Goal: Transaction & Acquisition: Purchase product/service

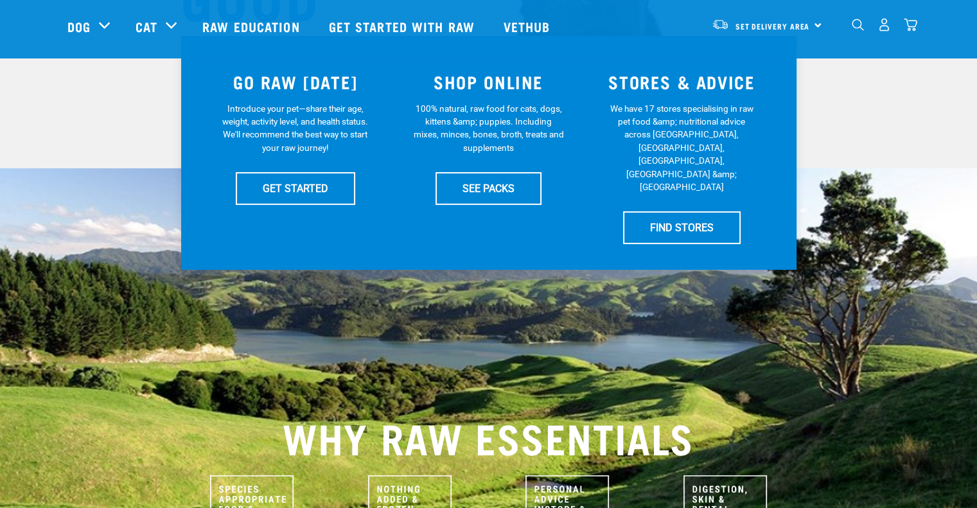
scroll to position [193, 0]
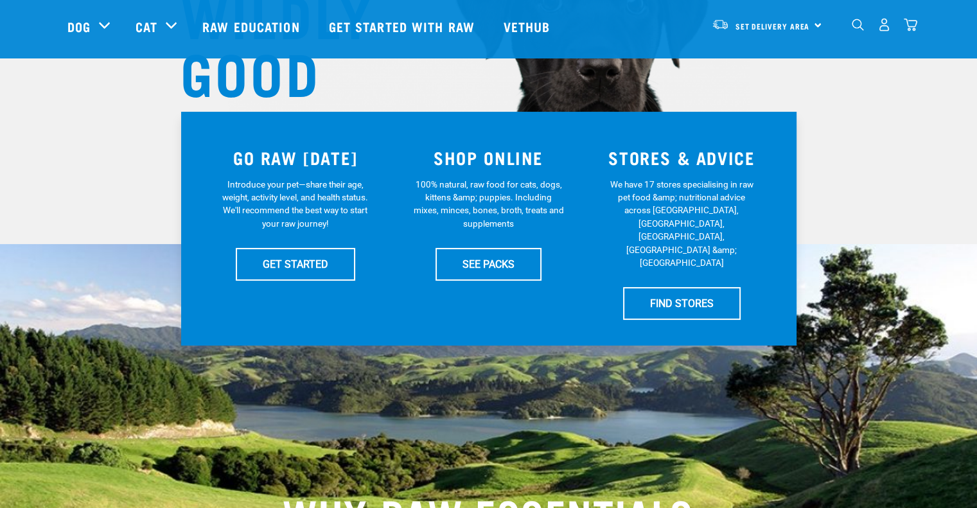
click at [290, 295] on div "GO RAW TODAY Introduce your pet—share their age, weight, activity level, and he…" at bounding box center [488, 229] width 615 height 234
click at [291, 277] on link "GET STARTED" at bounding box center [295, 264] width 119 height 32
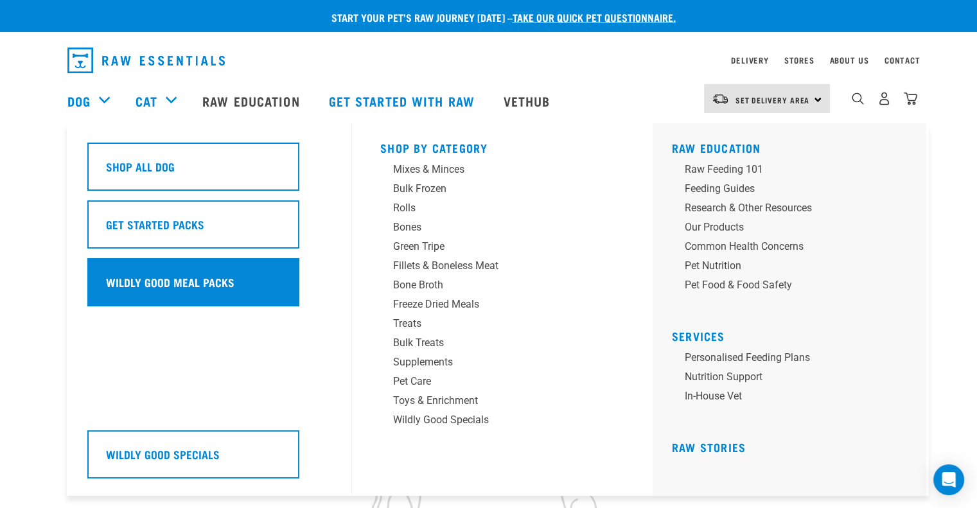
click at [169, 294] on div "Wildly Good Meal Packs" at bounding box center [193, 282] width 212 height 48
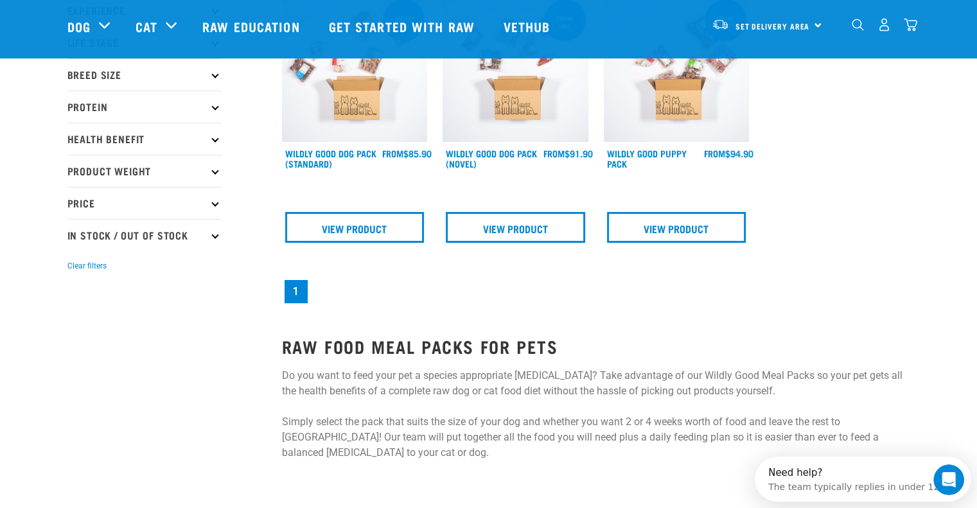
scroll to position [128, 0]
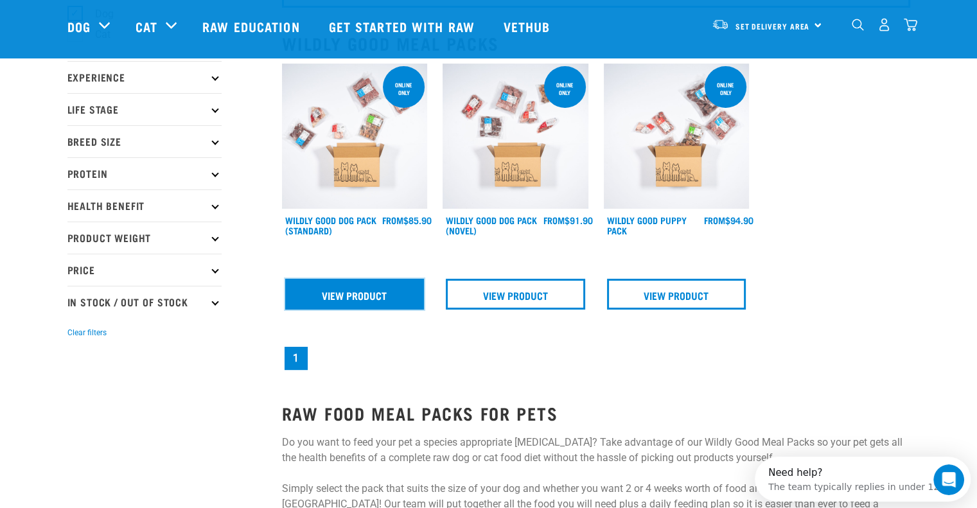
click at [355, 286] on link "View Product" at bounding box center [354, 294] width 139 height 31
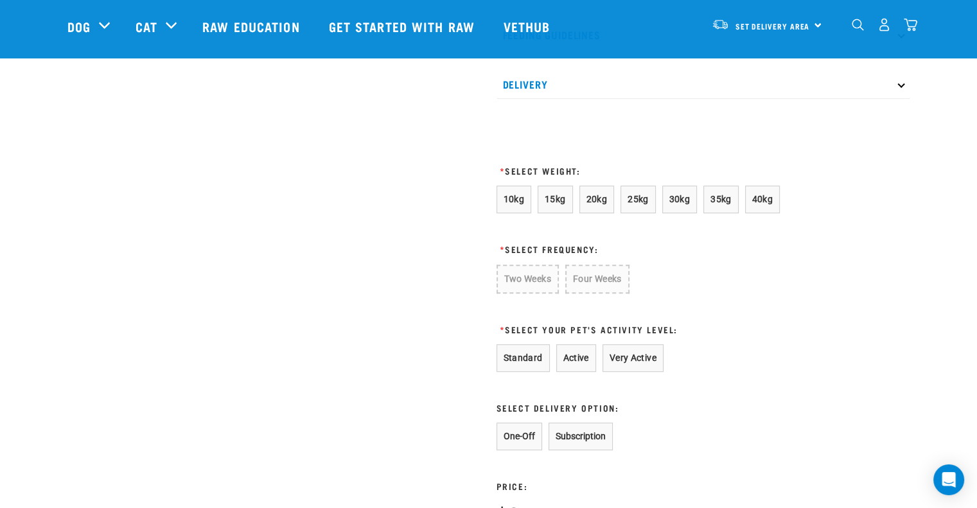
scroll to position [642, 0]
click at [637, 213] on button "25kg" at bounding box center [637, 200] width 35 height 28
click at [588, 290] on button "Four Weeks" at bounding box center [595, 279] width 63 height 28
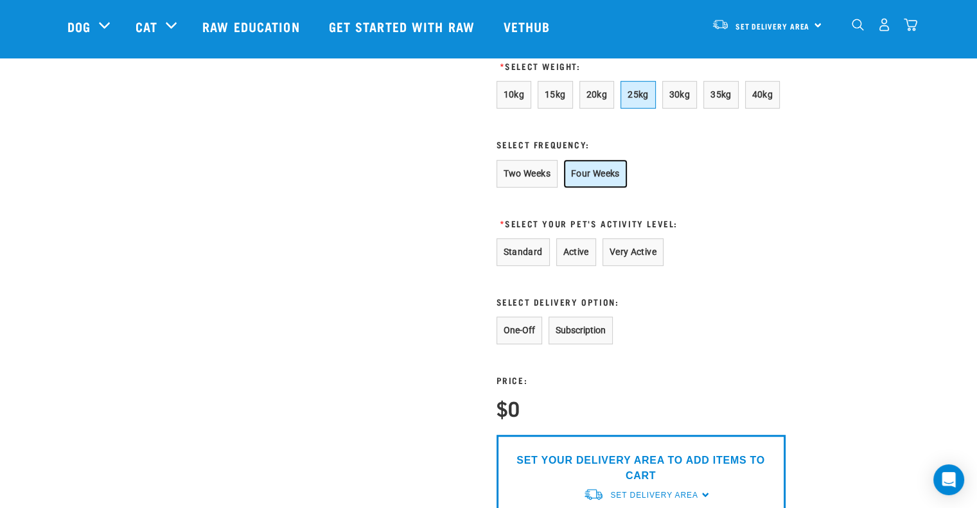
scroll to position [770, 0]
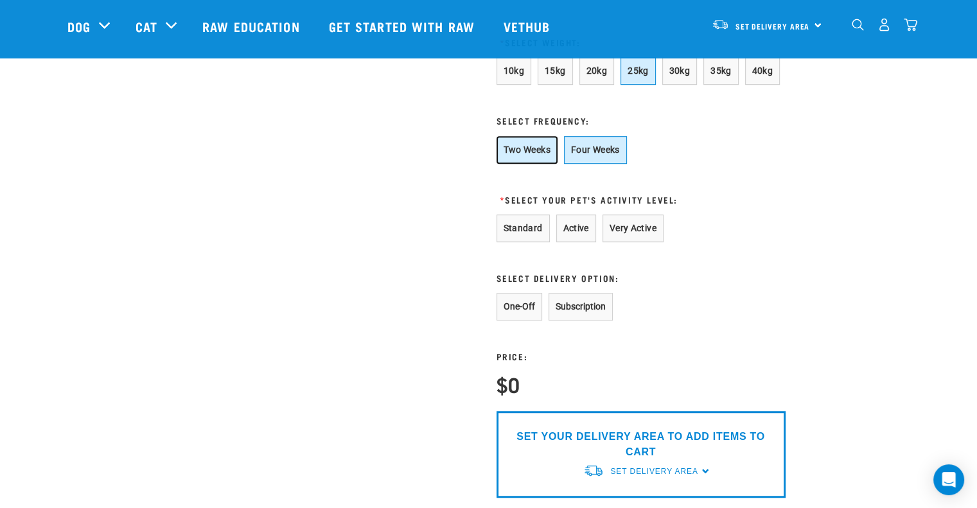
click at [537, 164] on button "Two Weeks" at bounding box center [526, 150] width 61 height 28
click at [580, 242] on button "Active" at bounding box center [576, 228] width 40 height 28
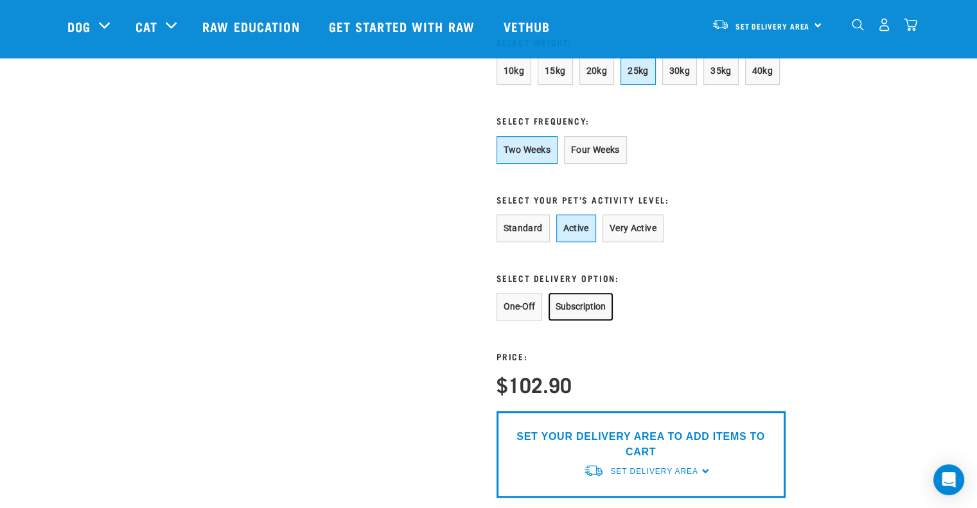
click at [577, 318] on button "Subscription" at bounding box center [580, 307] width 64 height 28
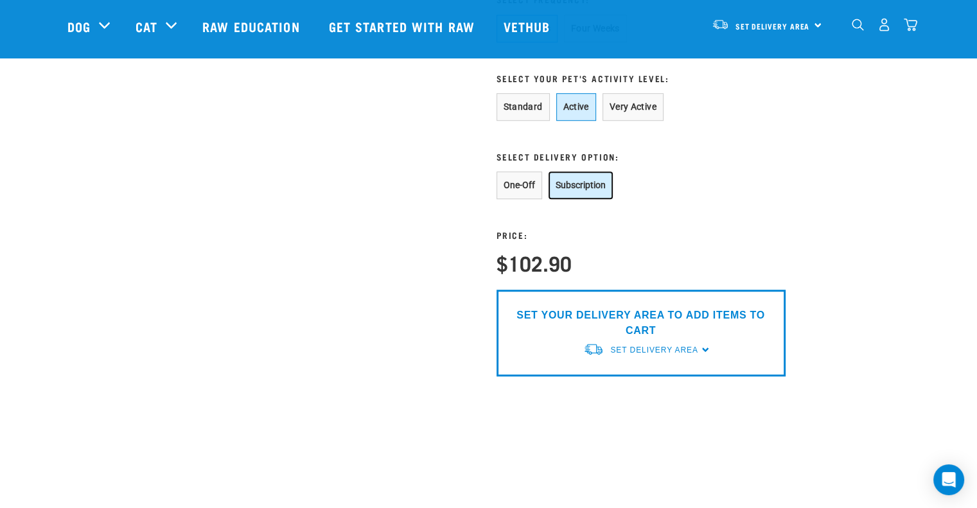
scroll to position [899, 0]
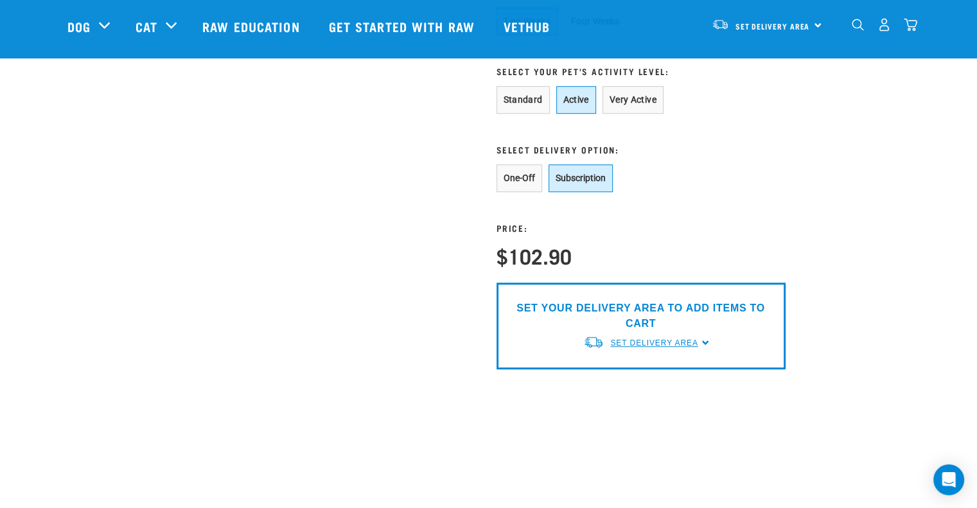
click at [644, 347] on span "Set Delivery Area" at bounding box center [653, 342] width 87 height 9
click at [631, 383] on link "[GEOGRAPHIC_DATA]" at bounding box center [647, 372] width 128 height 21
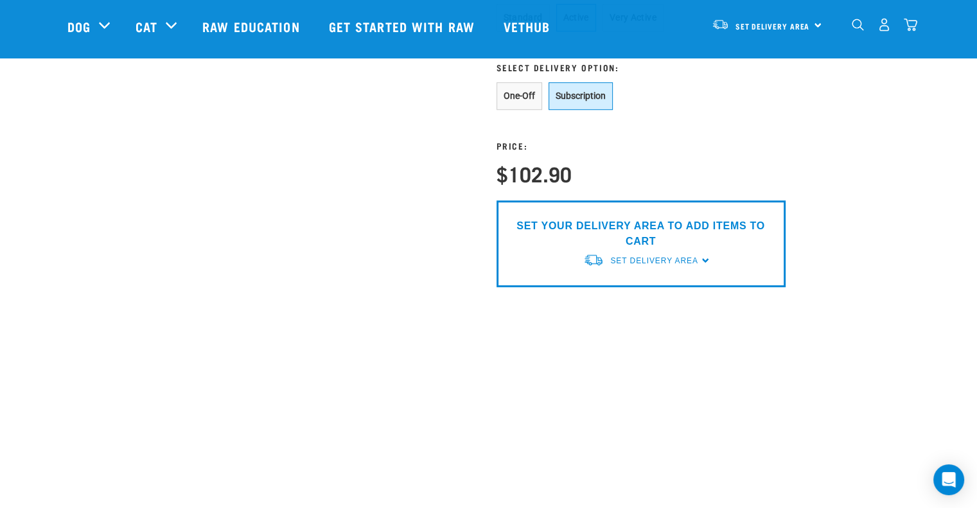
scroll to position [1156, 0]
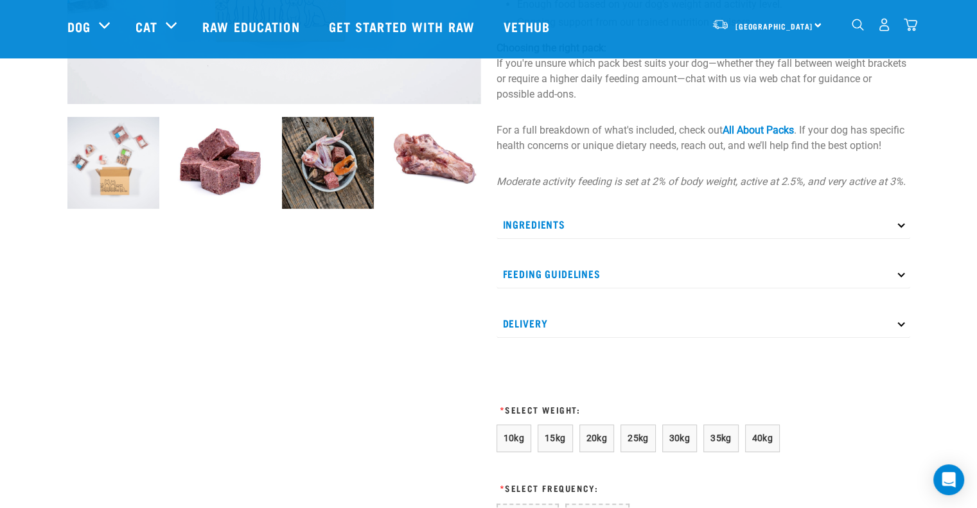
scroll to position [724, 0]
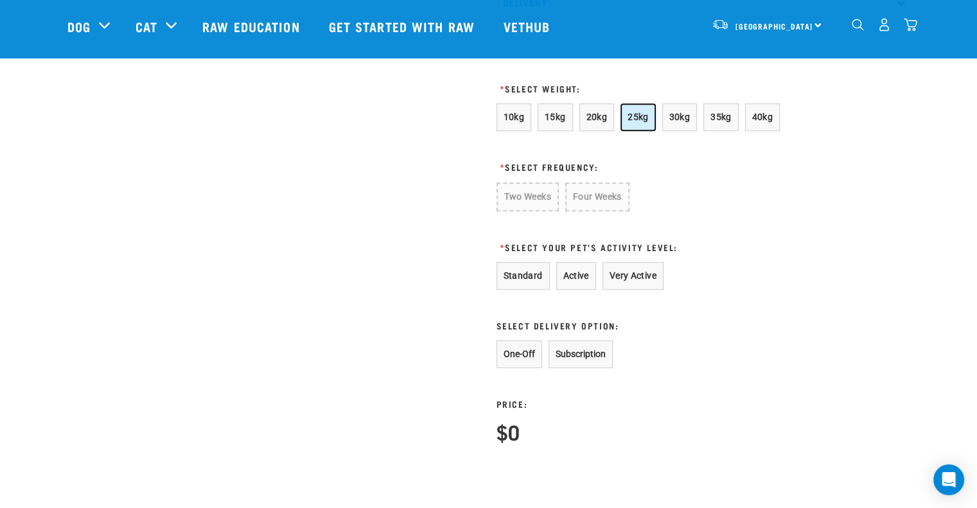
click at [639, 122] on span "25kg" at bounding box center [637, 117] width 21 height 10
click at [582, 210] on button "Four Weeks" at bounding box center [595, 196] width 63 height 28
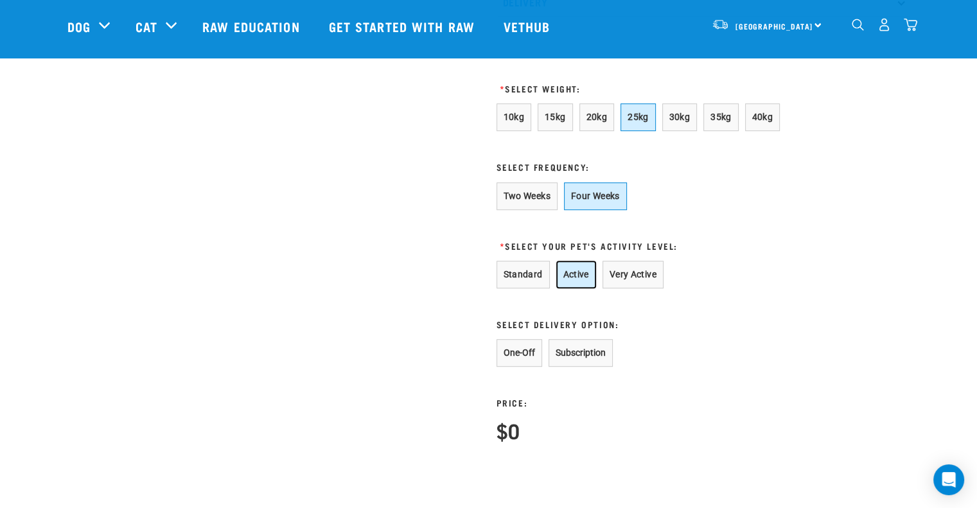
click at [556, 288] on button "Active" at bounding box center [576, 275] width 40 height 28
click at [531, 286] on button "Standard" at bounding box center [522, 275] width 53 height 28
click at [576, 288] on button "Active" at bounding box center [576, 275] width 40 height 28
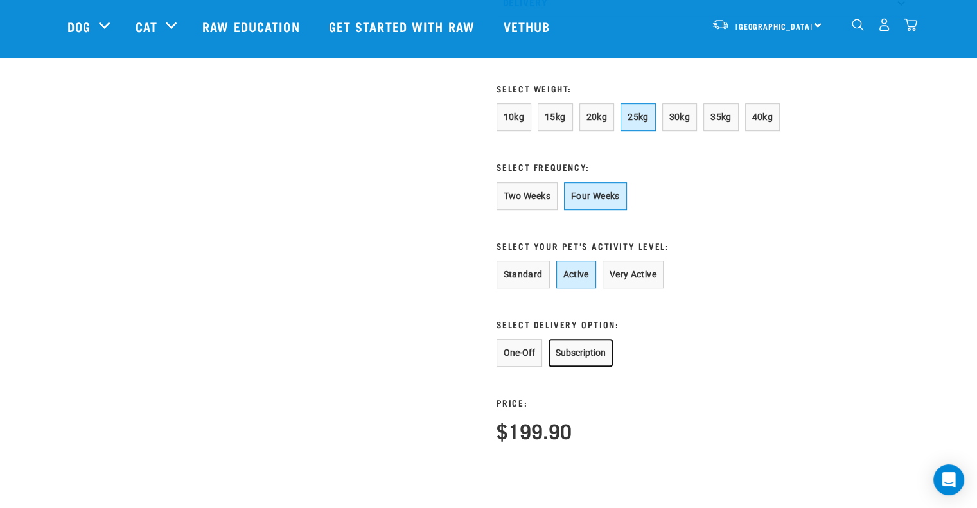
click at [586, 367] on button "Subscription" at bounding box center [580, 353] width 64 height 28
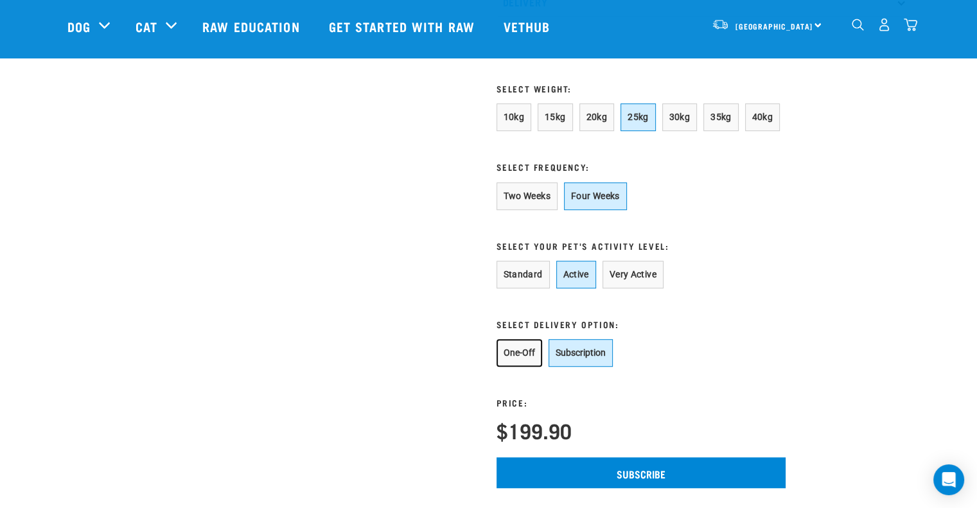
click at [532, 365] on button "One-Off" at bounding box center [519, 353] width 46 height 28
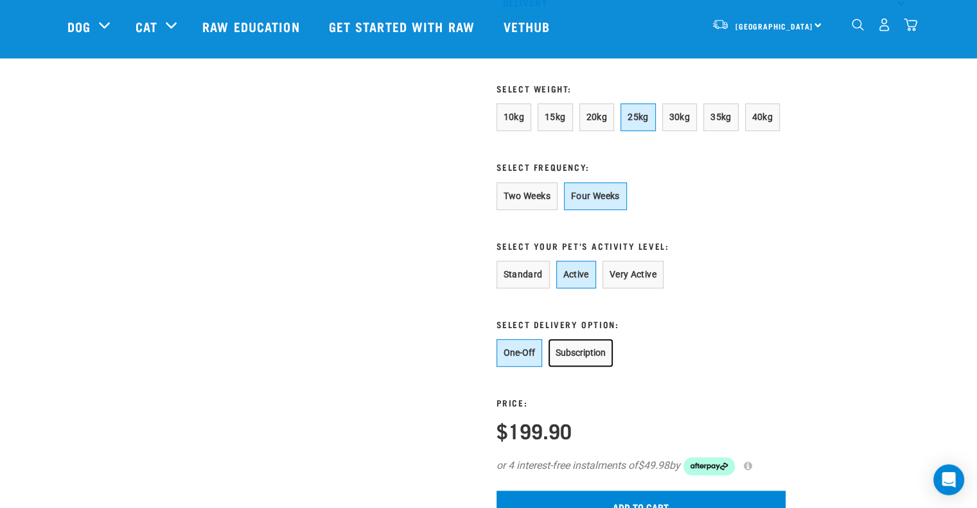
click at [584, 365] on button "Subscription" at bounding box center [580, 353] width 64 height 28
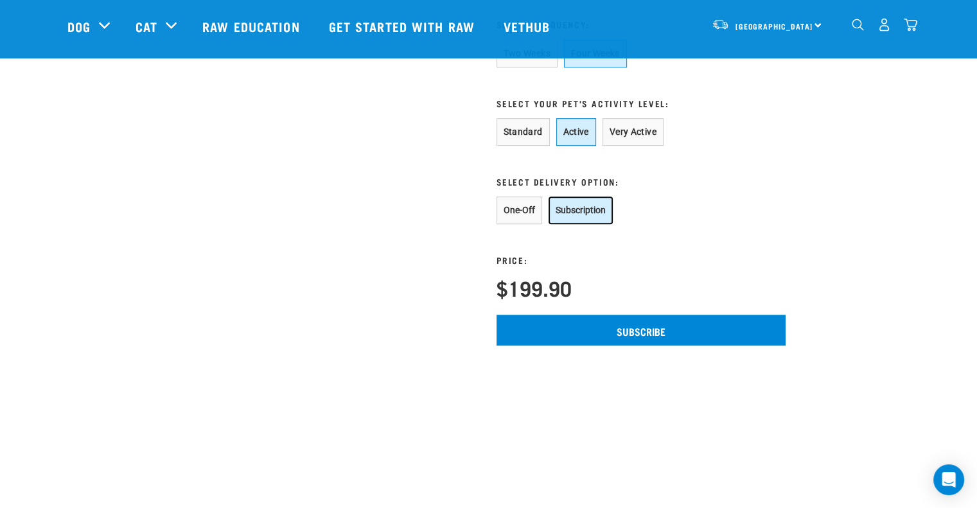
scroll to position [788, 0]
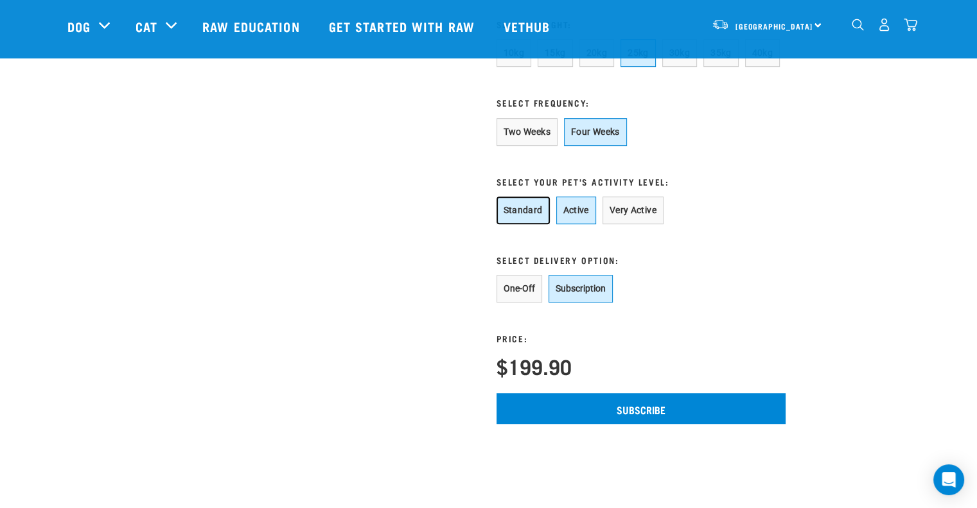
click at [521, 223] on button "Standard" at bounding box center [522, 210] width 53 height 28
click at [645, 218] on button "Very Active" at bounding box center [632, 210] width 61 height 28
click at [565, 219] on button "Active" at bounding box center [576, 210] width 40 height 28
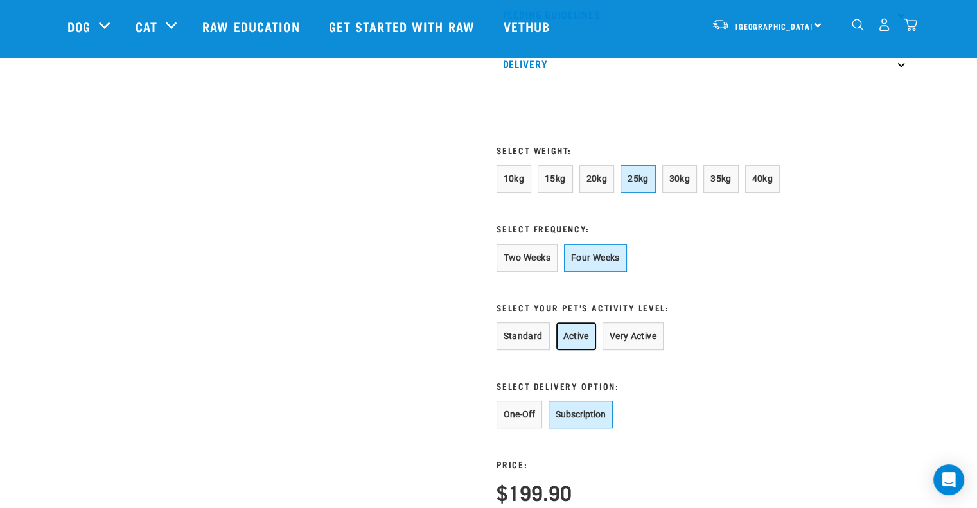
scroll to position [853, 0]
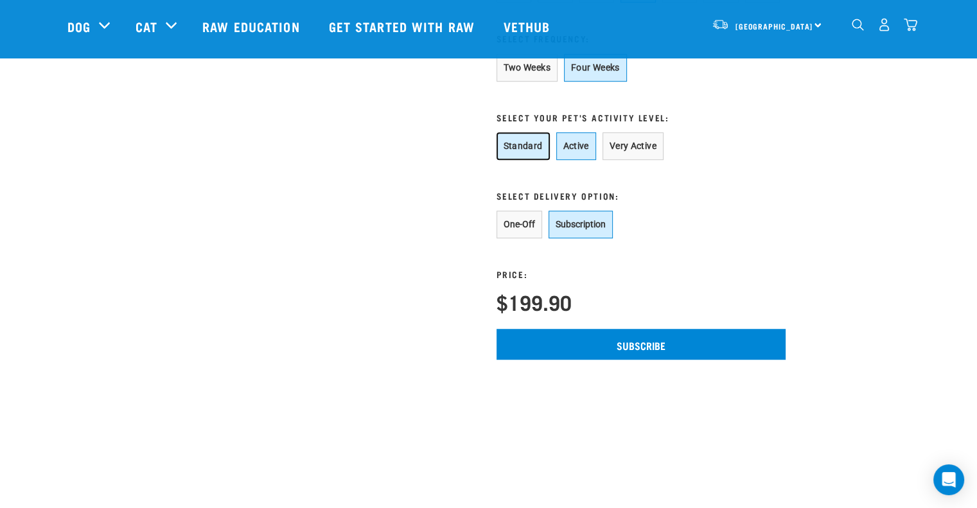
click at [524, 159] on button "Standard" at bounding box center [522, 146] width 53 height 28
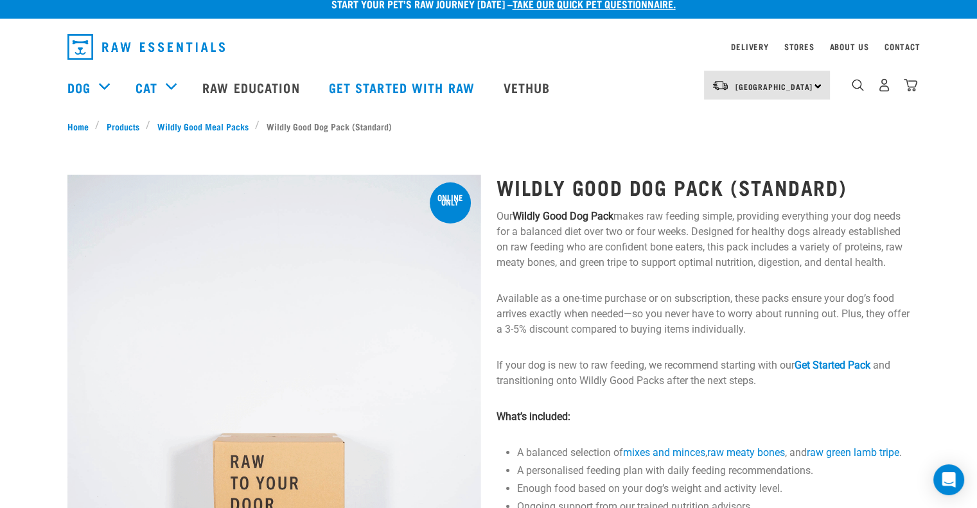
scroll to position [0, 0]
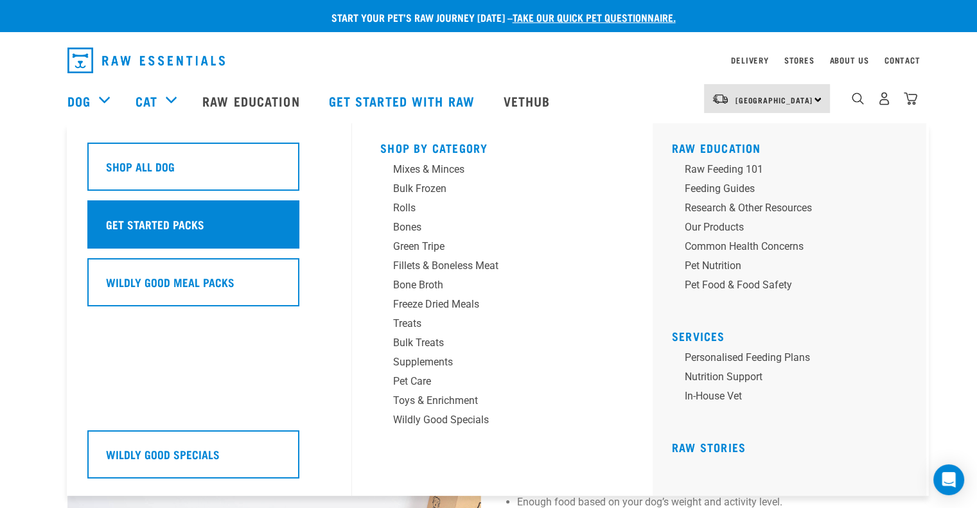
click at [141, 227] on h5 "Get Started Packs" at bounding box center [155, 224] width 98 height 17
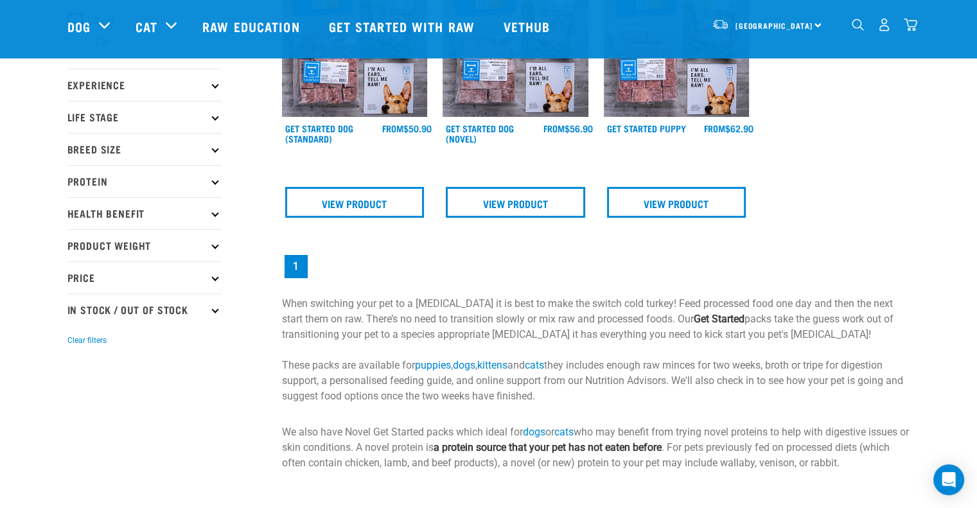
scroll to position [128, 0]
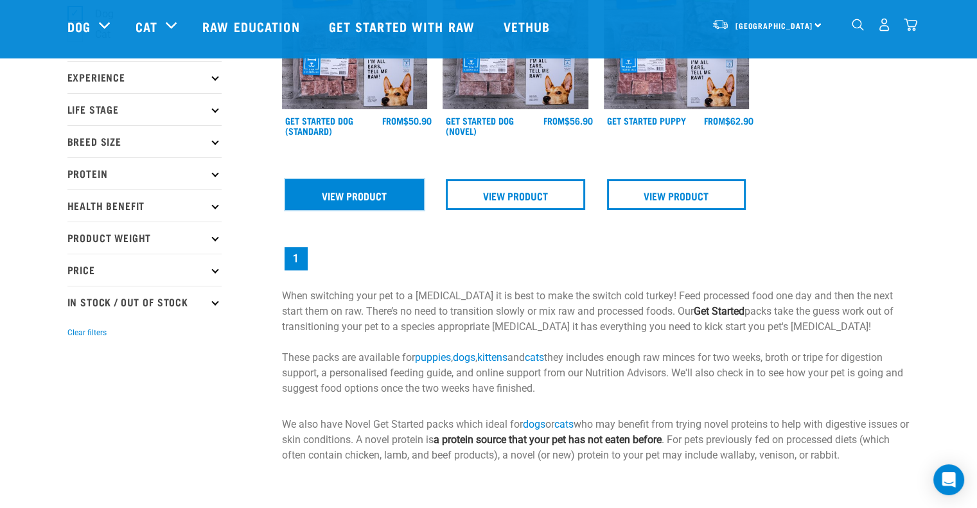
click at [354, 195] on link "View Product" at bounding box center [354, 194] width 139 height 31
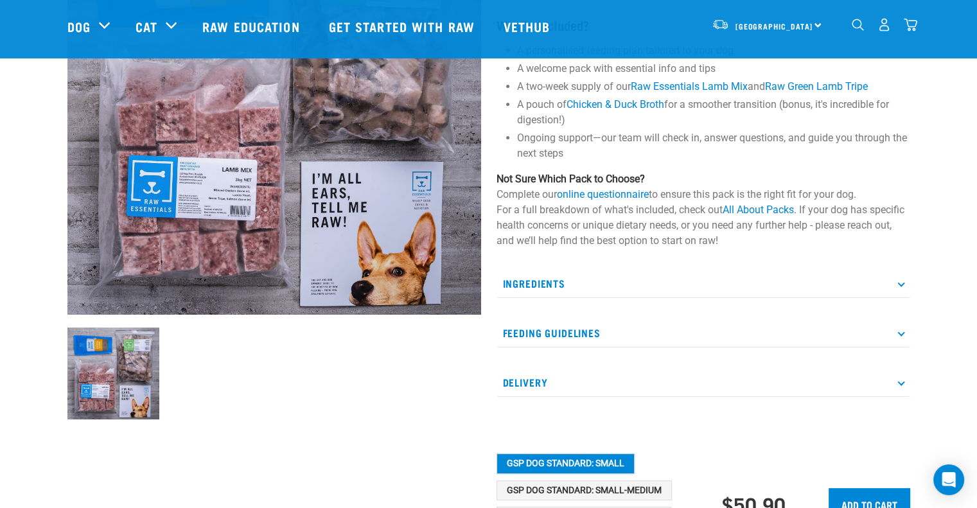
scroll to position [321, 0]
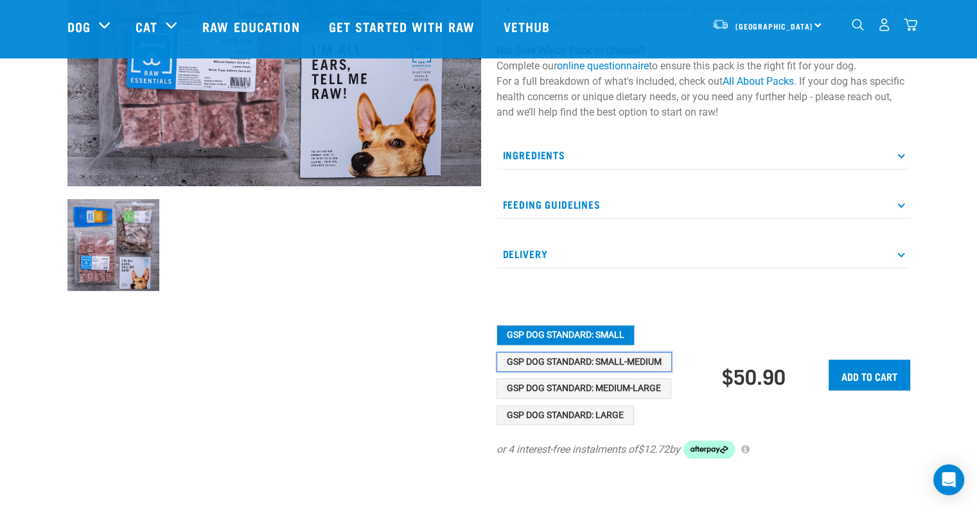
click at [547, 360] on button "GSP Dog Standard: Small-Medium" at bounding box center [583, 362] width 175 height 21
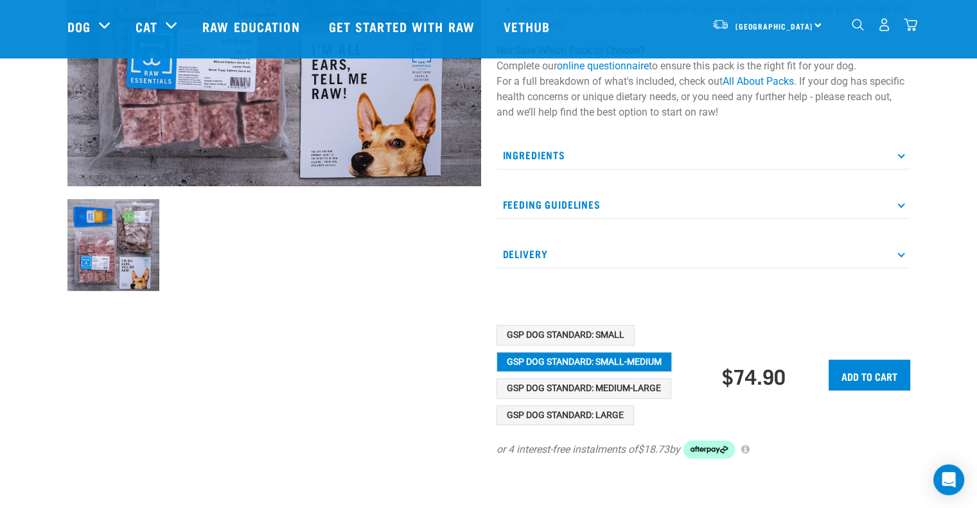
click at [551, 374] on div "GSP Dog Standard: Small GSP Dog Standard: Small-Medium GSP Dog Standard: Medium…" at bounding box center [609, 375] width 226 height 100
click at [552, 390] on button "GSP Dog Standard: Medium-Large" at bounding box center [583, 388] width 175 height 21
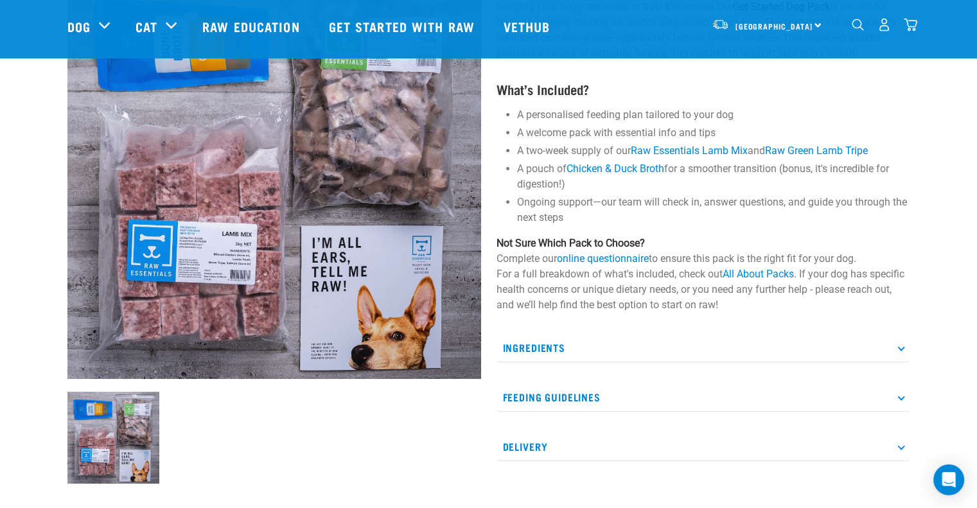
scroll to position [64, 0]
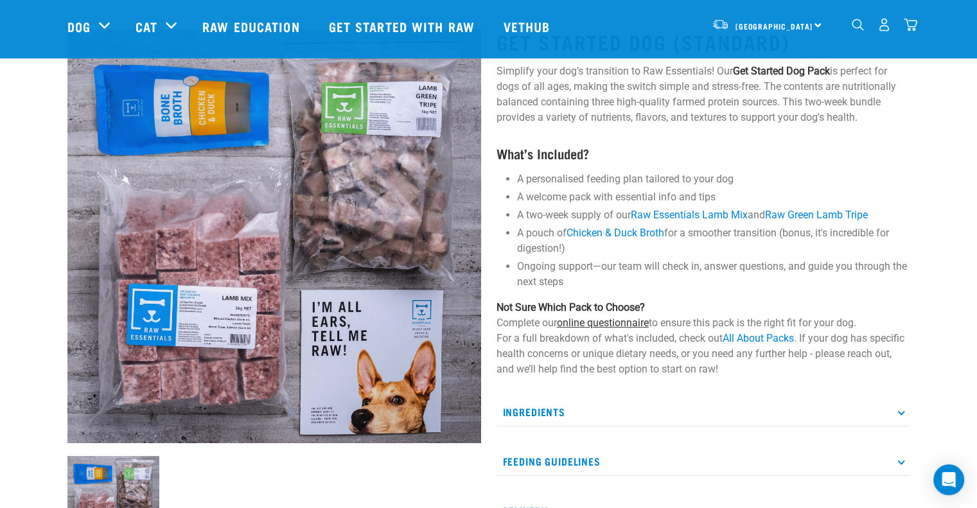
click at [607, 320] on link "online questionnaire" at bounding box center [603, 323] width 92 height 12
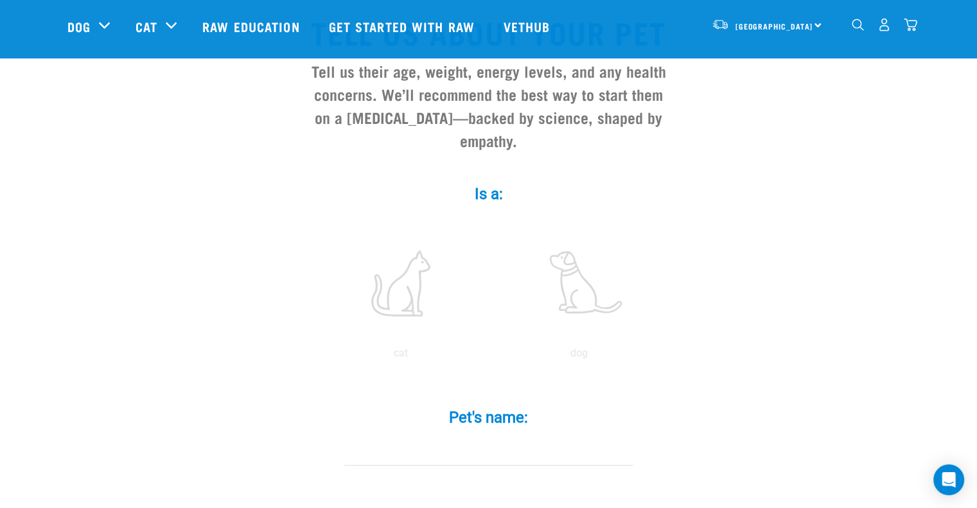
scroll to position [193, 0]
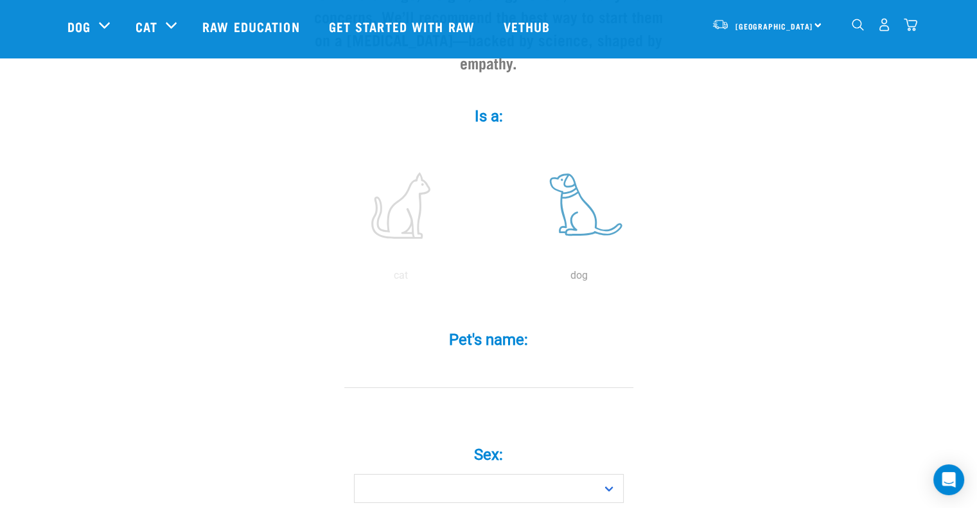
click at [566, 174] on label at bounding box center [578, 205] width 173 height 109
click at [490, 279] on input "radio" at bounding box center [490, 279] width 0 height 0
click at [491, 359] on input "Pet's name: *" at bounding box center [488, 373] width 289 height 29
type input "Belle"
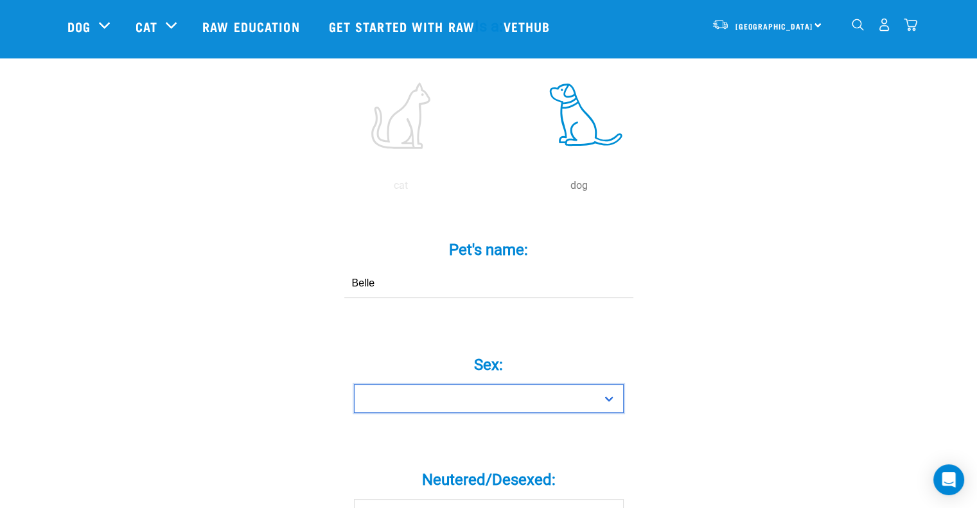
scroll to position [321, 0]
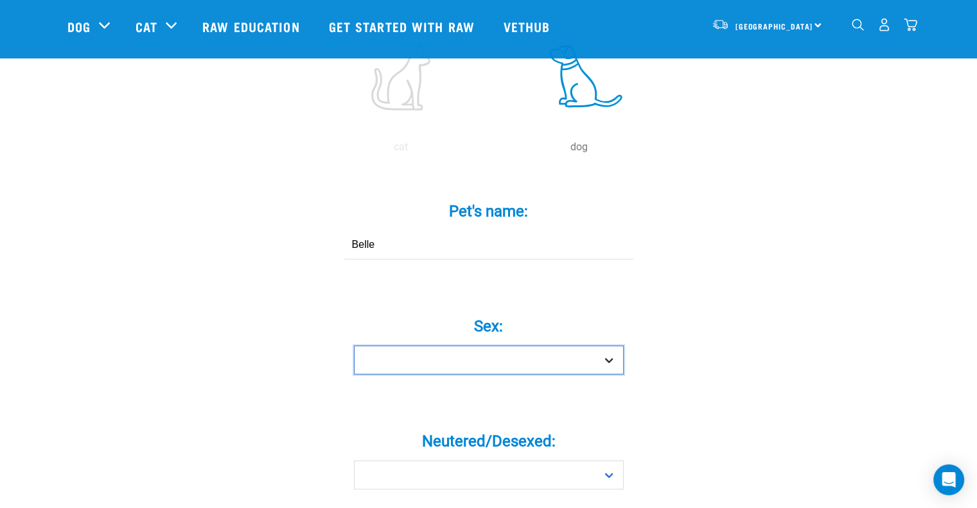
click at [399, 345] on select "Boy Girl" at bounding box center [489, 359] width 270 height 29
select select "girl"
click at [354, 345] on select "Boy Girl" at bounding box center [489, 359] width 270 height 29
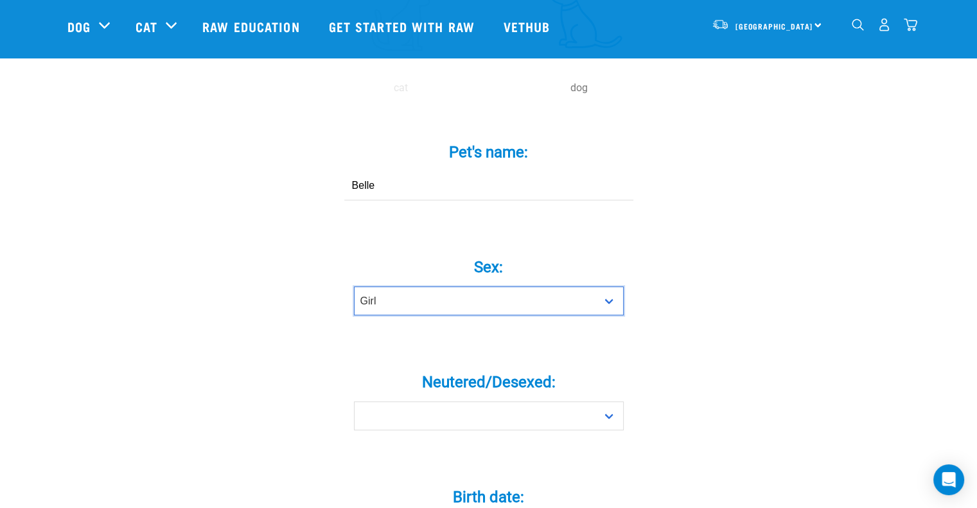
scroll to position [449, 0]
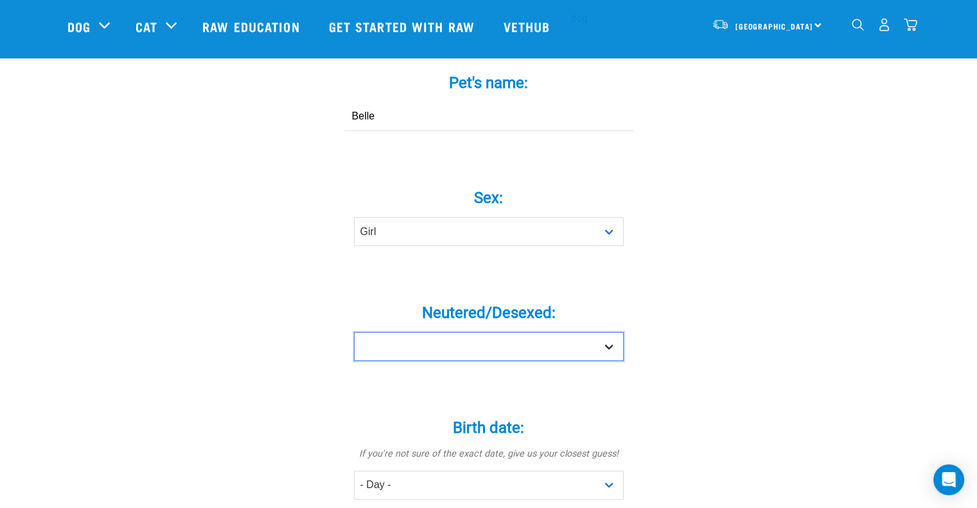
click at [403, 332] on select "Yes No" at bounding box center [489, 346] width 270 height 29
select select "yes"
click at [354, 332] on select "Yes No" at bounding box center [489, 346] width 270 height 29
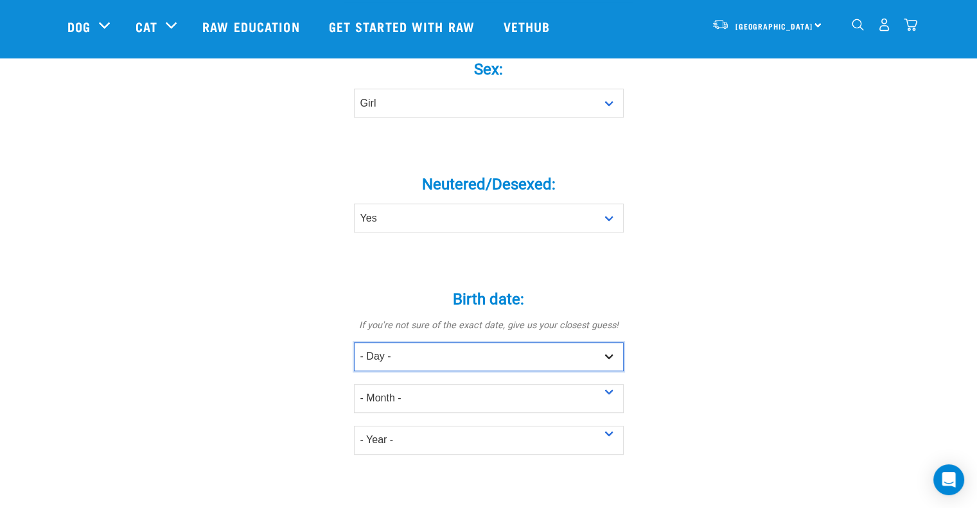
click at [407, 342] on select "- Day - 1 2 3 4 5 6 7 8 9 10 11 12 13 14 15 16 17 18 19 20 21 22 23 24 25 26 27" at bounding box center [489, 356] width 270 height 29
select select "1"
click at [354, 342] on select "- Day - 1 2 3 4 5 6 7 8 9 10 11 12 13 14 15 16 17 18 19 20 21 22 23 24 25 26 27" at bounding box center [489, 356] width 270 height 29
click at [394, 413] on div "- Year - 2025 2024 2023 2022 2021 2020 2019 2018 2017" at bounding box center [489, 434] width 270 height 42
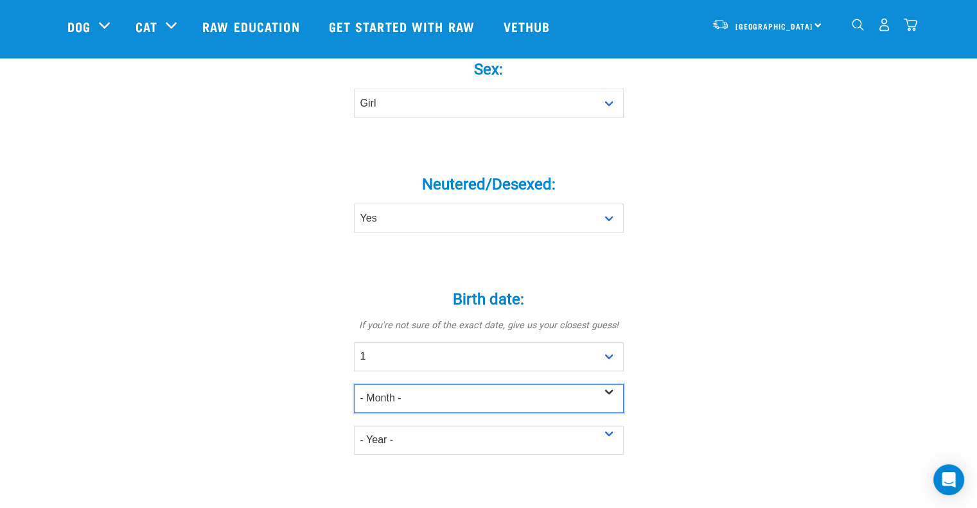
click at [395, 384] on select "- Month - January February March April May June July August September October N…" at bounding box center [489, 398] width 270 height 29
select select "October"
click at [354, 384] on select "- Month - January February March April May June July August September October N…" at bounding box center [489, 398] width 270 height 29
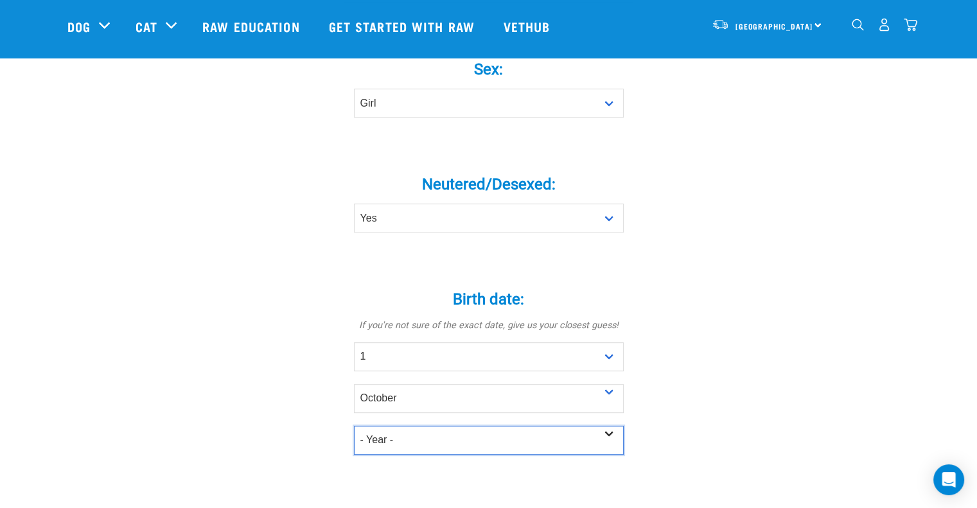
click at [395, 426] on select "- Year - 2025 2024 2023 2022 2021 2020 2019 2018 2017 2016 2015 2014 2013 2012" at bounding box center [489, 440] width 270 height 29
click at [354, 426] on select "- Year - 2025 2024 2023 2022 2021 2020 2019 2018 2017 2016 2015 2014 2013 2012" at bounding box center [489, 440] width 270 height 29
click at [385, 426] on select "- Year - 2025 2024 2023 2022 2021 2020 2019 2018 2017 2016 2015 2014 2013 2012" at bounding box center [489, 440] width 270 height 29
click at [354, 426] on select "- Year - 2025 2024 2023 2022 2021 2020 2019 2018 2017 2016 2015 2014 2013 2012" at bounding box center [489, 440] width 270 height 29
drag, startPoint x: 383, startPoint y: 417, endPoint x: 384, endPoint y: 405, distance: 12.3
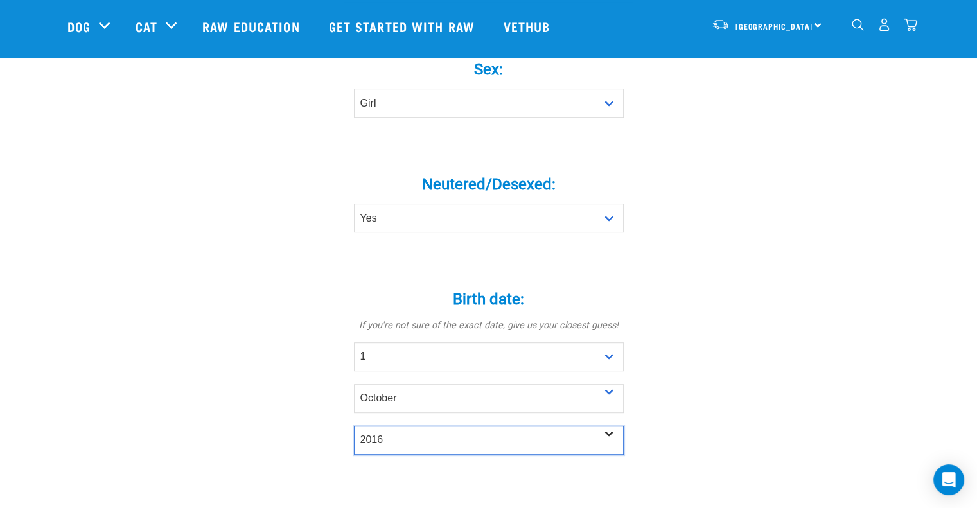
click at [383, 426] on select "- Year - 2025 2024 2023 2022 2021 2020 2019 2018 2017 2016 2015 2014 2013 2012" at bounding box center [489, 440] width 270 height 29
select select "2017"
click at [354, 426] on select "- Year - 2025 2024 2023 2022 2021 2020 2019 2018 2017 2016 2015 2014 2013 2012" at bounding box center [489, 440] width 270 height 29
click at [280, 248] on div "Tell us about your pet Tell us their age, weight, energy levels, and any health…" at bounding box center [488, 292] width 842 height 1532
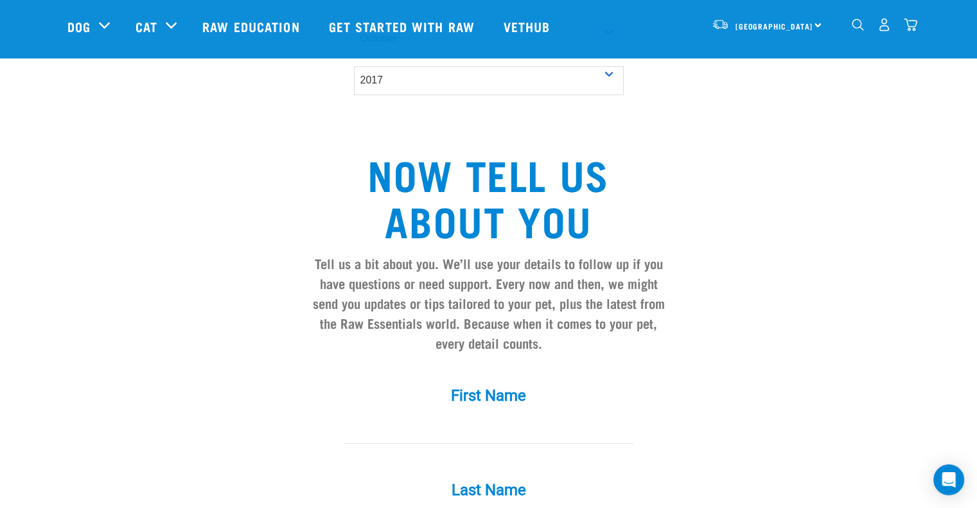
scroll to position [1027, 0]
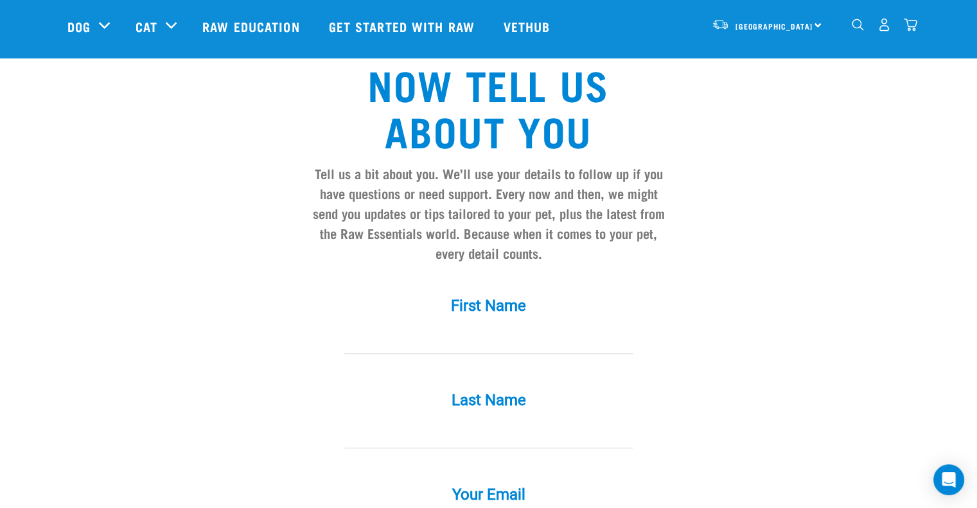
click at [496, 325] on input "First Name *" at bounding box center [488, 339] width 289 height 29
type input "Will"
type input "[PERSON_NAME]"
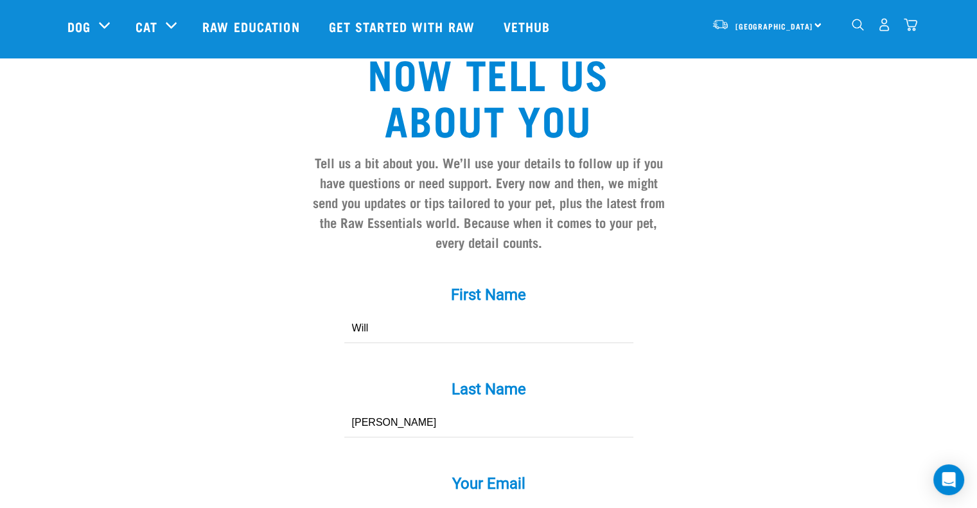
type input "[PERSON_NAME][EMAIL_ADDRESS][DOMAIN_NAME]"
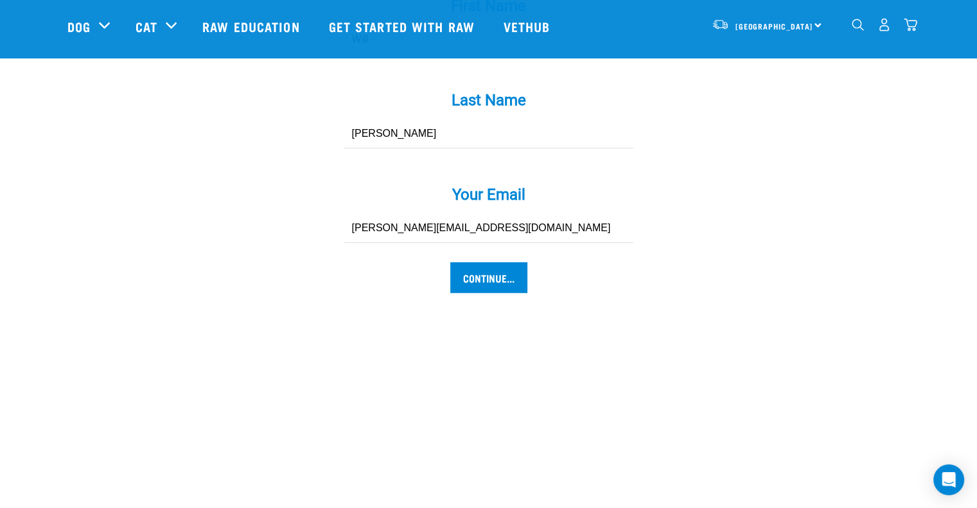
click at [525, 225] on div "Your Email * [PERSON_NAME][EMAIL_ADDRESS][DOMAIN_NAME]" at bounding box center [488, 215] width 385 height 94
click at [510, 262] on input "Continue..." at bounding box center [488, 277] width 77 height 31
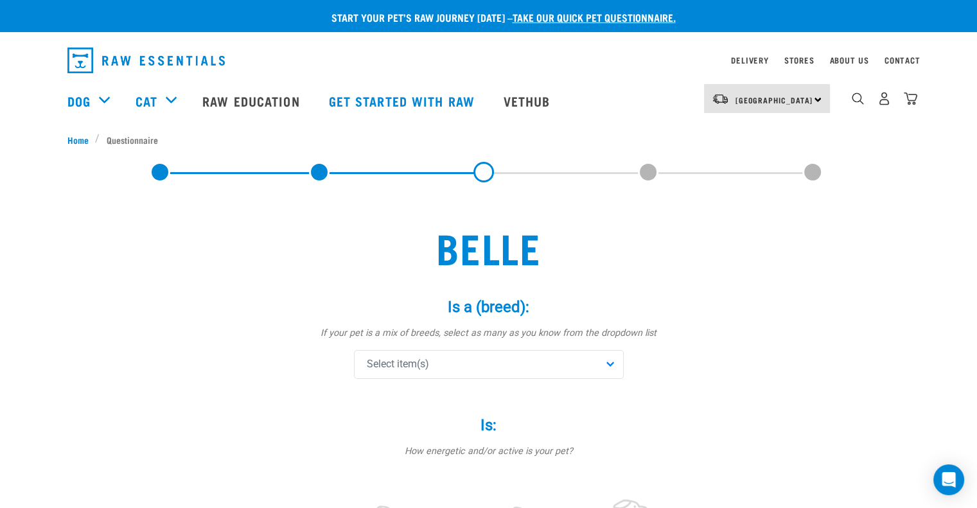
click at [516, 367] on div "Select item(s)" at bounding box center [489, 364] width 270 height 29
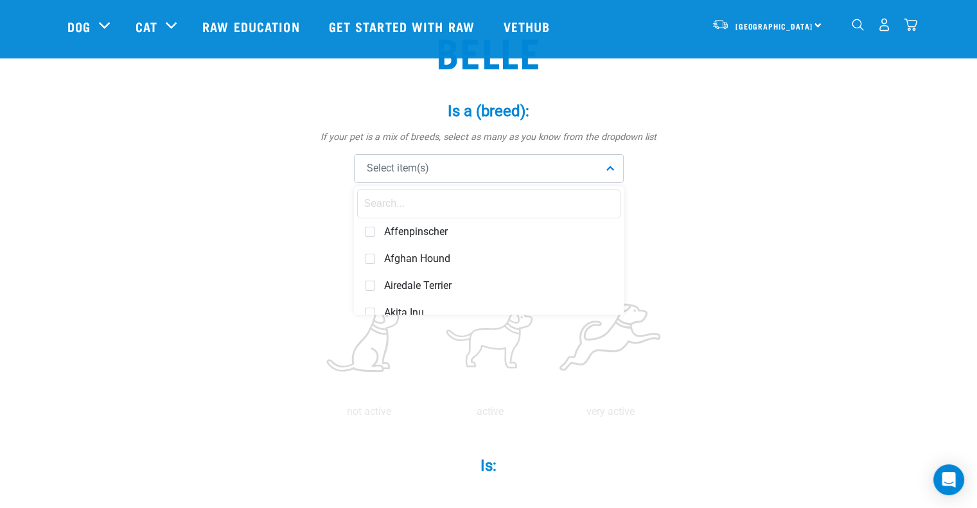
scroll to position [128, 0]
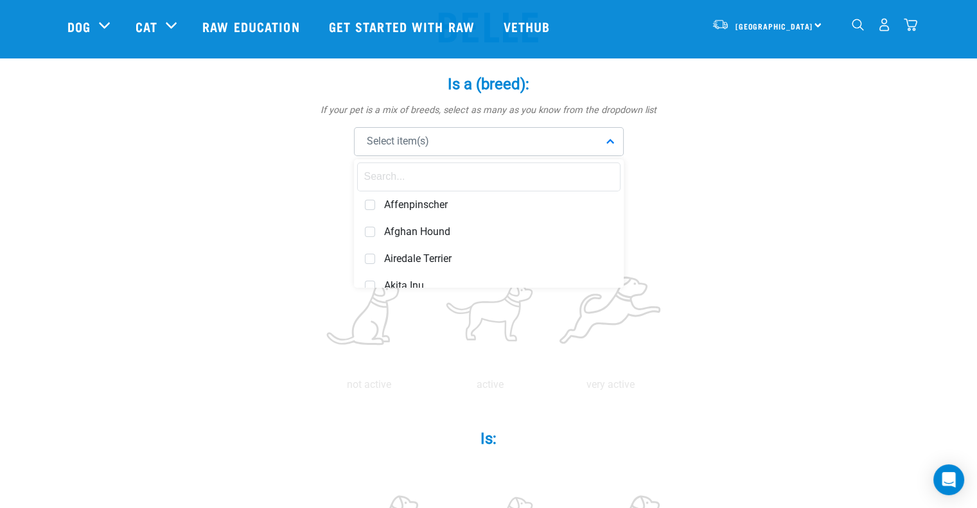
click at [470, 177] on input "text" at bounding box center [488, 176] width 263 height 29
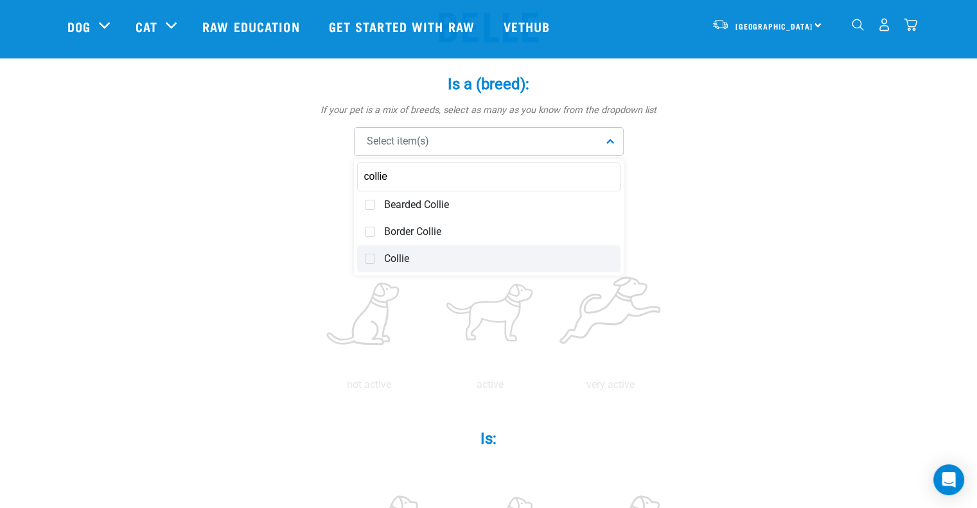
type input "collie"
click at [408, 268] on div "Collie" at bounding box center [488, 258] width 263 height 27
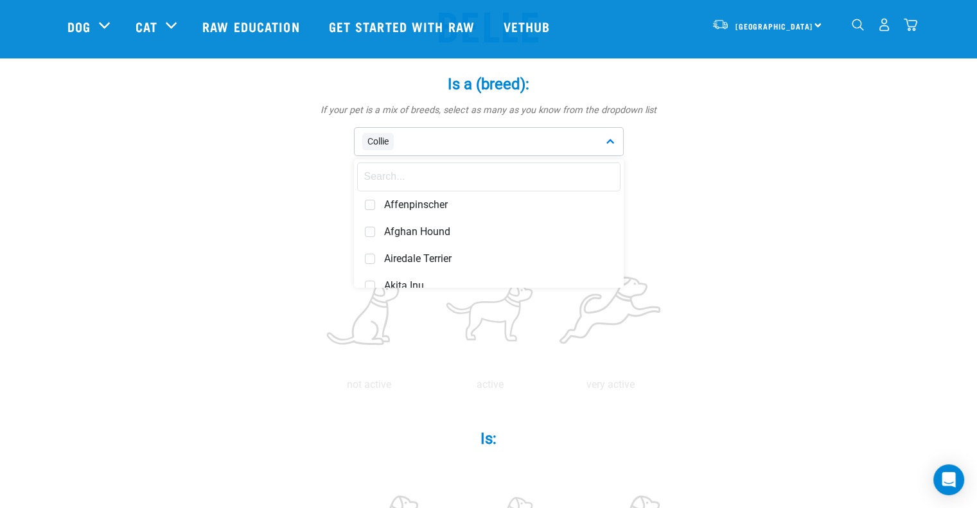
click at [406, 175] on input "text" at bounding box center [488, 176] width 263 height 29
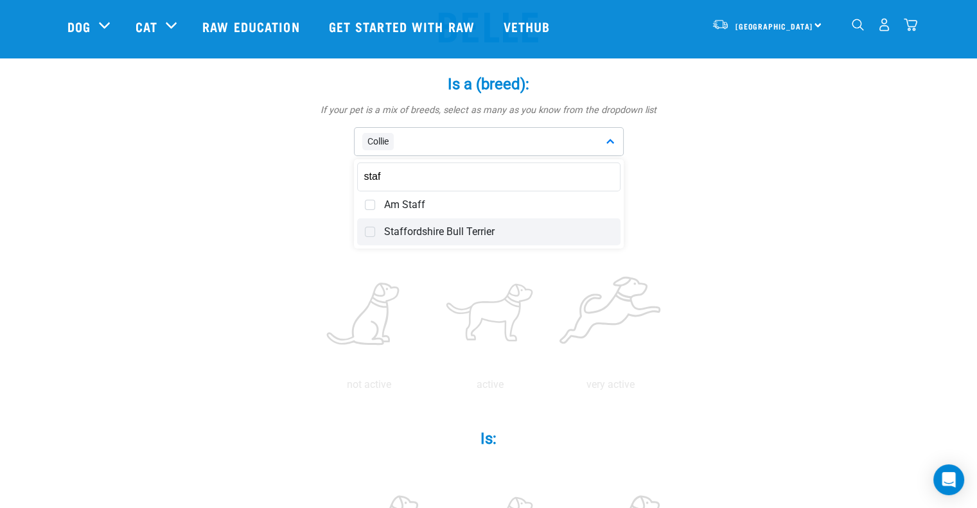
type input "staf"
click at [439, 230] on span "Staffordshire Bull Terrier" at bounding box center [498, 231] width 229 height 13
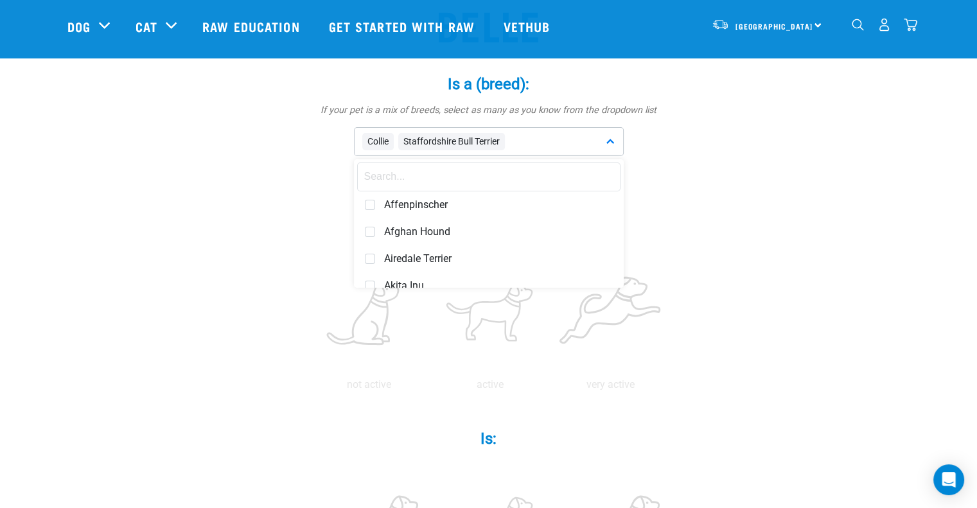
click at [392, 178] on input "text" at bounding box center [488, 176] width 263 height 29
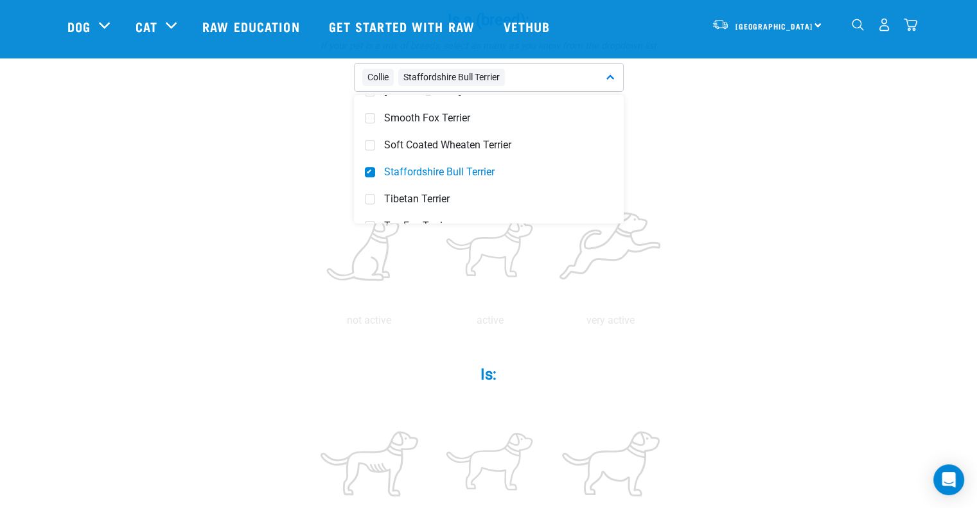
scroll to position [749, 0]
click at [538, 76] on div "Collie Staffordshire Bull Terrier" at bounding box center [489, 77] width 270 height 29
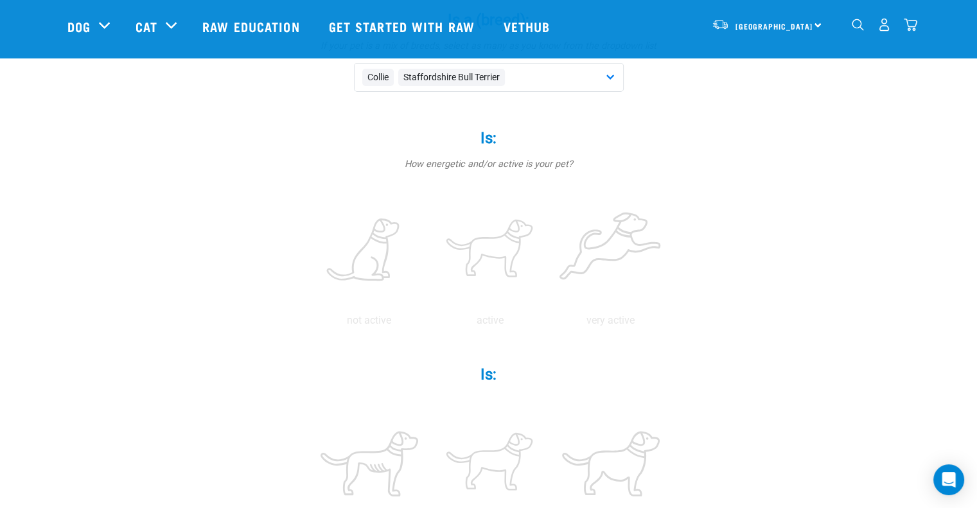
click at [543, 89] on div "Collie Staffordshire Bull Terrier" at bounding box center [489, 77] width 270 height 29
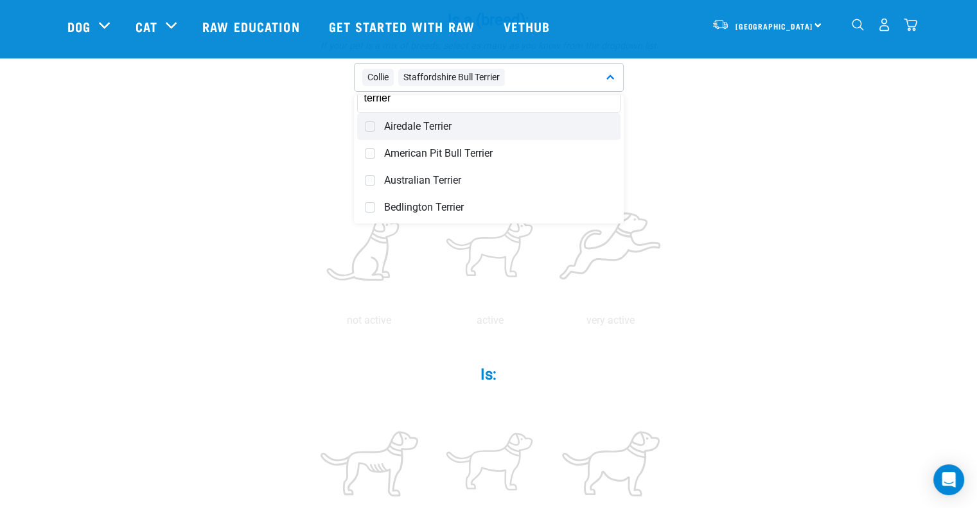
scroll to position [0, 0]
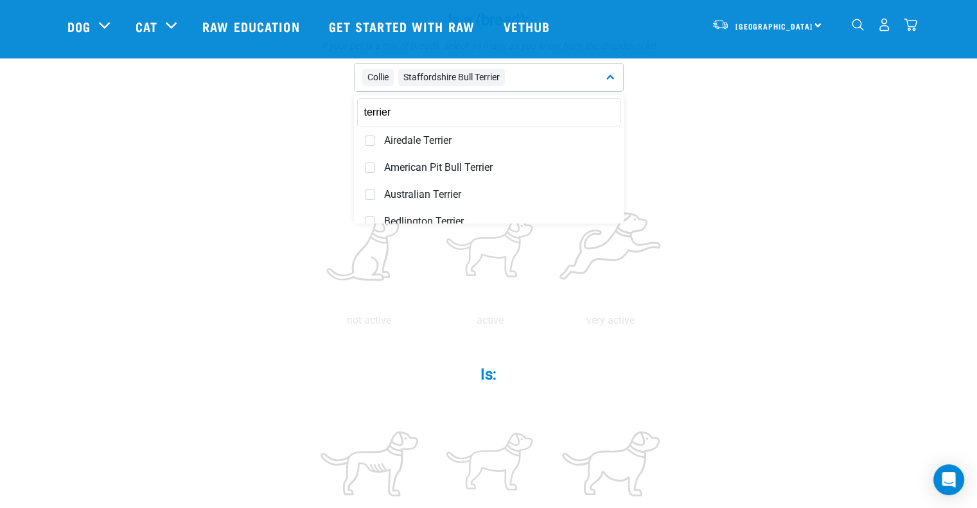
click at [419, 116] on input "terrier" at bounding box center [488, 112] width 263 height 29
type input "t"
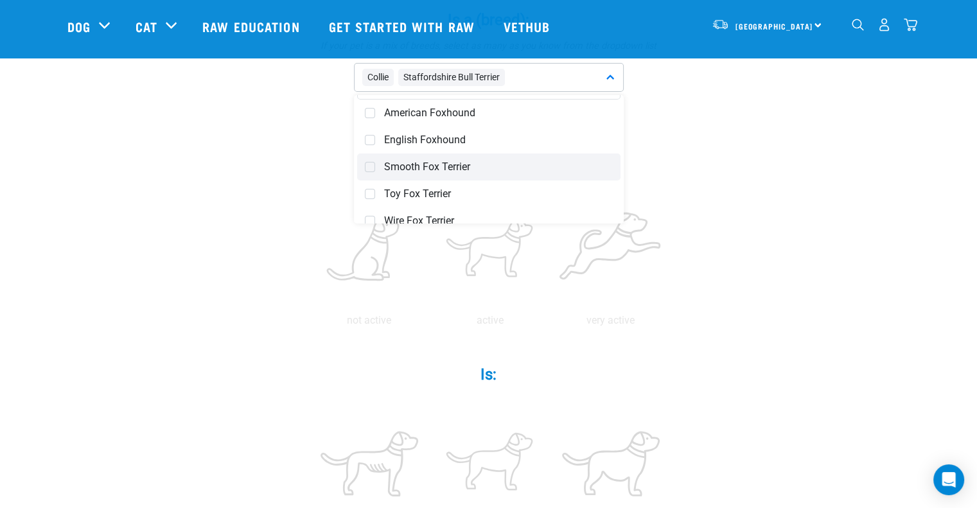
scroll to position [41, 0]
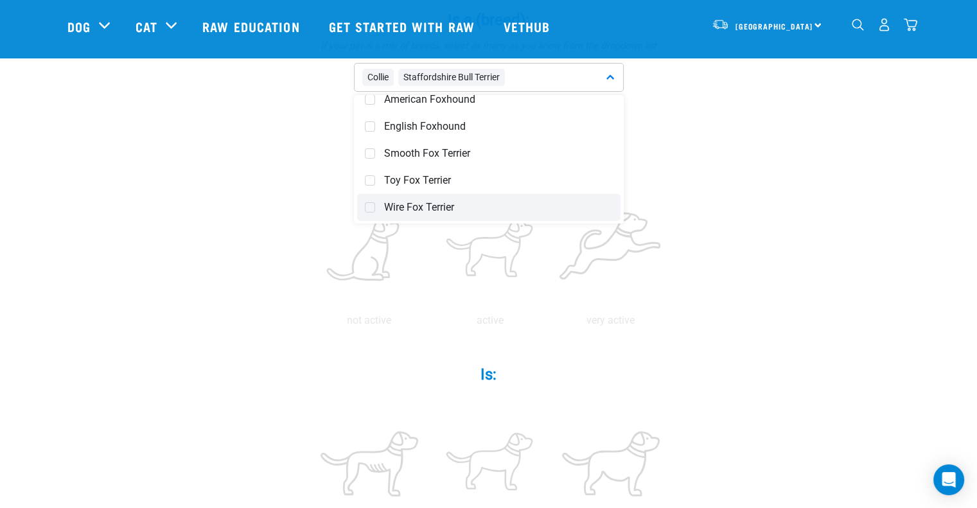
type input "fox"
click at [388, 209] on span "Wire Fox Terrier" at bounding box center [498, 207] width 229 height 13
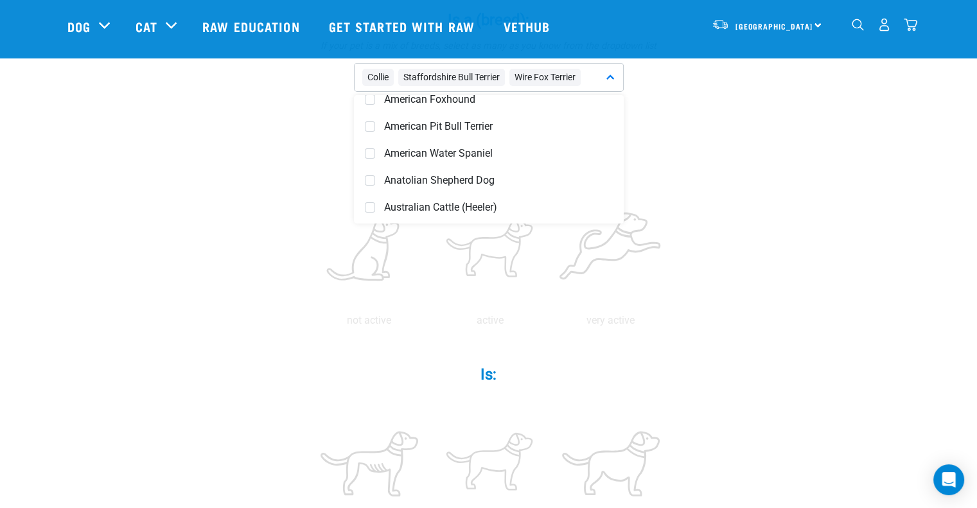
click at [231, 149] on div "Belle Is a (breed): * If your pet is a mix of breeds, select as many as you kno…" at bounding box center [488, 504] width 842 height 1186
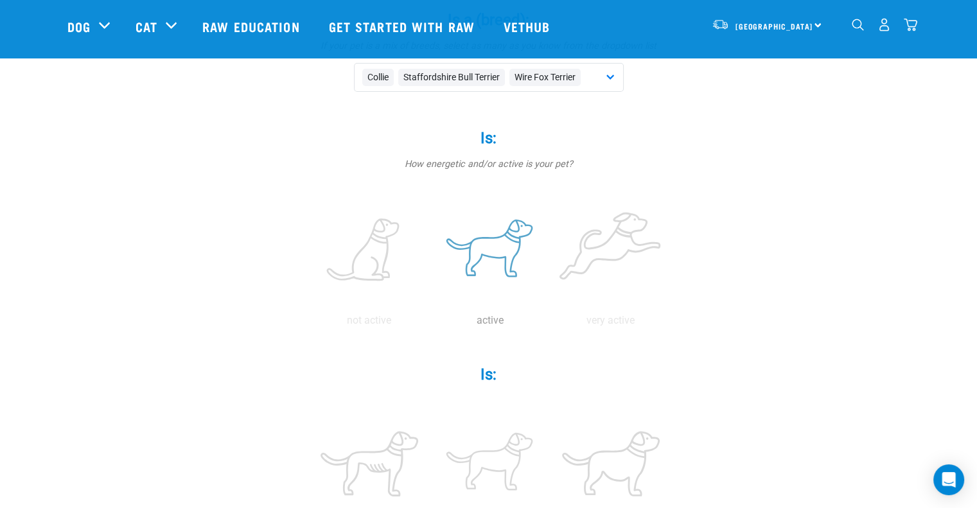
click at [512, 249] on label at bounding box center [490, 250] width 116 height 109
click at [430, 324] on input "radio" at bounding box center [430, 324] width 0 height 0
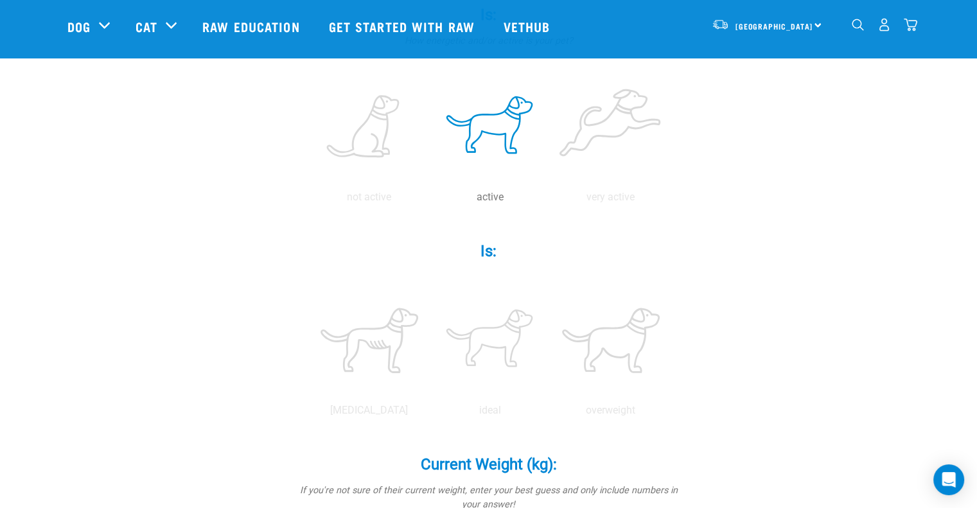
scroll to position [321, 0]
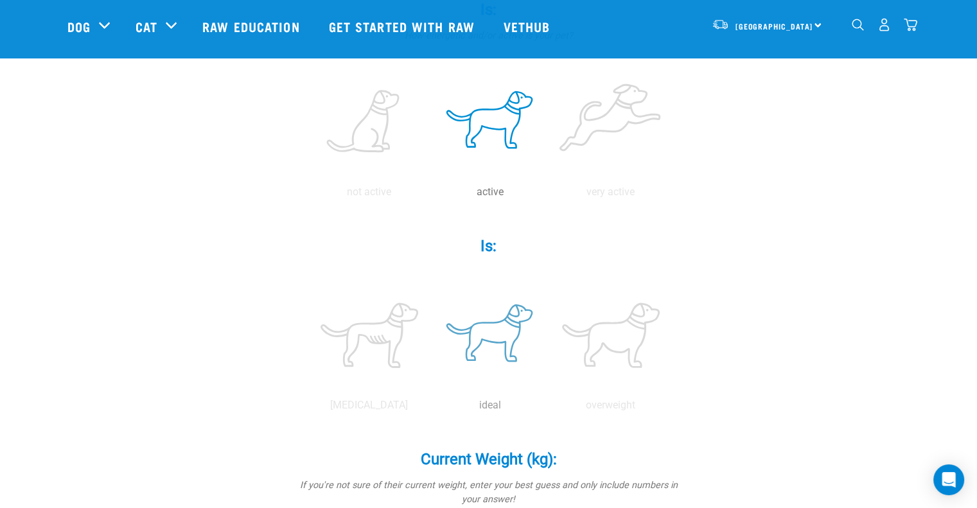
click at [501, 348] on label at bounding box center [490, 335] width 116 height 109
click at [430, 408] on input "radio" at bounding box center [430, 408] width 0 height 0
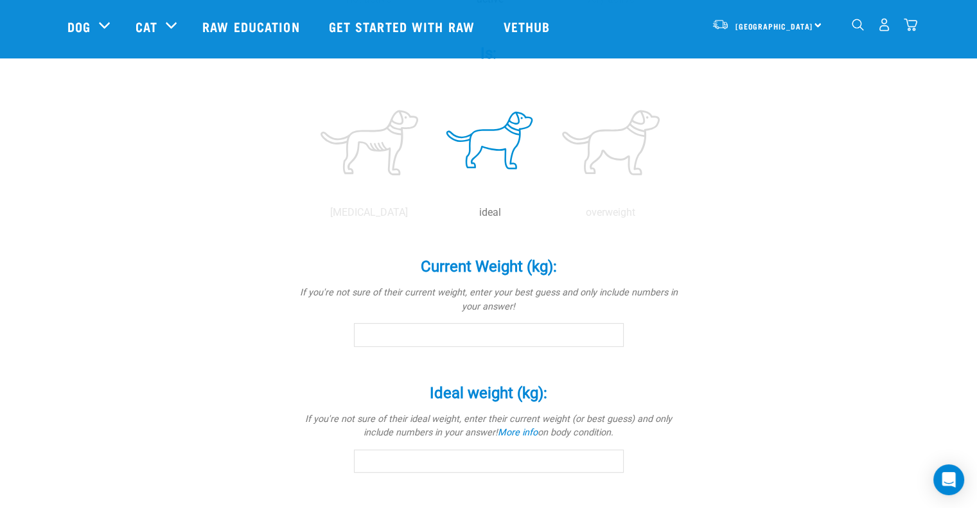
click at [455, 349] on div "Current Weight (kg): * If you're not sure of their current weight, enter your b…" at bounding box center [488, 302] width 385 height 126
click at [465, 331] on input "Current Weight (kg): *" at bounding box center [489, 334] width 270 height 23
type input "25"
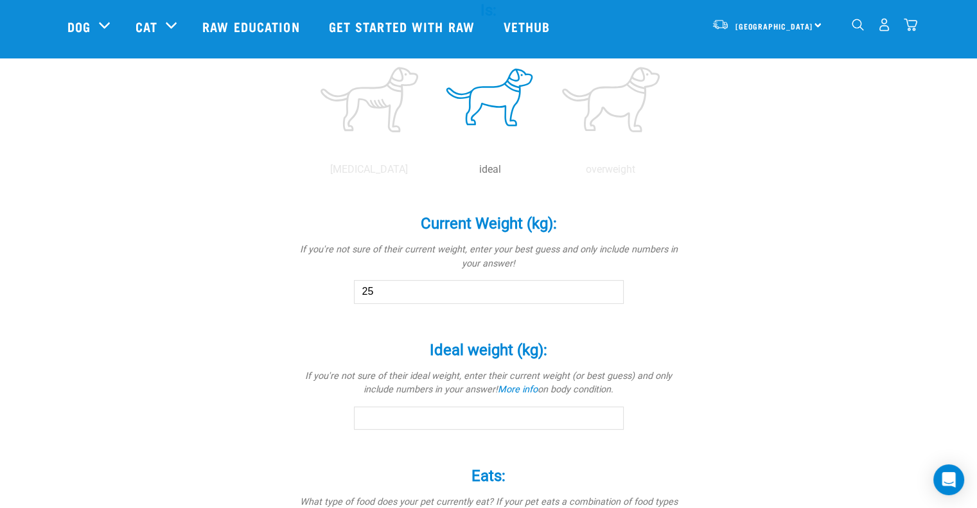
scroll to position [578, 0]
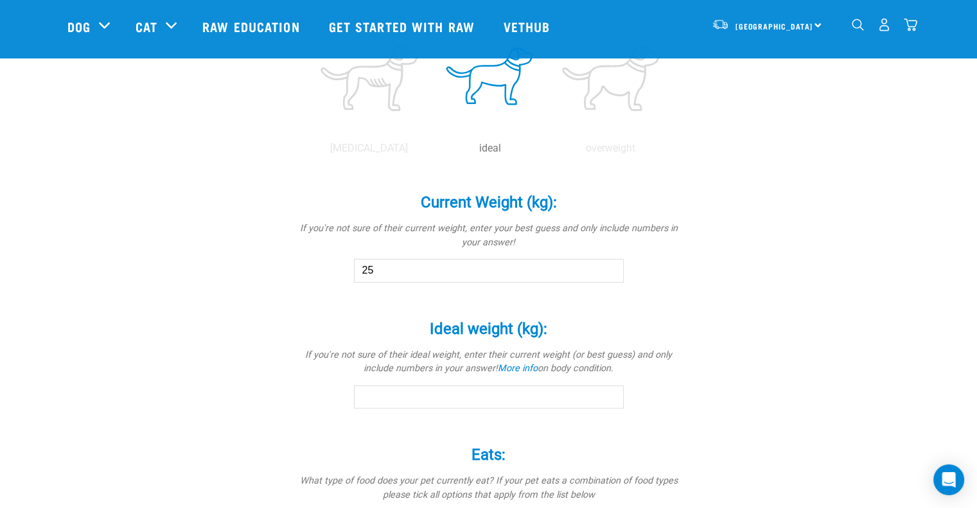
click at [449, 395] on input "Ideal weight (kg): *" at bounding box center [489, 396] width 270 height 23
type input "25"
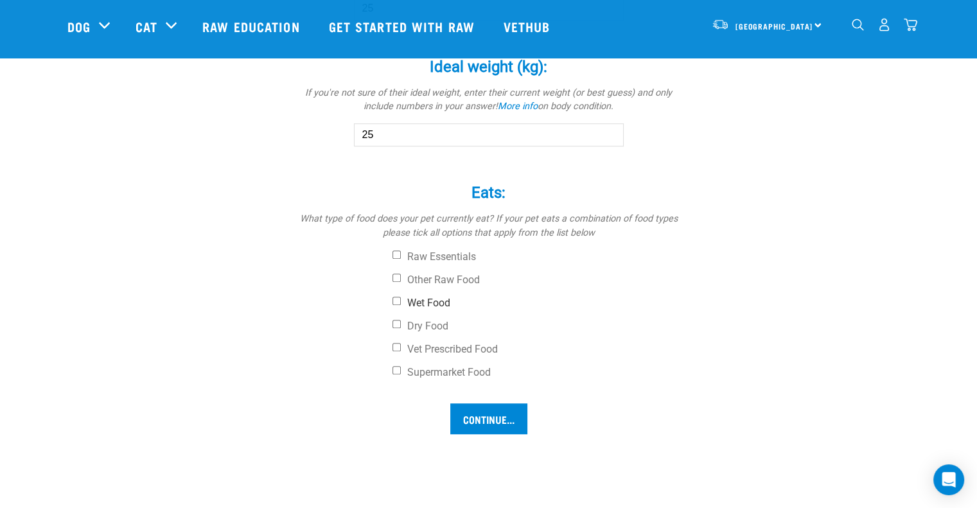
click at [395, 302] on input "Wet Food" at bounding box center [396, 301] width 8 height 8
checkbox input "true"
click at [398, 324] on input "Dry Food" at bounding box center [396, 324] width 8 height 8
checkbox input "true"
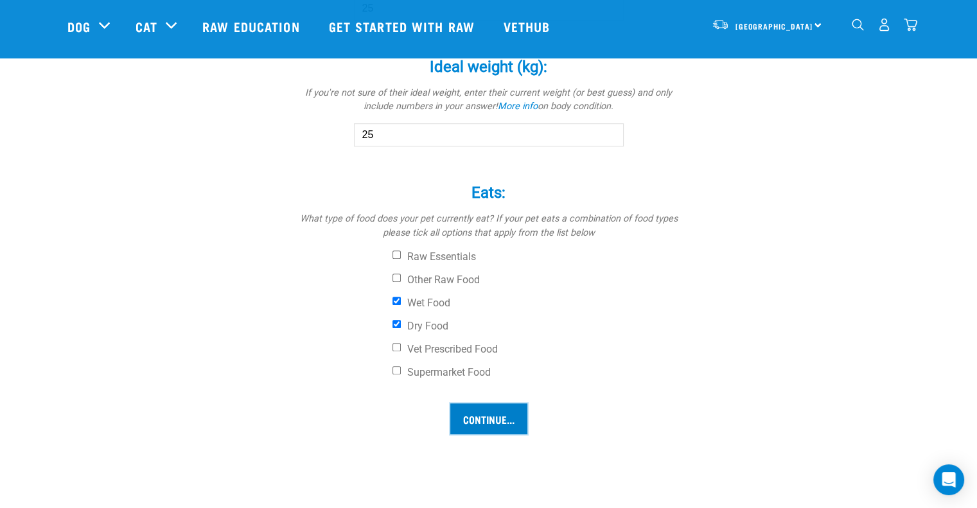
click at [494, 421] on input "Continue..." at bounding box center [488, 418] width 77 height 31
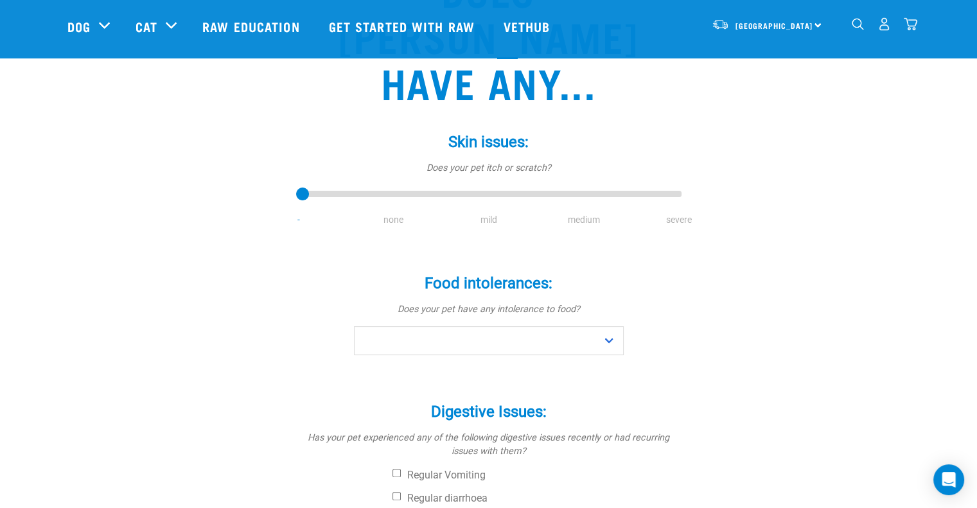
scroll to position [128, 0]
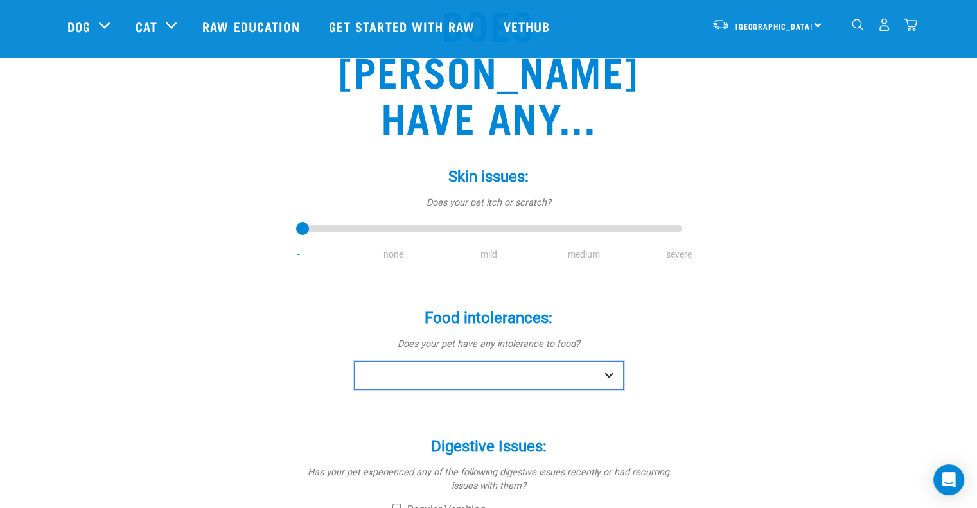
click at [536, 361] on select "No Yes" at bounding box center [489, 375] width 270 height 29
select select "no"
click at [354, 361] on select "No Yes" at bounding box center [489, 375] width 270 height 29
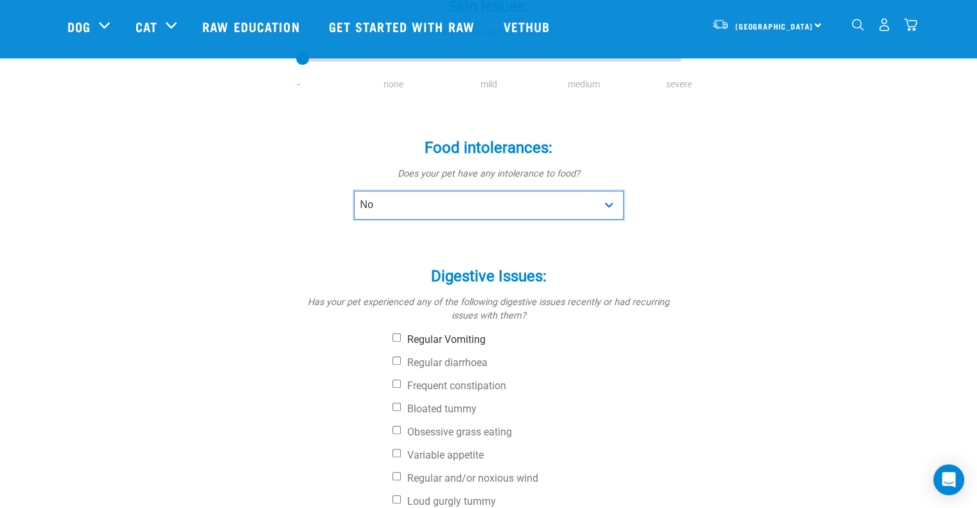
scroll to position [321, 0]
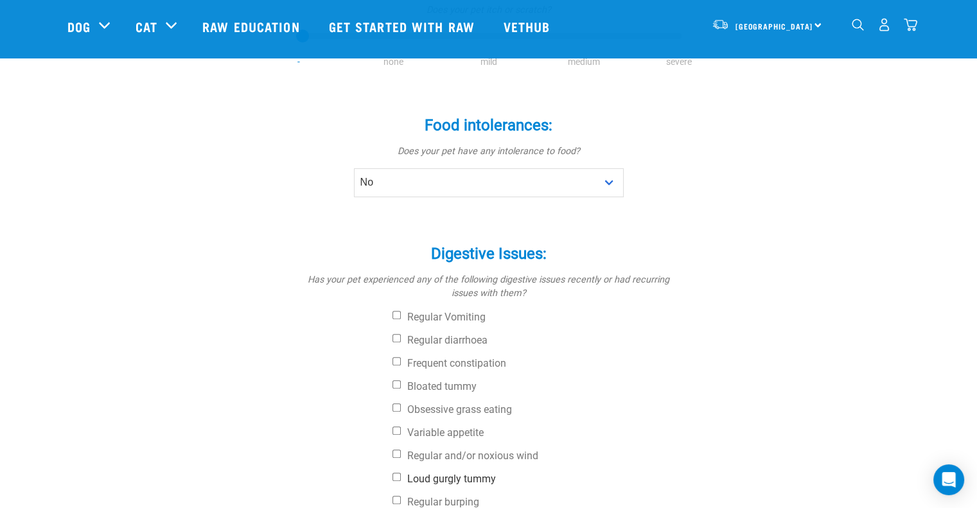
click at [397, 473] on input "Loud gurgly tummy" at bounding box center [396, 477] width 8 height 8
checkbox input "true"
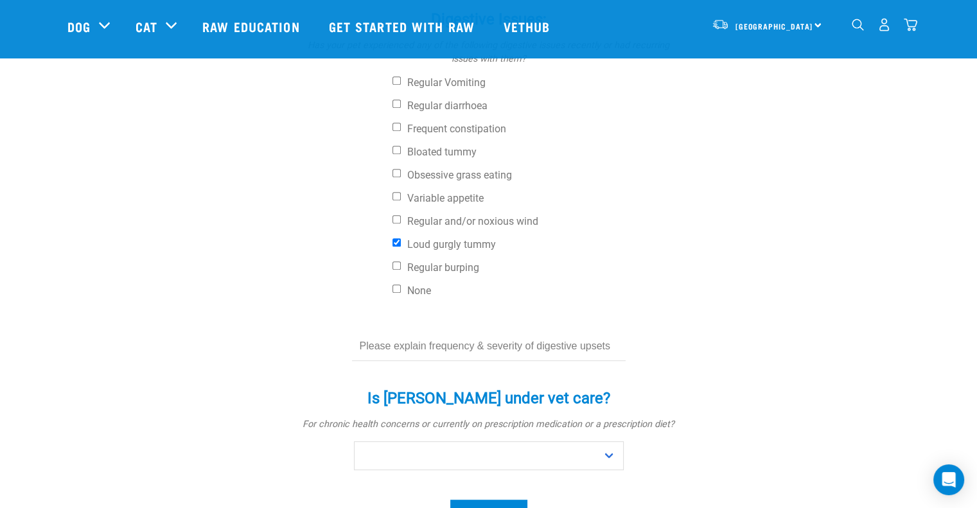
scroll to position [578, 0]
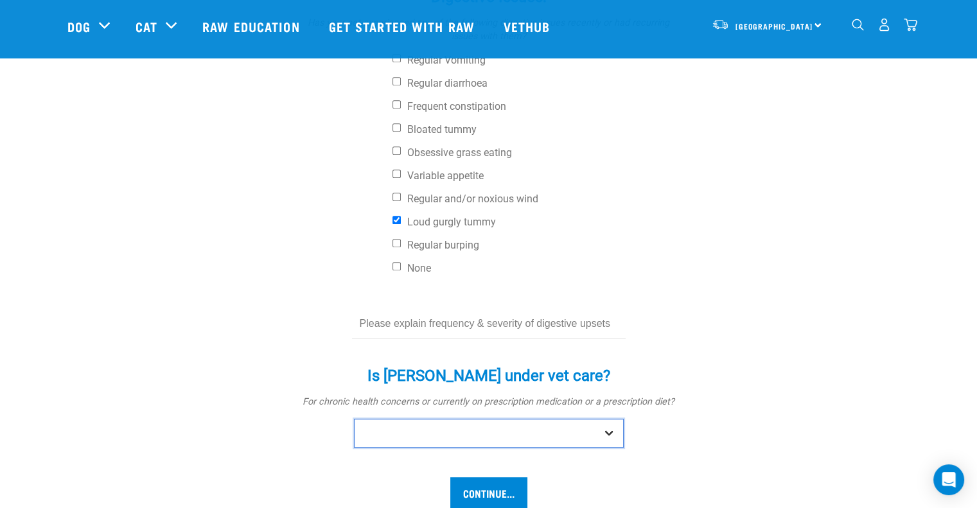
click at [465, 419] on select "No Yes" at bounding box center [489, 433] width 270 height 29
select select "yes"
click at [354, 419] on select "No Yes" at bounding box center [489, 433] width 270 height 29
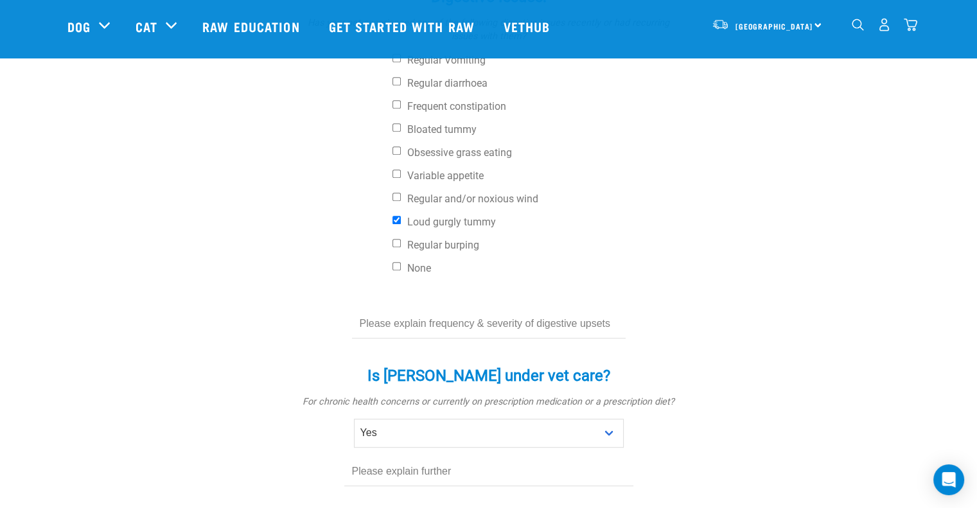
click at [425, 457] on input "text" at bounding box center [488, 471] width 289 height 29
type input "Anti anxiety"
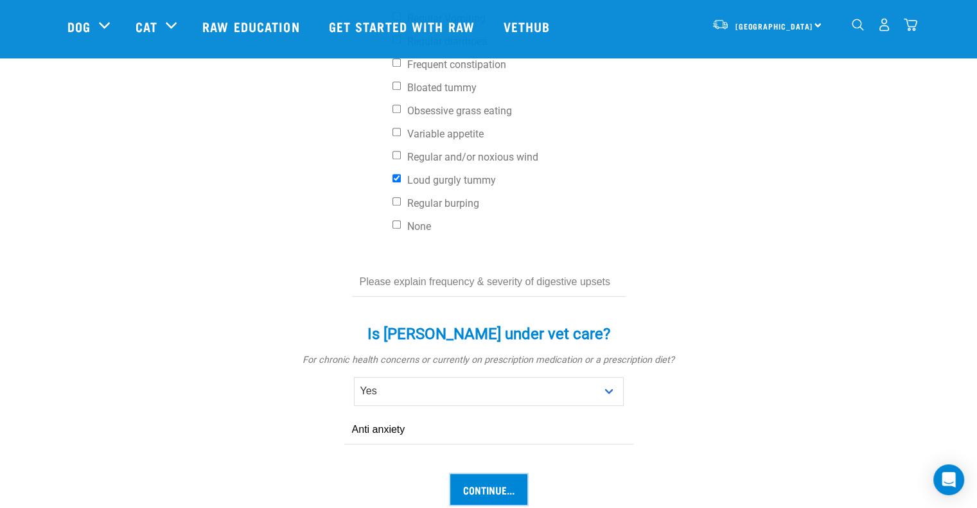
scroll to position [642, 0]
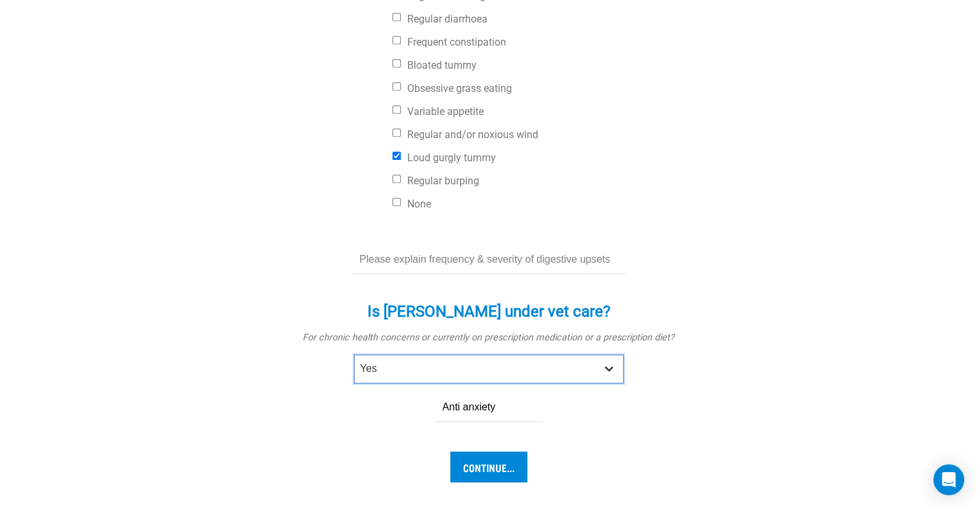
click at [480, 354] on select "No Yes" at bounding box center [489, 368] width 270 height 29
select select "no"
click at [354, 354] on select "No Yes" at bounding box center [489, 368] width 270 height 29
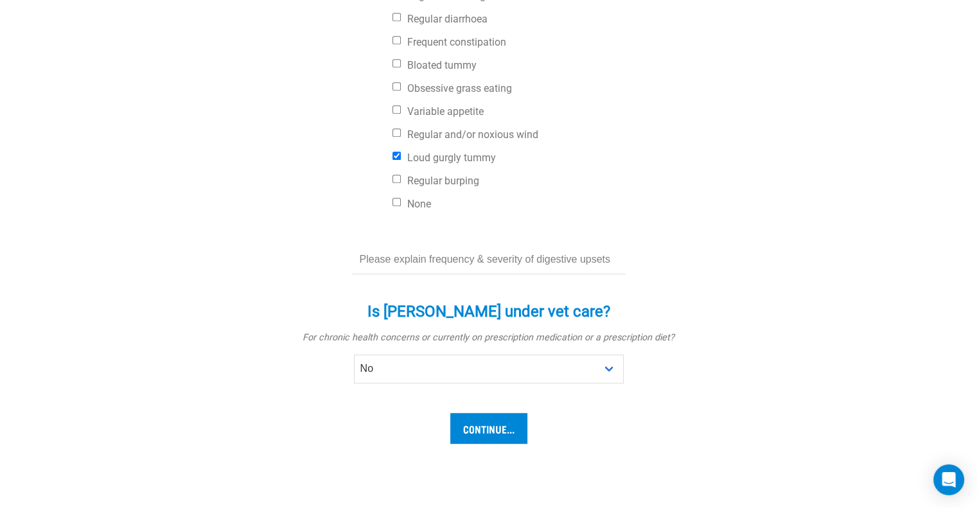
click at [499, 413] on input "Continue..." at bounding box center [488, 428] width 77 height 31
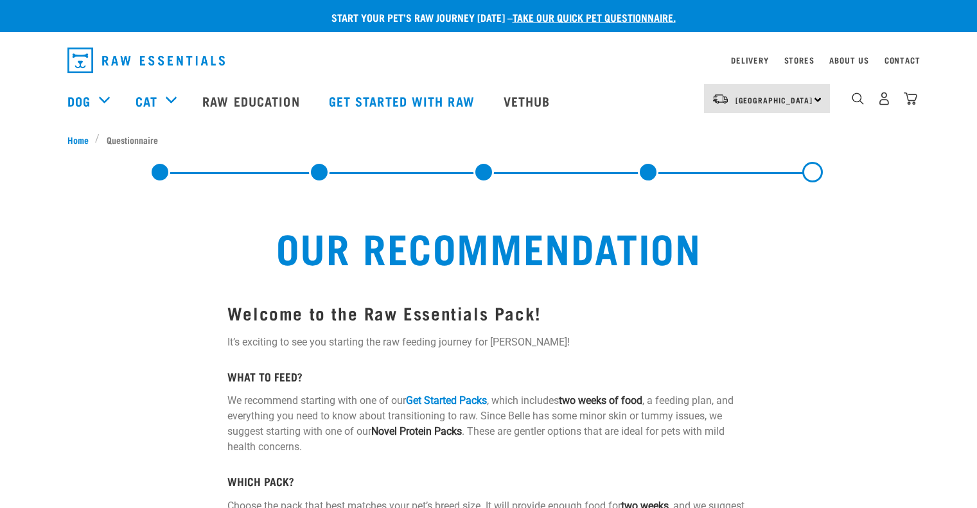
select select "19650"
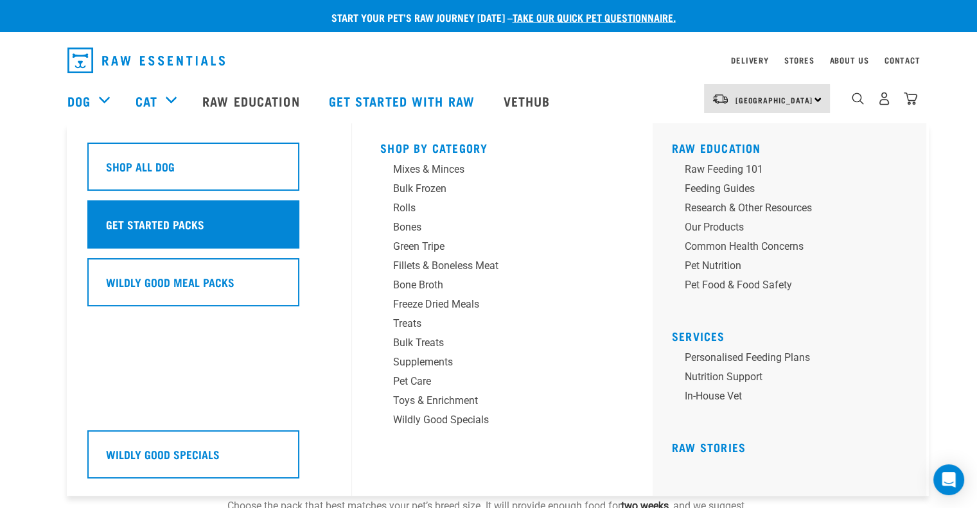
click at [154, 221] on h5 "Get Started Packs" at bounding box center [155, 224] width 98 height 17
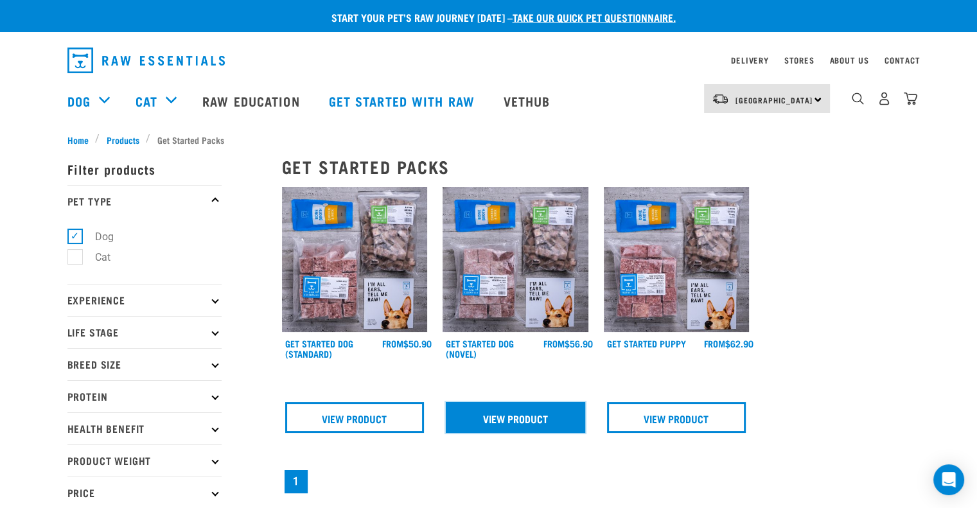
click at [547, 421] on link "View Product" at bounding box center [515, 417] width 139 height 31
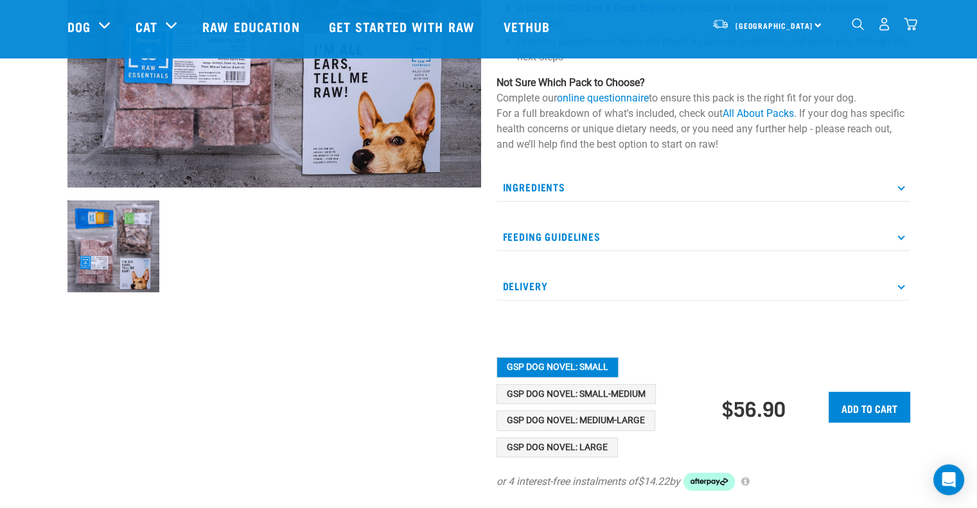
scroll to position [321, 0]
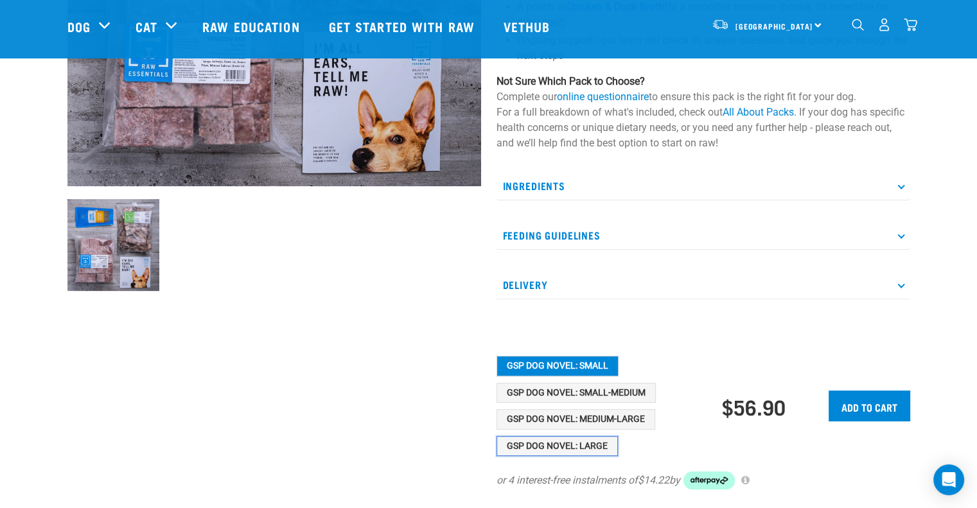
click at [549, 449] on button "GSP Dog Novel: Large" at bounding box center [556, 446] width 121 height 21
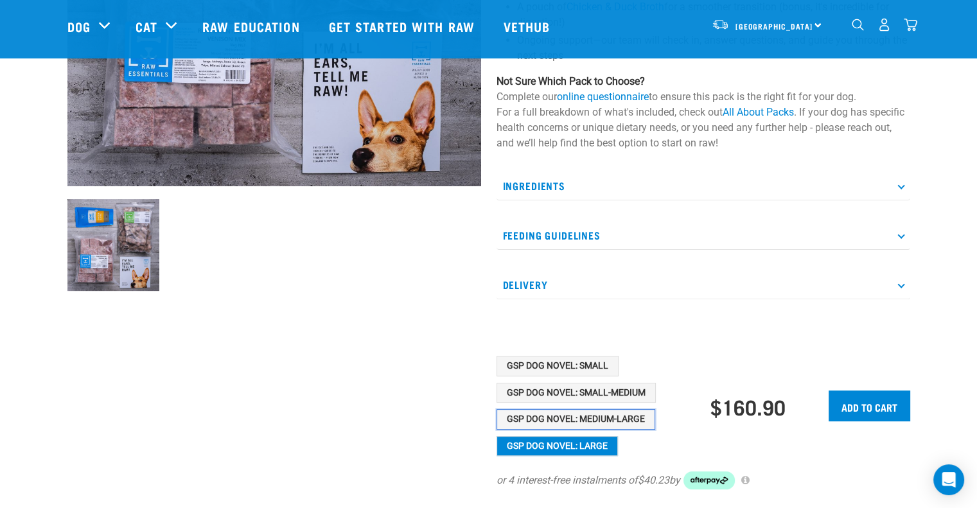
click at [568, 418] on button "GSP Dog Novel: Medium-Large" at bounding box center [575, 419] width 159 height 21
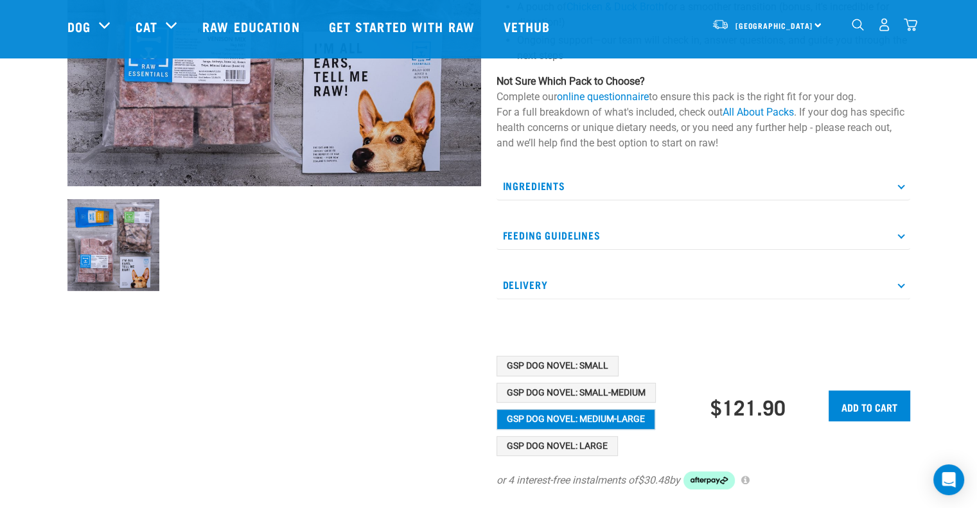
click at [605, 239] on p "Feeding Guidelines" at bounding box center [702, 235] width 413 height 29
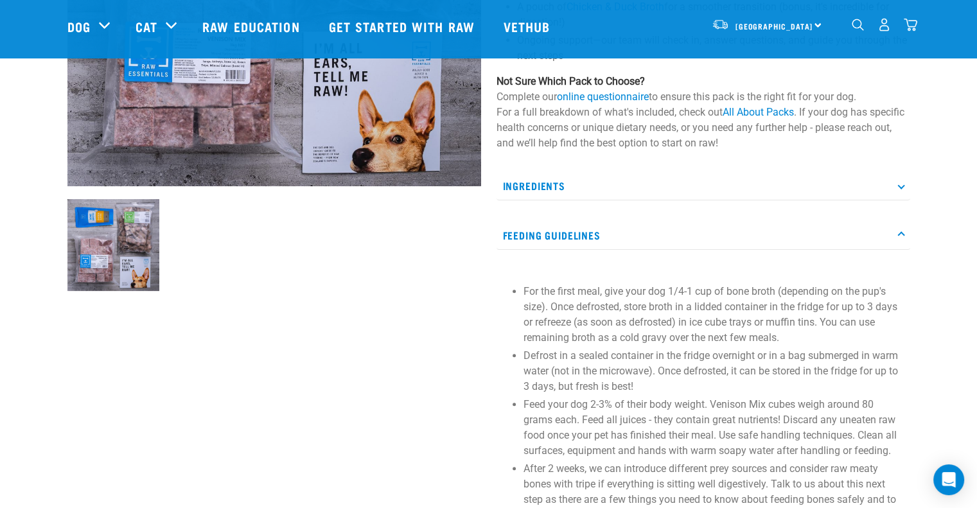
click at [606, 235] on p "Feeding Guidelines" at bounding box center [702, 235] width 413 height 29
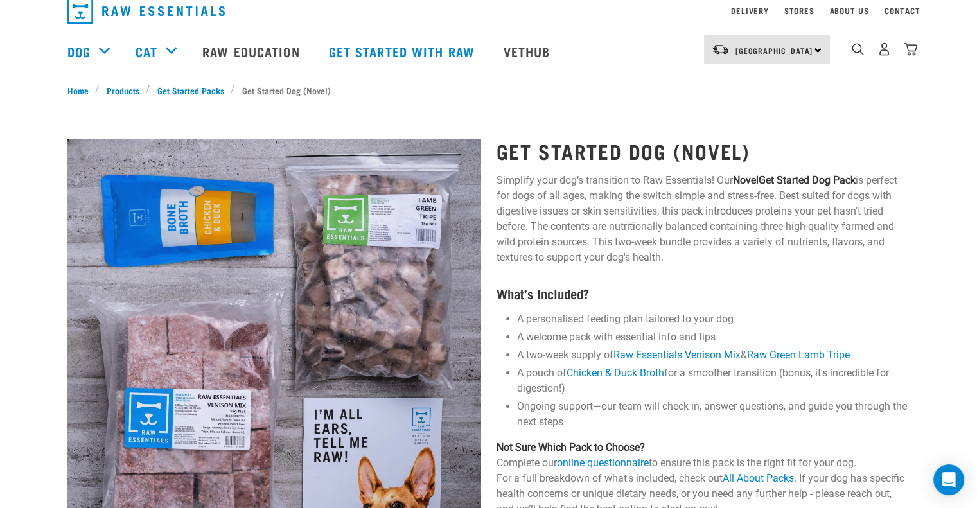
scroll to position [0, 0]
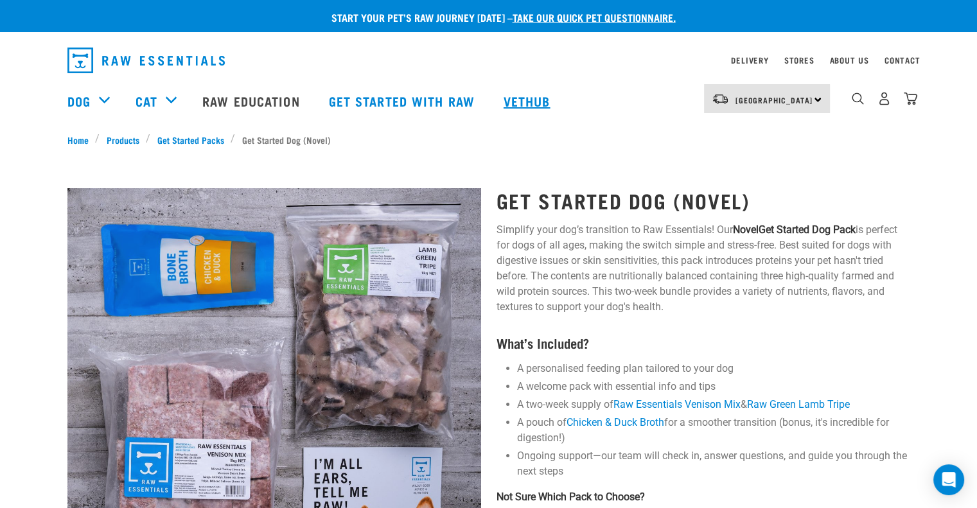
click at [528, 99] on link "Vethub" at bounding box center [528, 100] width 76 height 51
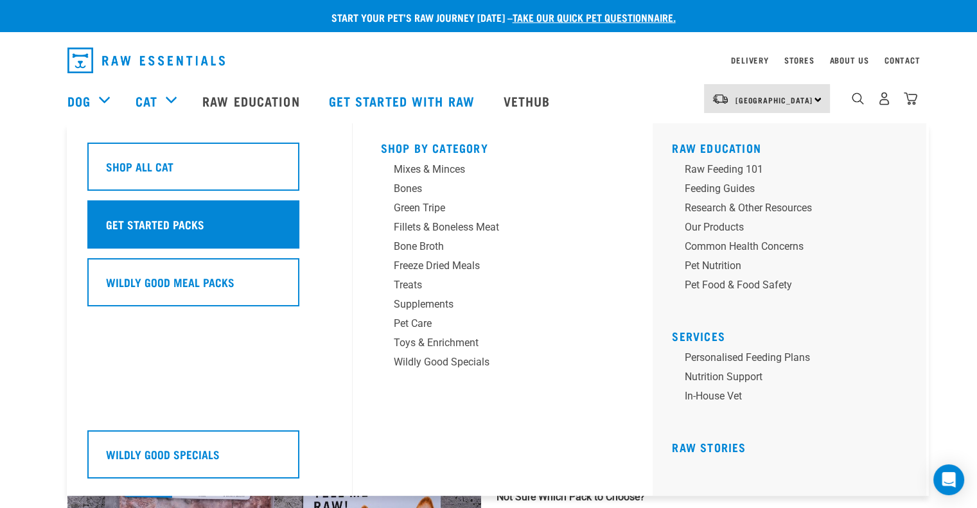
click at [143, 216] on h5 "Get Started Packs" at bounding box center [155, 224] width 98 height 17
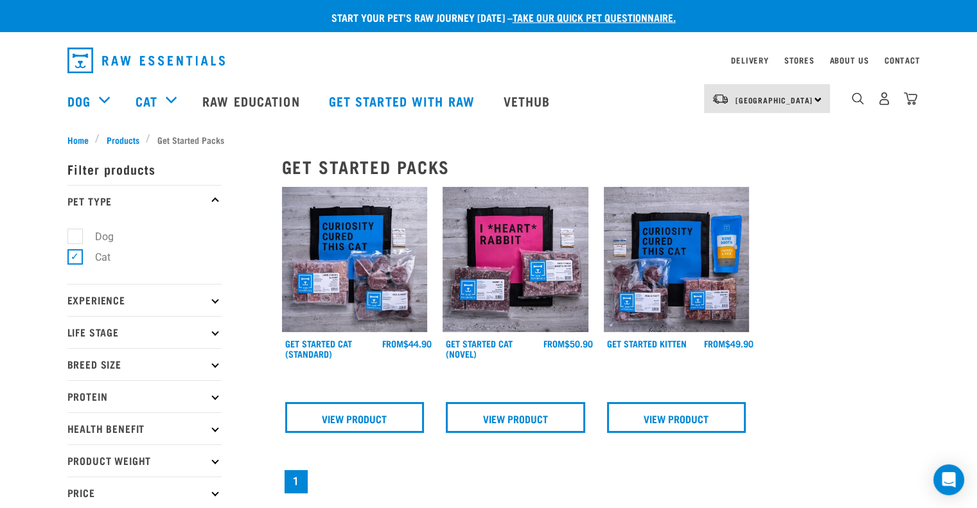
click at [74, 261] on label "Cat" at bounding box center [94, 257] width 41 height 16
click at [71, 259] on input "Cat" at bounding box center [71, 255] width 8 height 8
checkbox input "false"
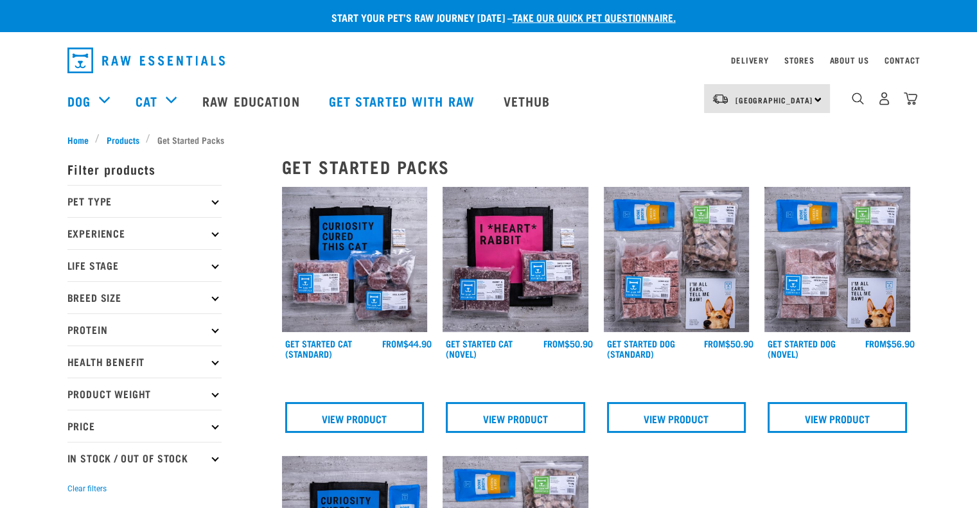
click at [429, 107] on link "Get started with Raw" at bounding box center [403, 100] width 175 height 51
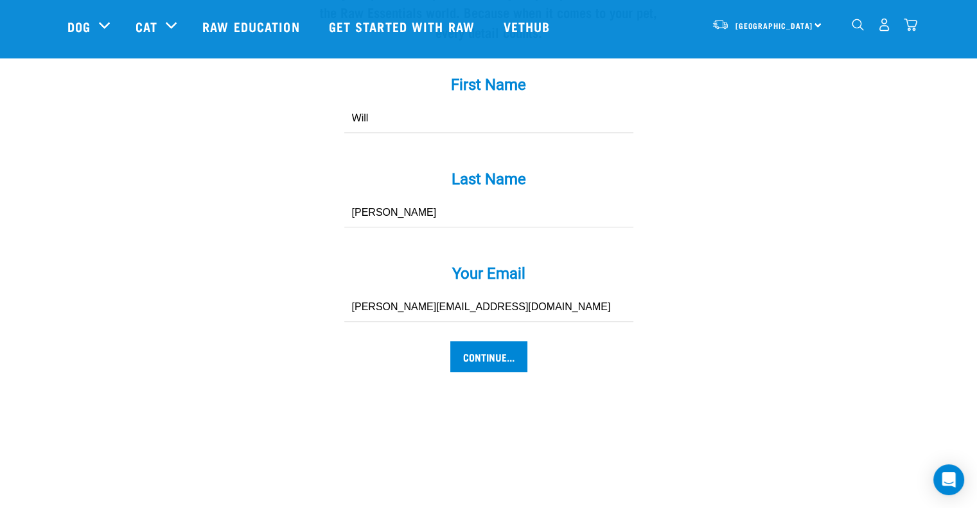
scroll to position [1348, 0]
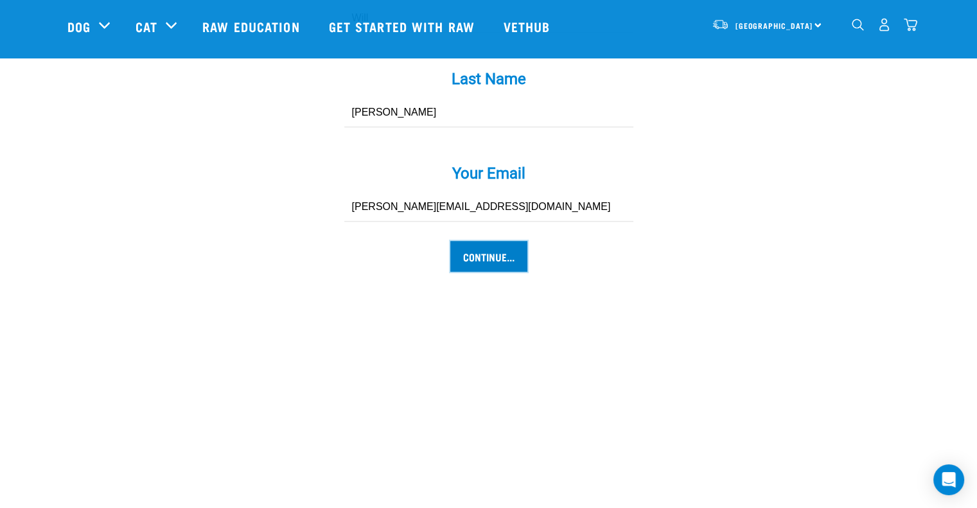
click at [493, 241] on input "Continue..." at bounding box center [488, 256] width 77 height 31
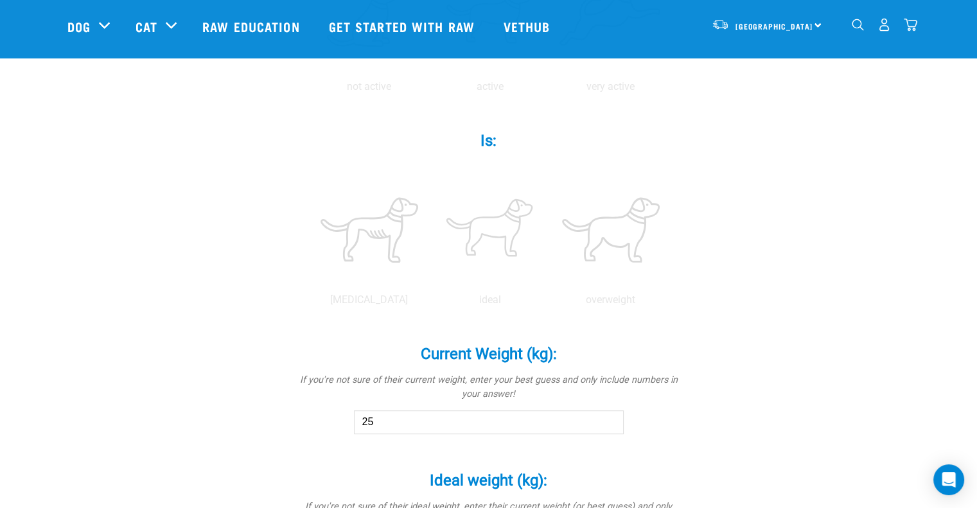
scroll to position [257, 0]
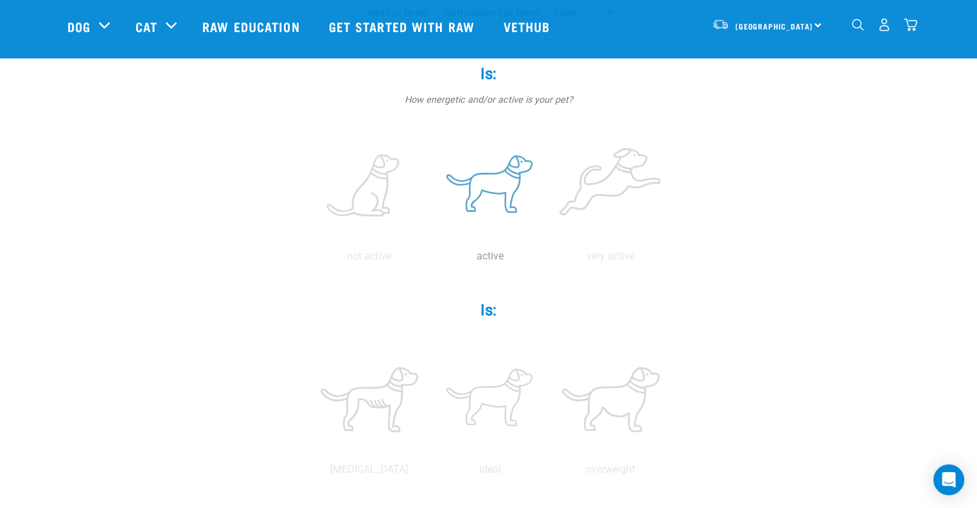
click at [497, 205] on label at bounding box center [490, 186] width 116 height 109
click at [430, 259] on input "radio" at bounding box center [430, 259] width 0 height 0
click at [523, 396] on label at bounding box center [490, 399] width 116 height 109
click at [430, 473] on input "radio" at bounding box center [430, 473] width 0 height 0
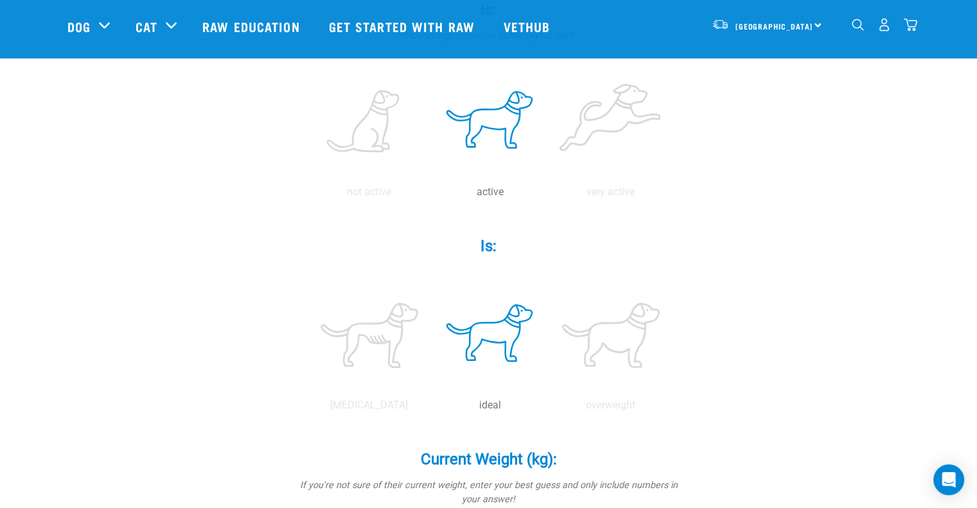
scroll to position [514, 0]
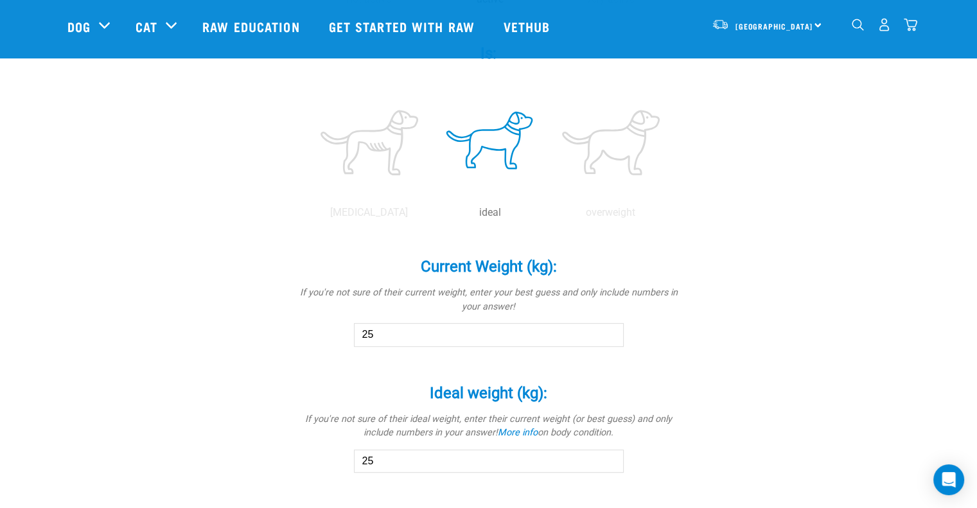
click at [397, 326] on input "25" at bounding box center [489, 334] width 270 height 23
type input "22"
click at [397, 472] on div "Ideal weight (kg): * If you're not sure of their ideal weight, enter their curr…" at bounding box center [488, 429] width 385 height 126
click at [397, 466] on input "25" at bounding box center [489, 460] width 270 height 23
type input "22"
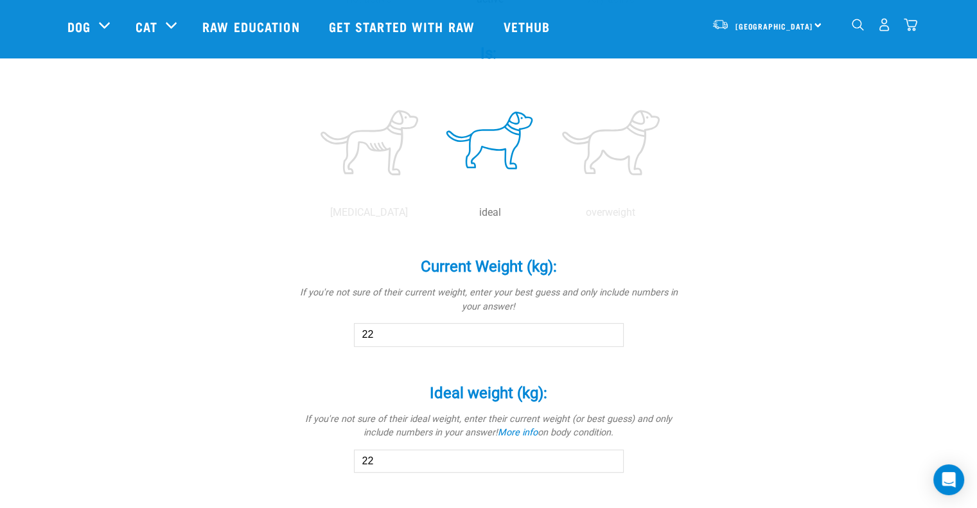
scroll to position [840, 0]
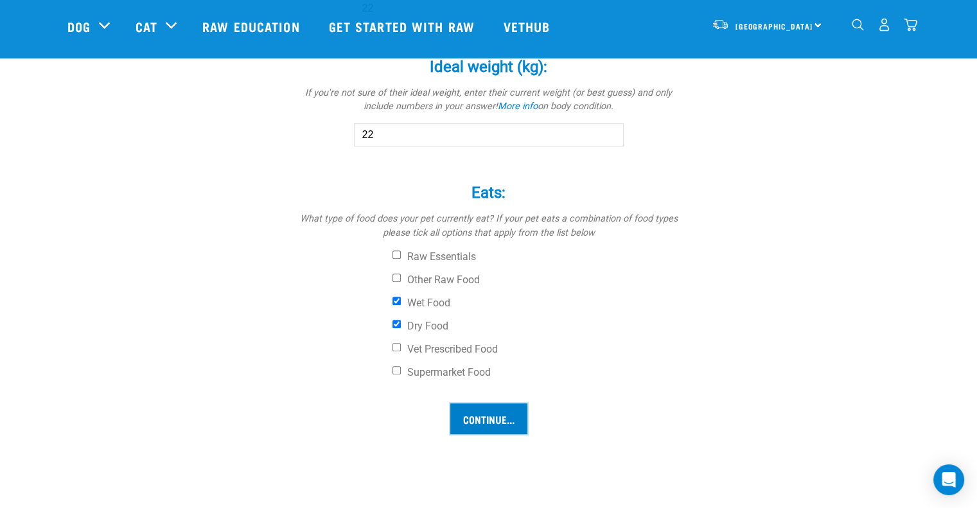
click at [482, 426] on input "Continue..." at bounding box center [488, 418] width 77 height 31
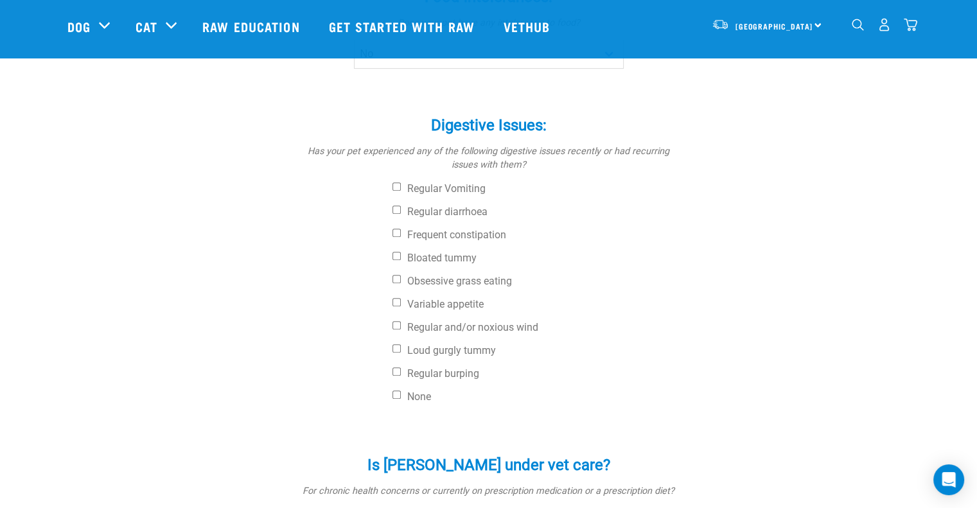
scroll to position [514, 0]
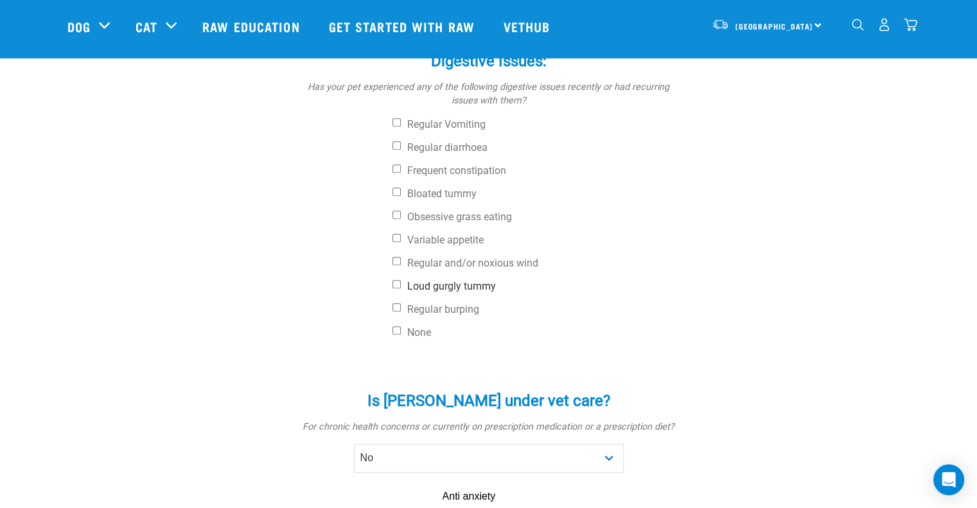
click at [396, 280] on input "Loud gurgly tummy" at bounding box center [396, 284] width 8 height 8
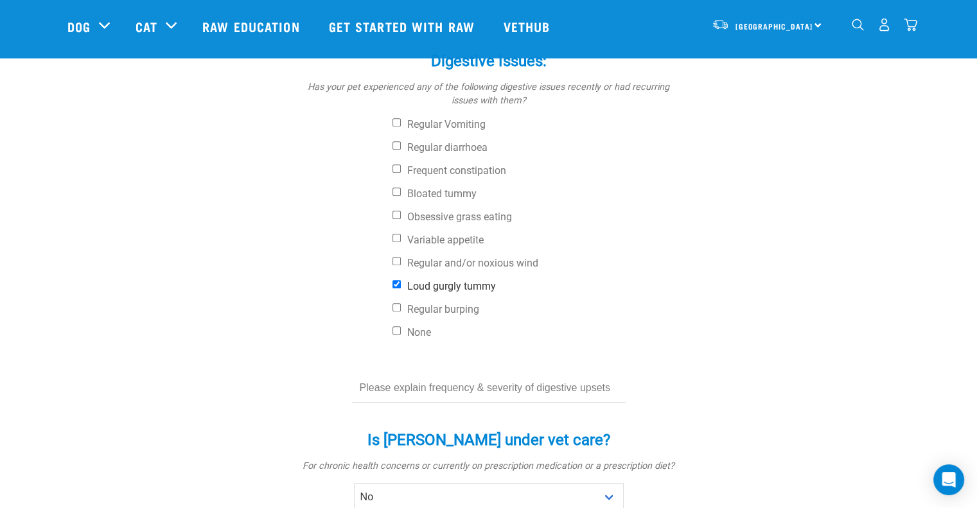
click at [395, 280] on input "Loud gurgly tummy" at bounding box center [396, 284] width 8 height 8
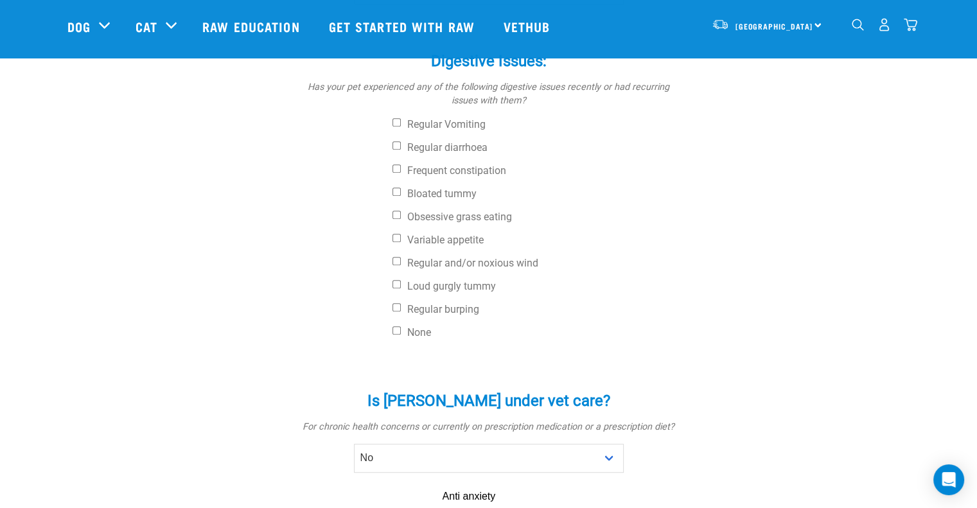
scroll to position [449, 0]
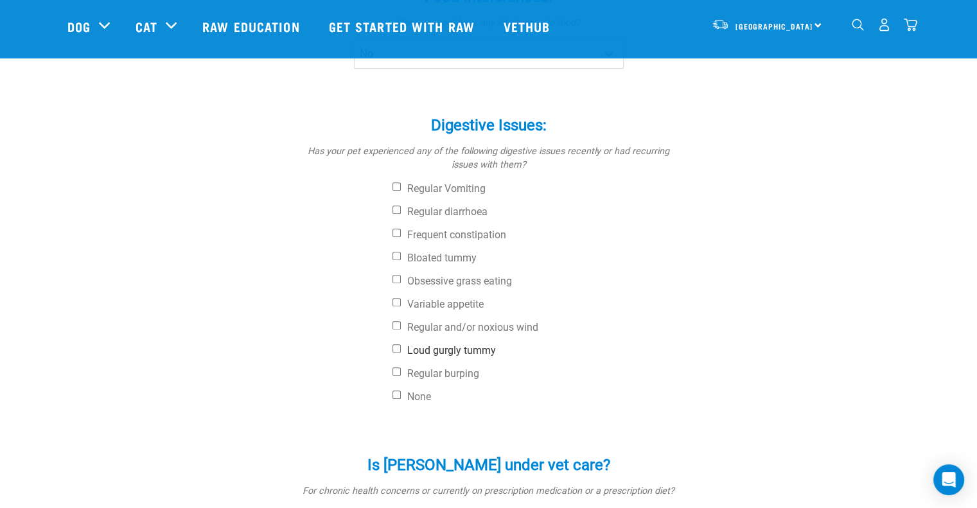
click at [394, 344] on input "Loud gurgly tummy" at bounding box center [396, 348] width 8 height 8
checkbox input "true"
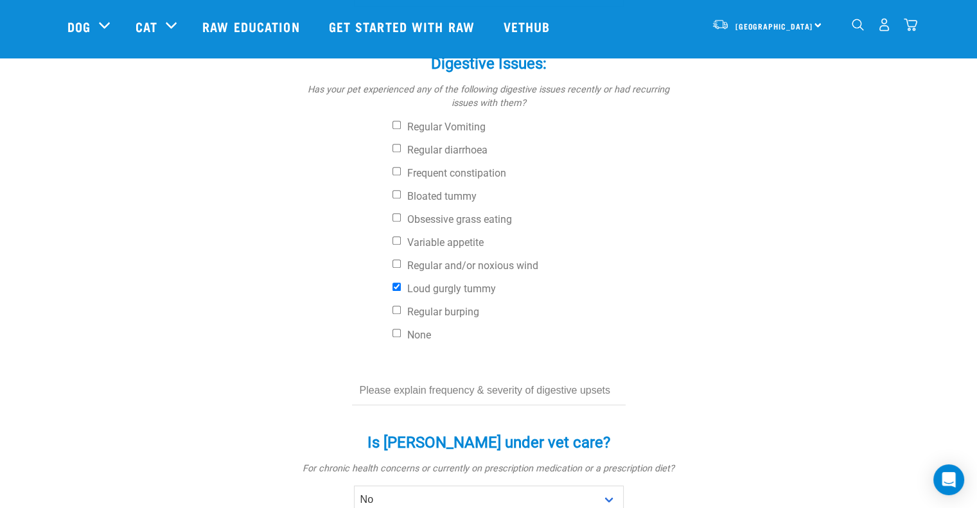
scroll to position [642, 0]
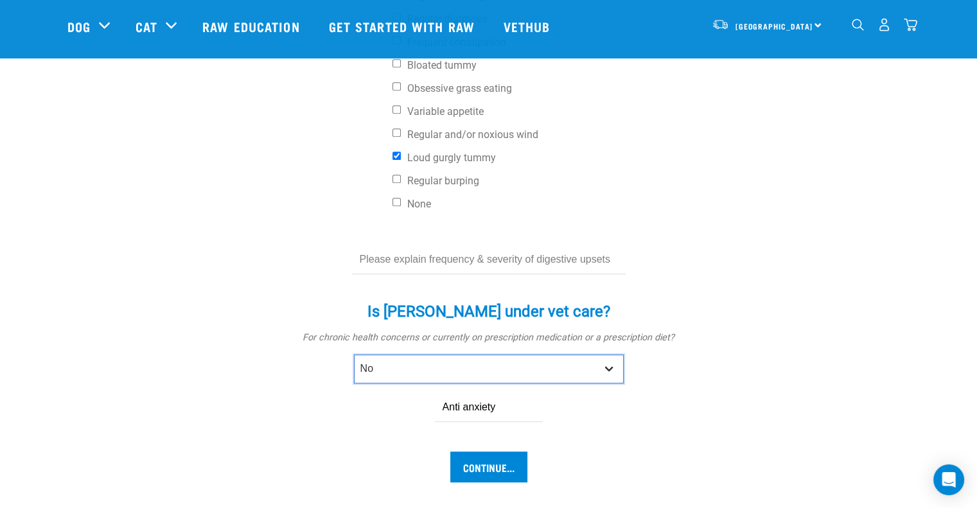
click at [518, 354] on select "No Yes" at bounding box center [489, 368] width 270 height 29
click at [354, 354] on select "No Yes" at bounding box center [489, 368] width 270 height 29
drag, startPoint x: 501, startPoint y: 361, endPoint x: 372, endPoint y: 356, distance: 129.1
click at [373, 356] on div "Is Belle under vet care? * For chronic health concerns or currently on prescrip…" at bounding box center [488, 352] width 385 height 137
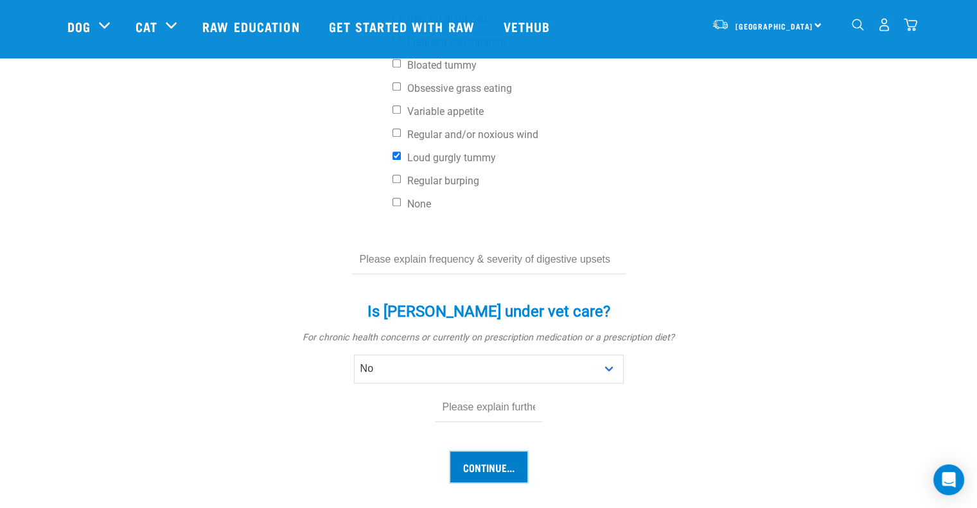
click at [496, 451] on input "Continue..." at bounding box center [488, 466] width 77 height 31
click at [499, 451] on input "Continue..." at bounding box center [488, 466] width 77 height 31
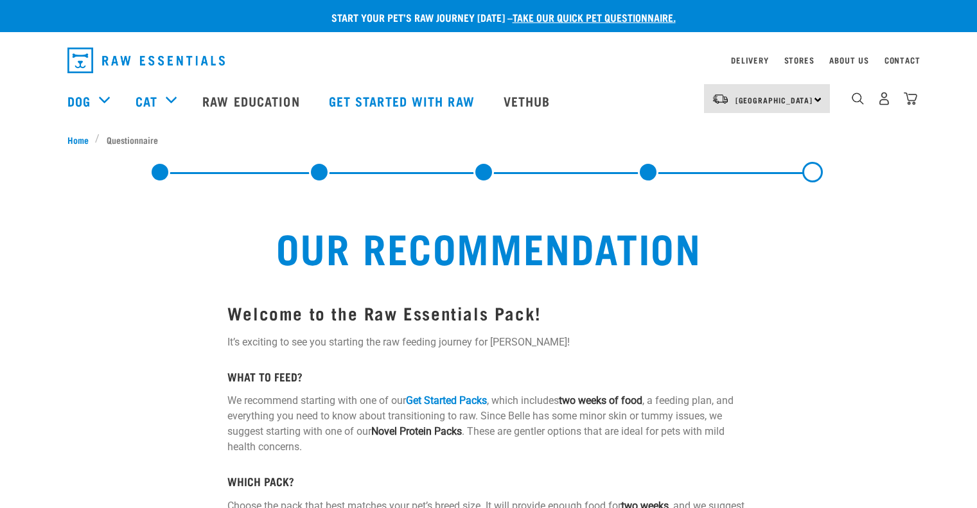
select select "19650"
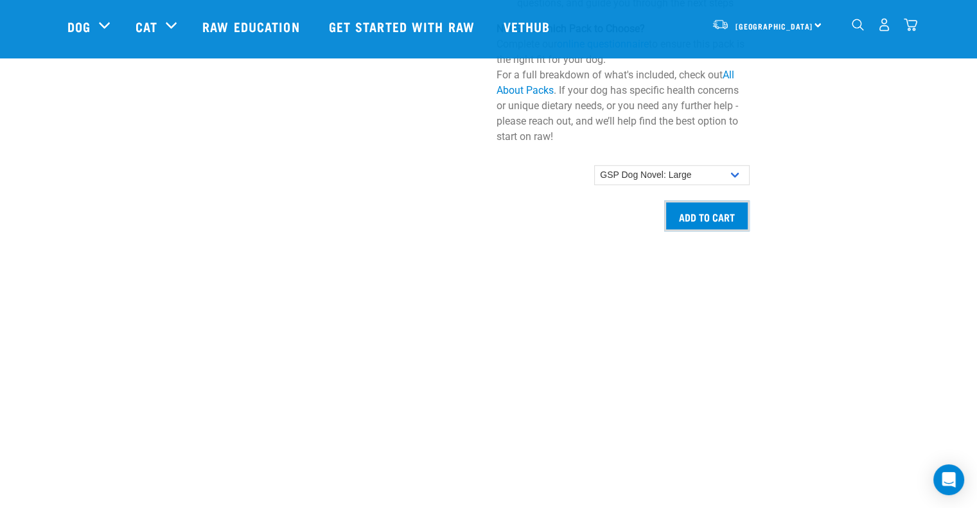
scroll to position [899, 0]
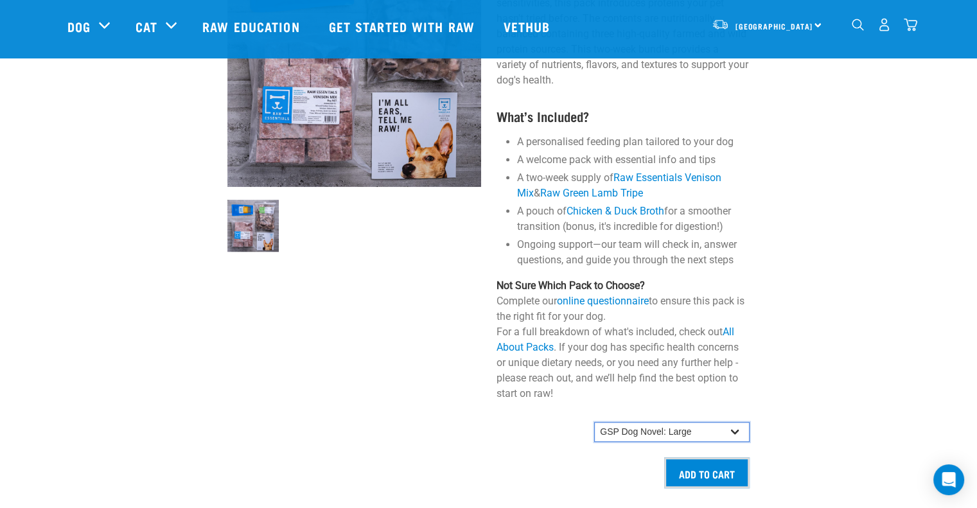
click at [620, 422] on select "GSP Dog Novel: Small GSP Dog Novel: Small-Medium GSP Dog Novel: Medium-Large" at bounding box center [671, 432] width 155 height 21
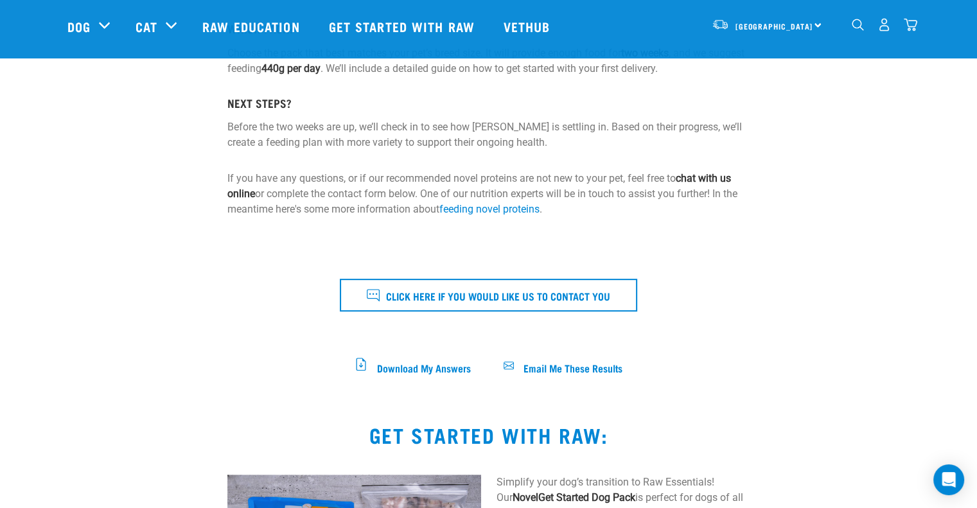
scroll to position [257, 0]
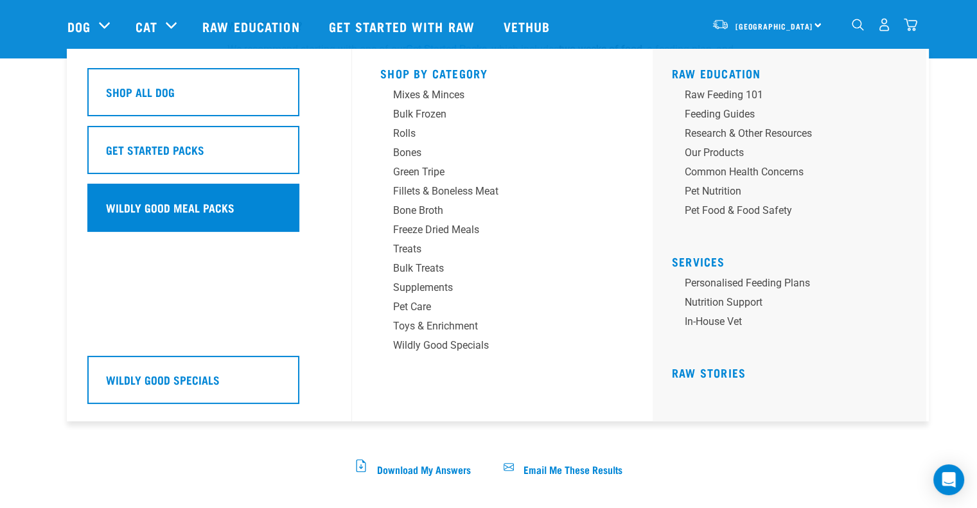
click at [153, 206] on h5 "Wildly Good Meal Packs" at bounding box center [170, 207] width 128 height 17
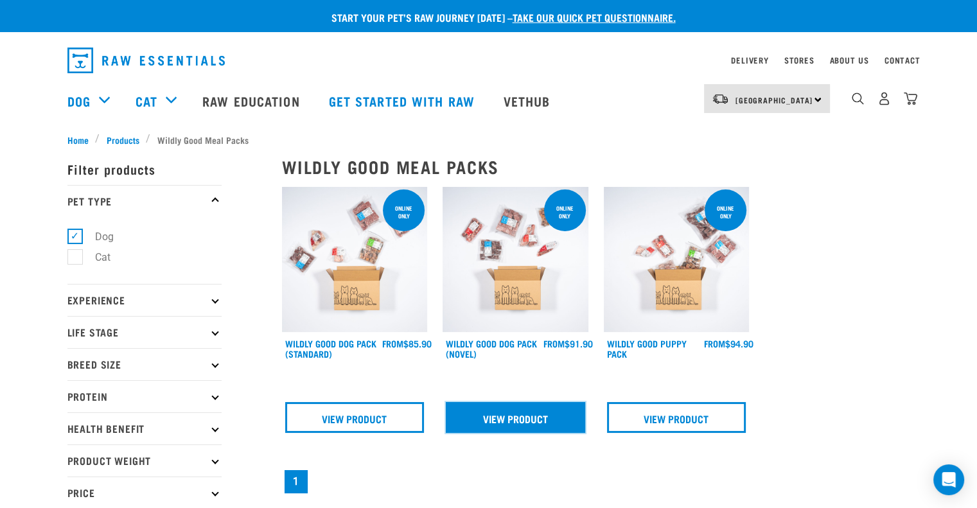
click at [528, 417] on link "View Product" at bounding box center [515, 417] width 139 height 31
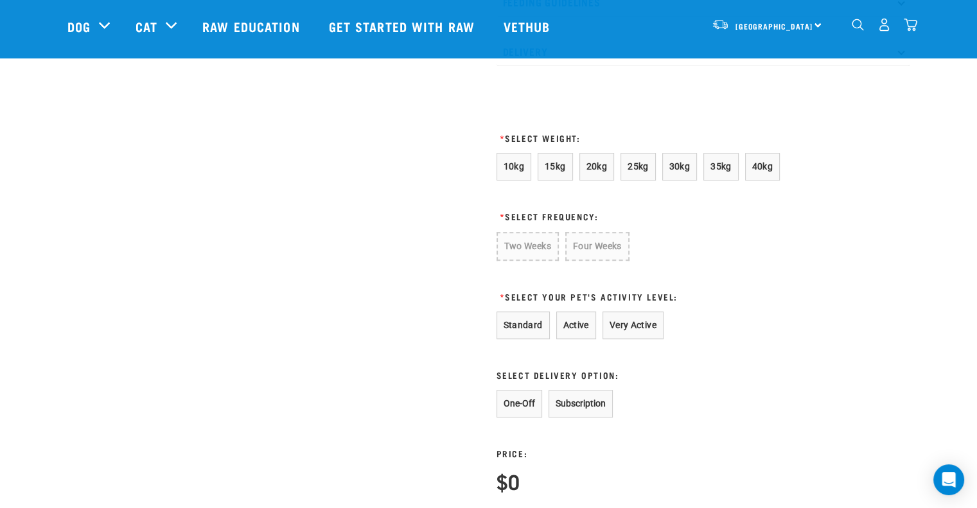
scroll to position [706, 0]
click at [600, 171] on span "20kg" at bounding box center [596, 166] width 21 height 10
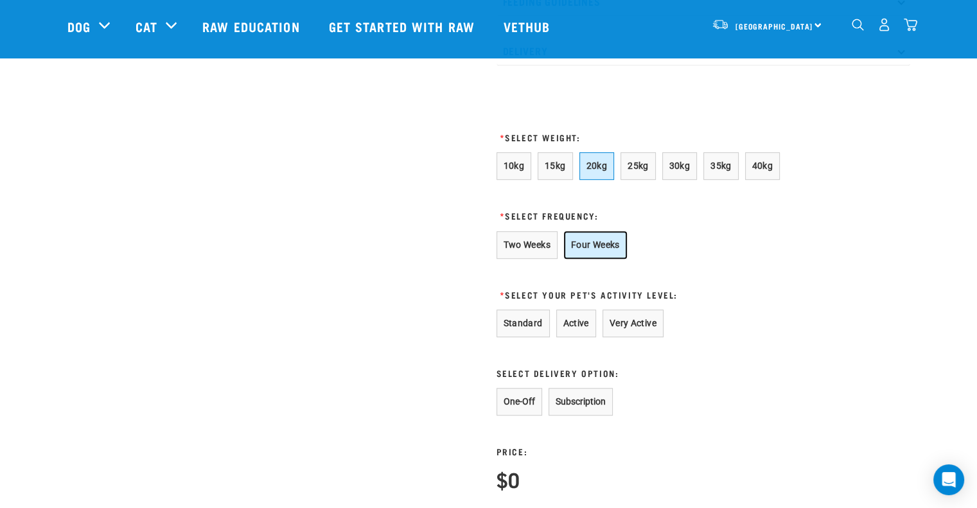
click at [591, 259] on button "Four Weeks" at bounding box center [595, 245] width 63 height 28
click at [570, 336] on button "Active" at bounding box center [576, 323] width 40 height 28
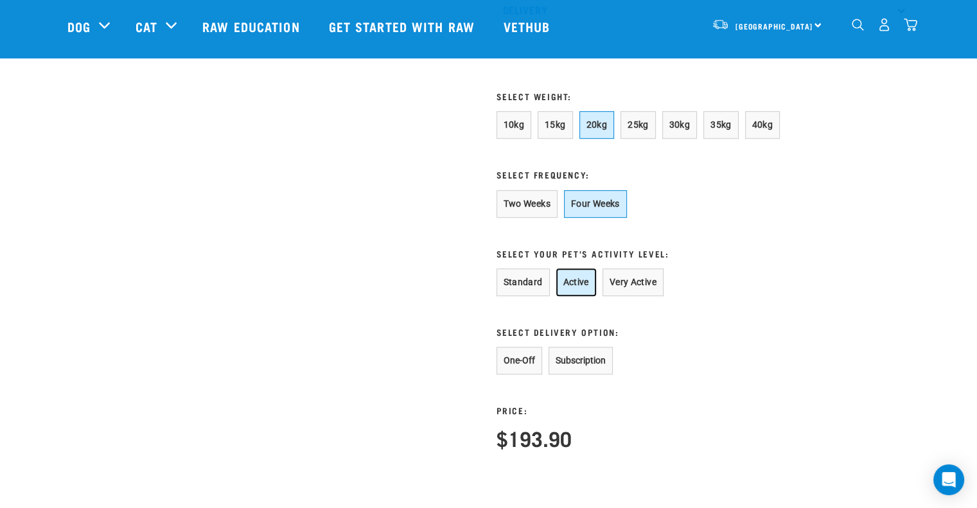
scroll to position [770, 0]
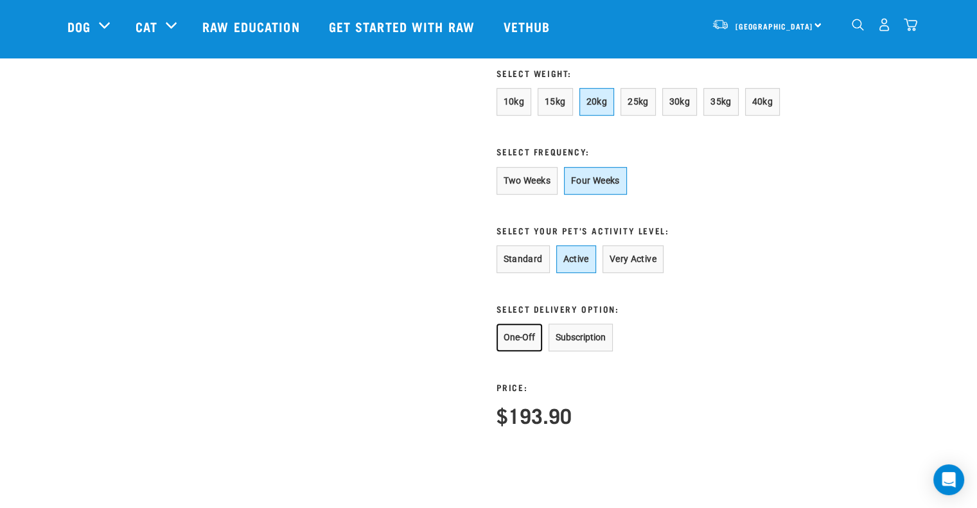
click at [527, 351] on button "One-Off" at bounding box center [519, 338] width 46 height 28
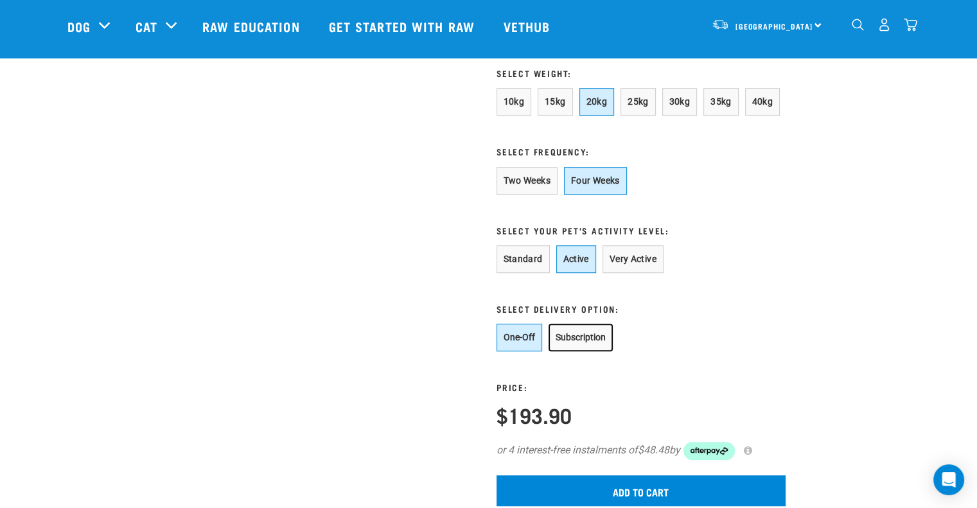
click at [575, 351] on button "Subscription" at bounding box center [580, 338] width 64 height 28
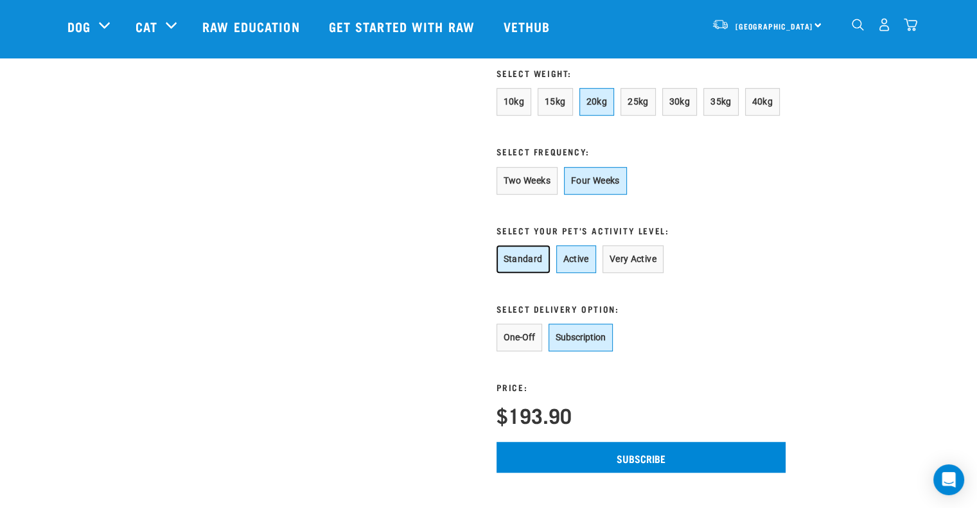
click at [530, 273] on button "Standard" at bounding box center [522, 259] width 53 height 28
click at [630, 107] on span "25kg" at bounding box center [637, 101] width 21 height 10
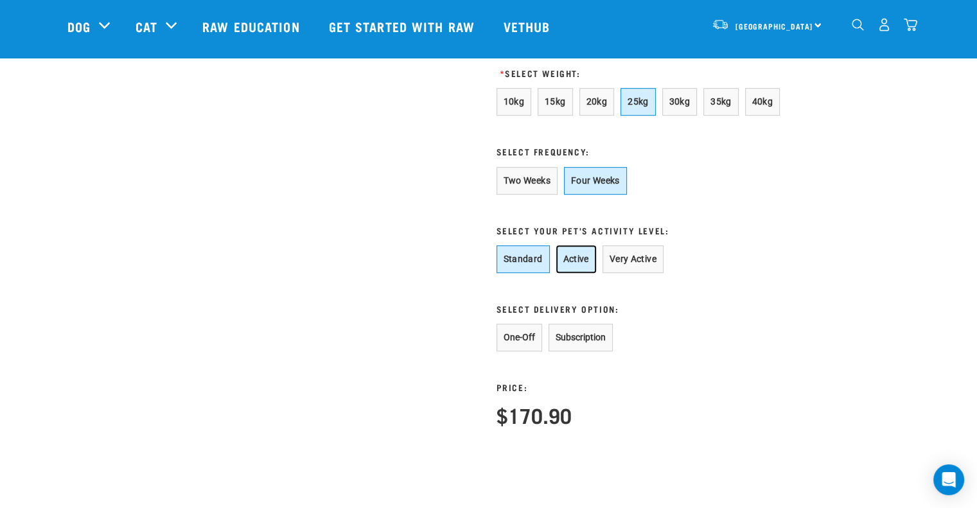
click at [565, 273] on button "Active" at bounding box center [576, 259] width 40 height 28
click at [530, 272] on button "Standard" at bounding box center [522, 259] width 53 height 28
click at [525, 351] on button "One-Off" at bounding box center [519, 338] width 46 height 28
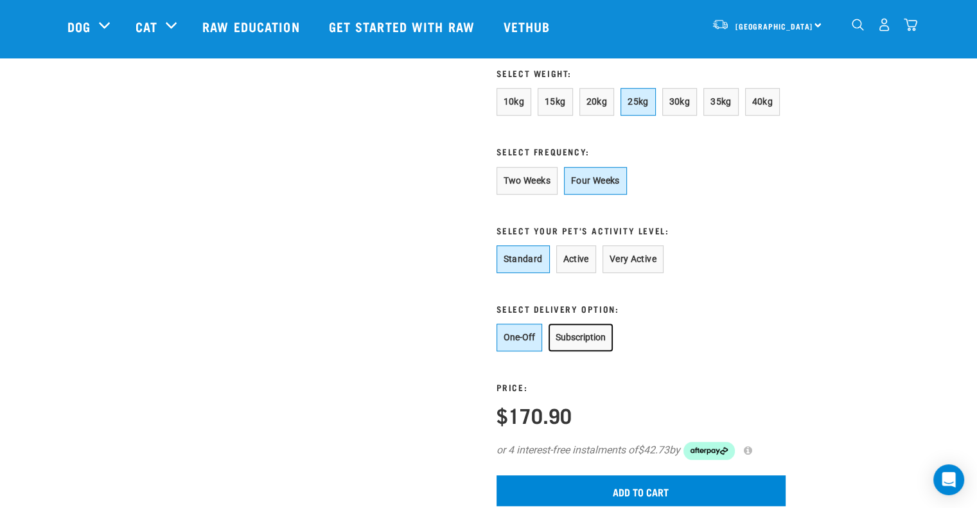
click at [578, 351] on button "Subscription" at bounding box center [580, 338] width 64 height 28
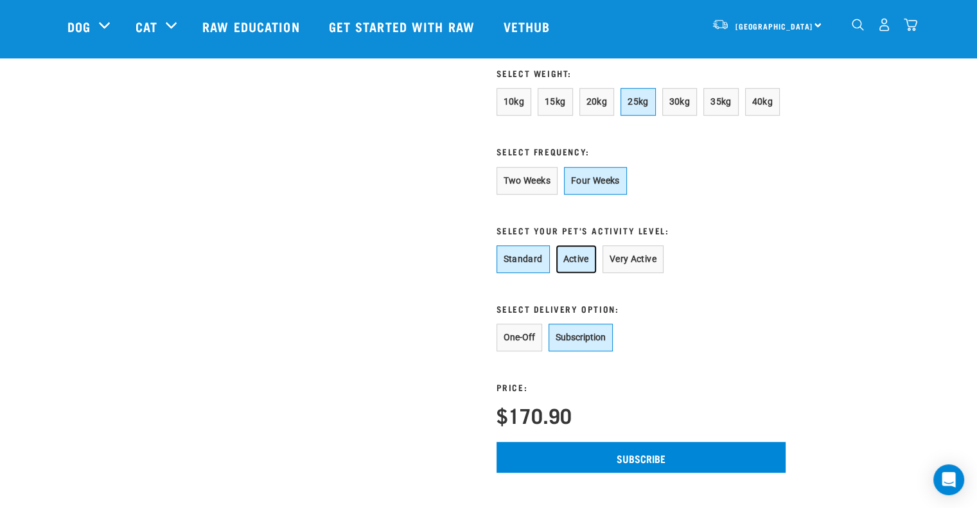
click at [582, 273] on button "Active" at bounding box center [576, 259] width 40 height 28
click at [529, 273] on button "Standard" at bounding box center [522, 259] width 53 height 28
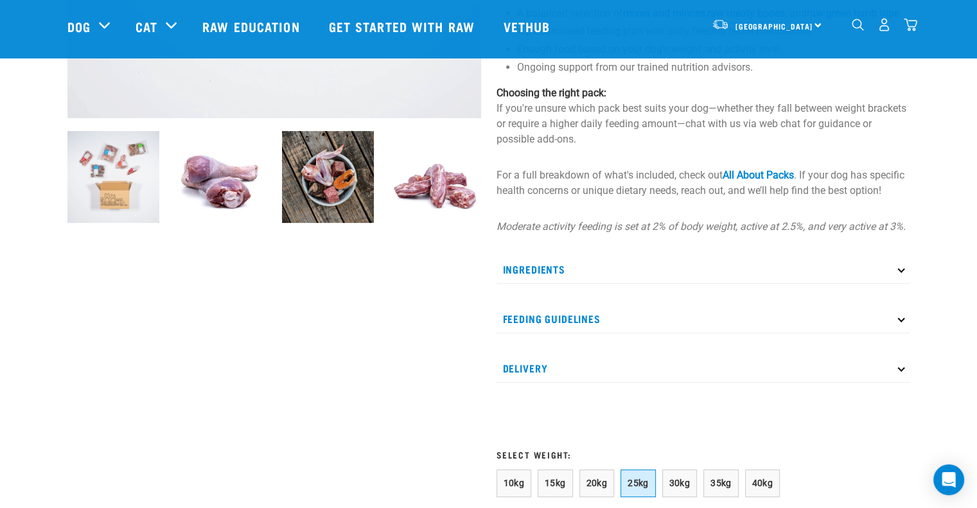
scroll to position [449, 0]
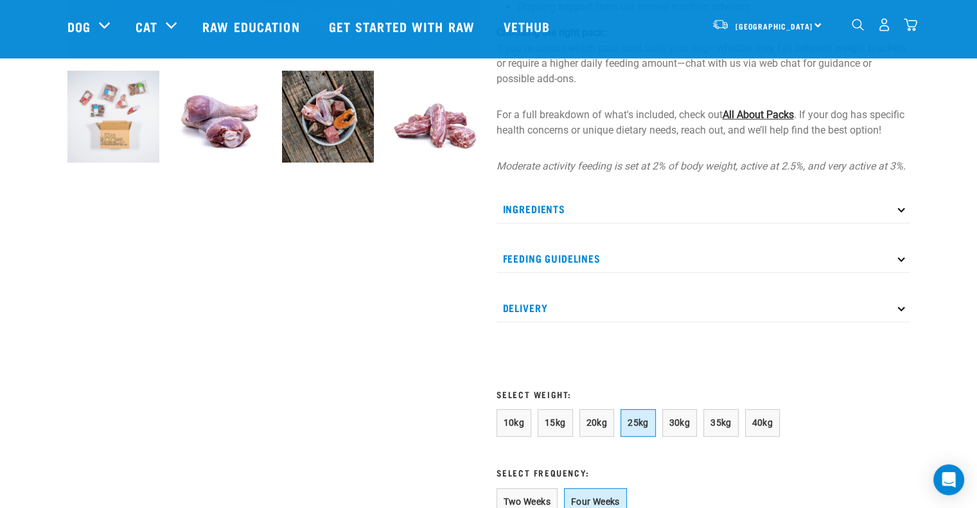
click at [764, 121] on link "All About Packs" at bounding box center [757, 115] width 71 height 12
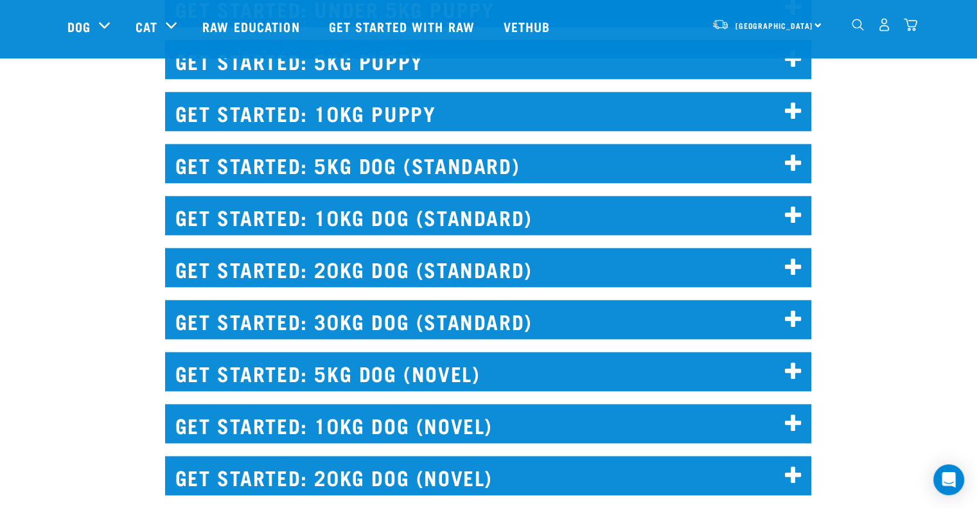
scroll to position [1477, 0]
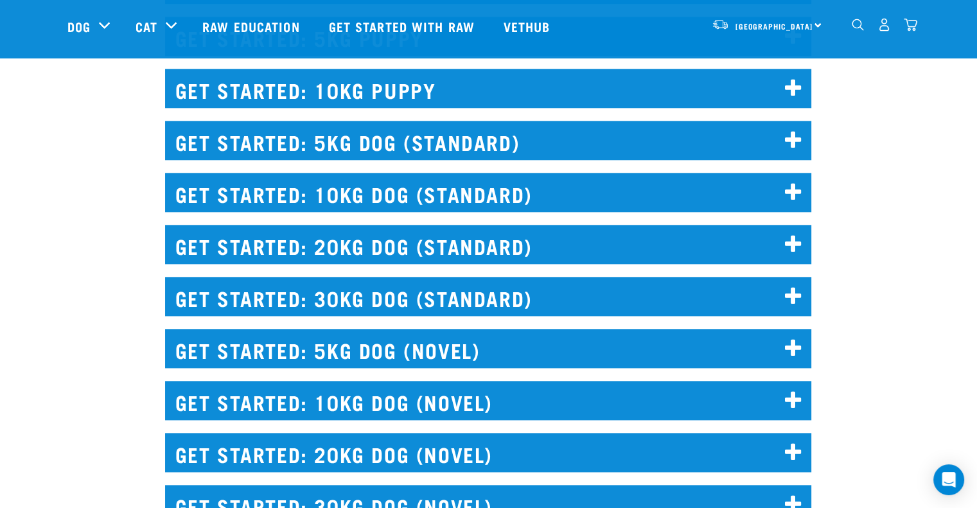
click at [462, 248] on h2 "GET STARTED: 20KG DOG (STANDARD)" at bounding box center [488, 244] width 646 height 39
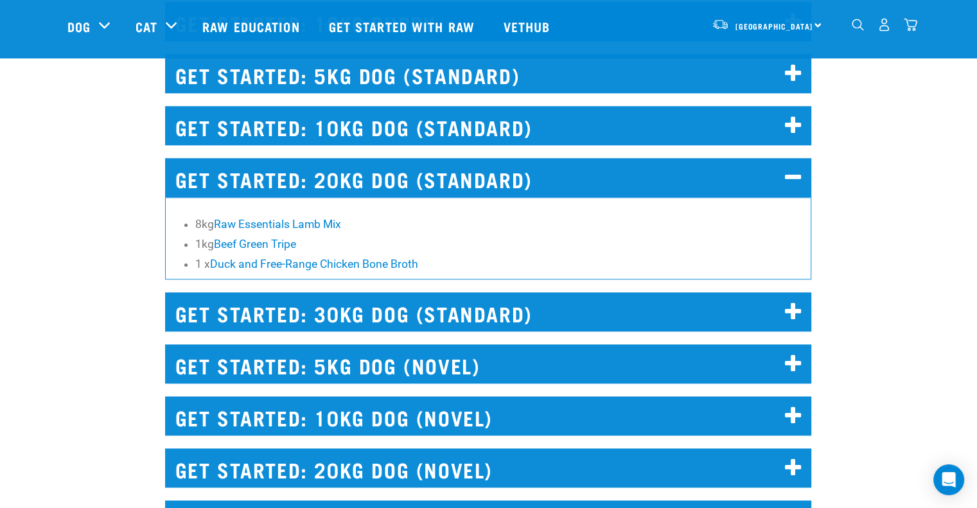
scroll to position [1605, 0]
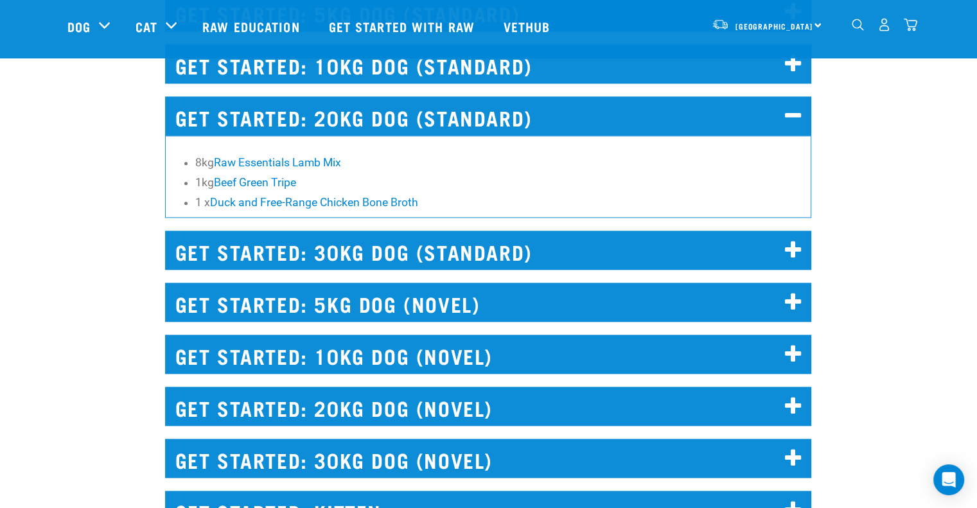
click at [431, 401] on h2 "GET STARTED: 20KG DOG (NOVEL)" at bounding box center [488, 405] width 646 height 39
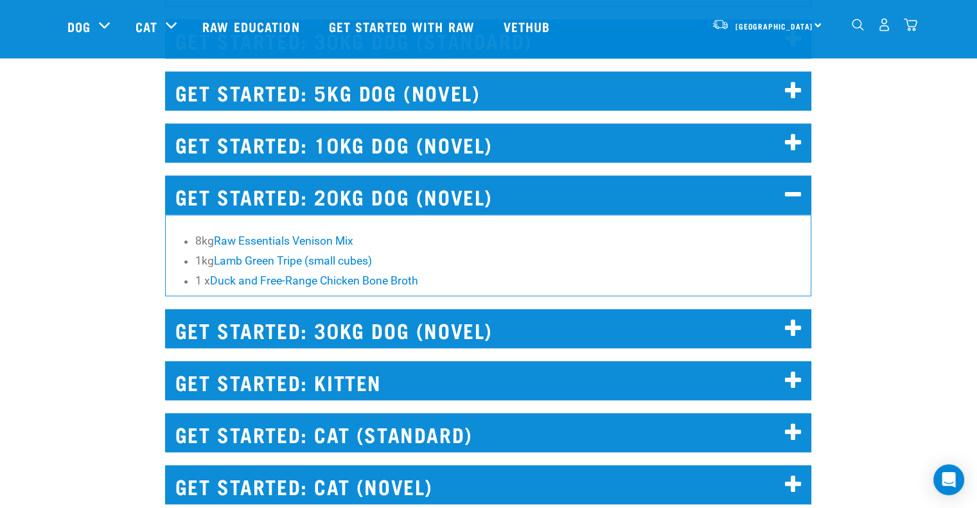
scroll to position [1798, 0]
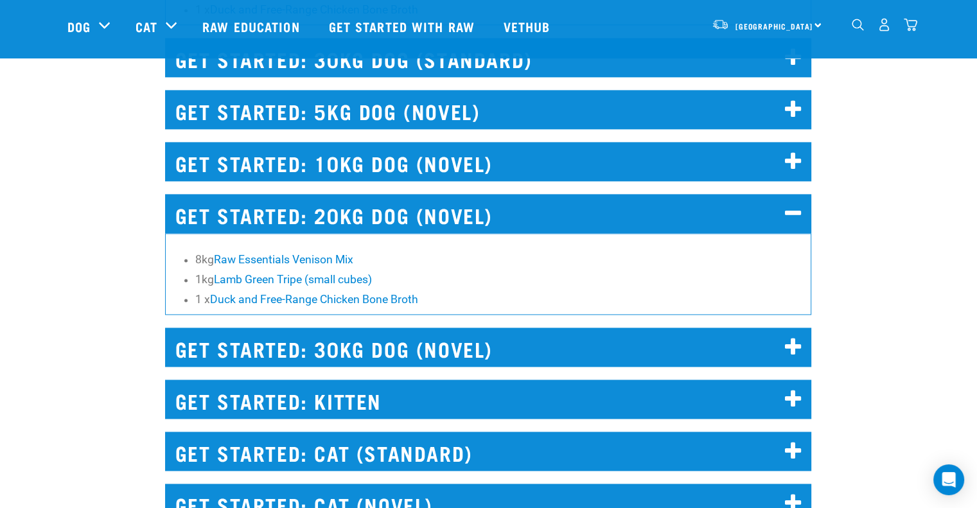
click at [273, 352] on h2 "GET STARTED: 30KG DOG (NOVEL)" at bounding box center [488, 346] width 646 height 39
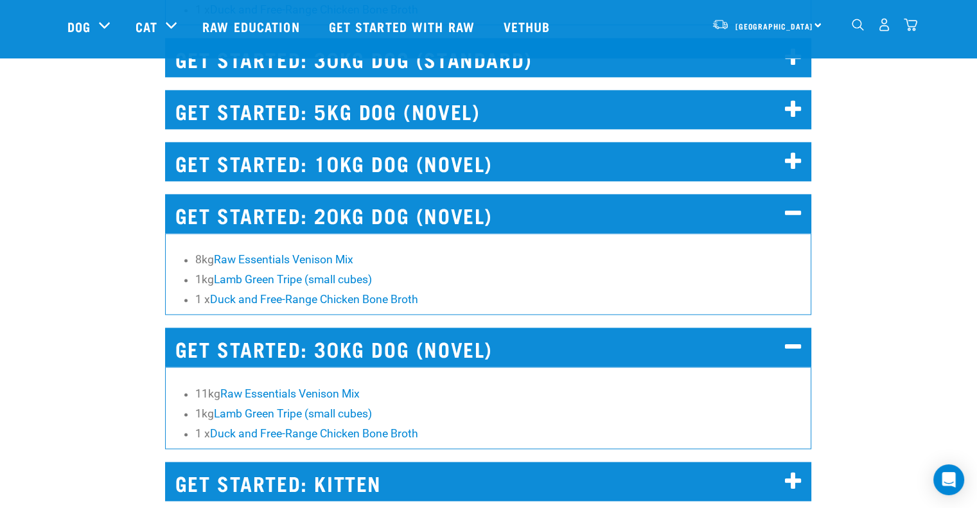
click at [288, 174] on h2 "GET STARTED: 10KG DOG (NOVEL)" at bounding box center [488, 161] width 646 height 39
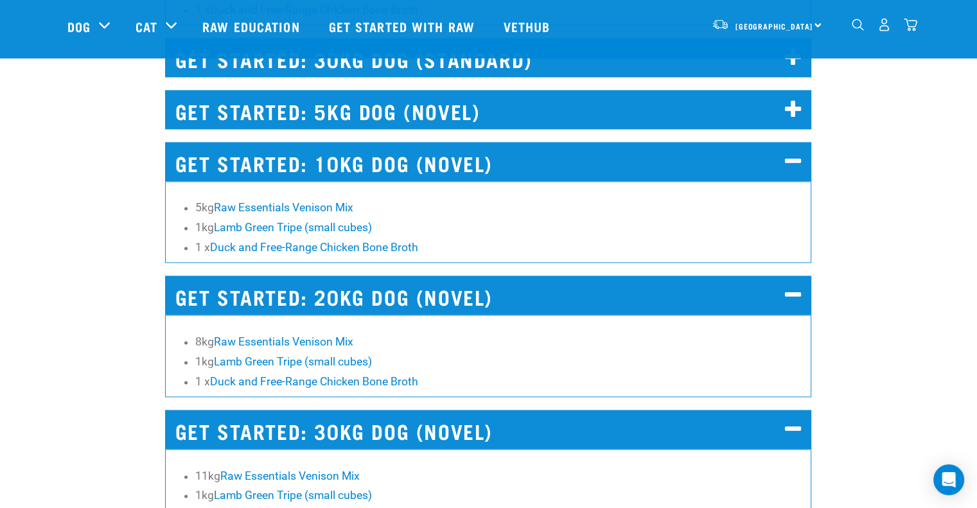
click at [288, 174] on h2 "GET STARTED: 10KG DOG (NOVEL)" at bounding box center [488, 161] width 646 height 39
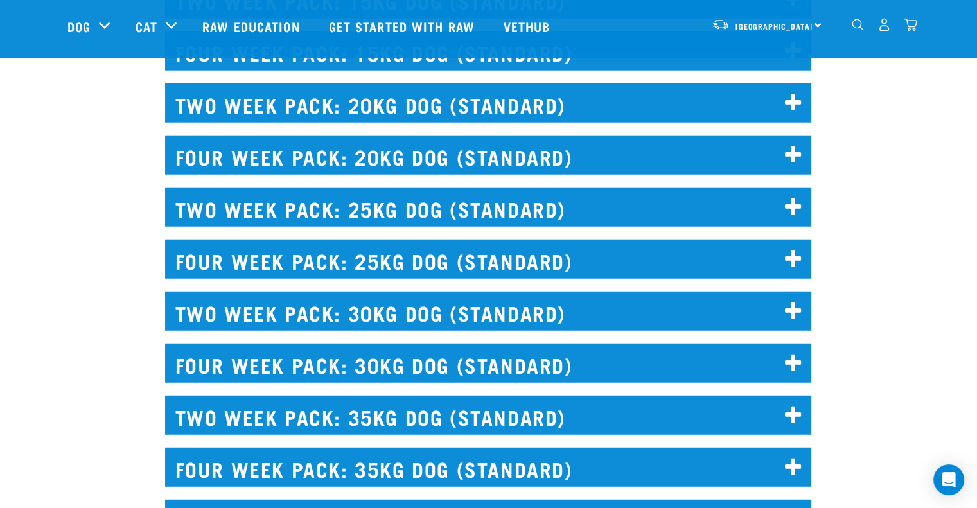
scroll to position [3274, 0]
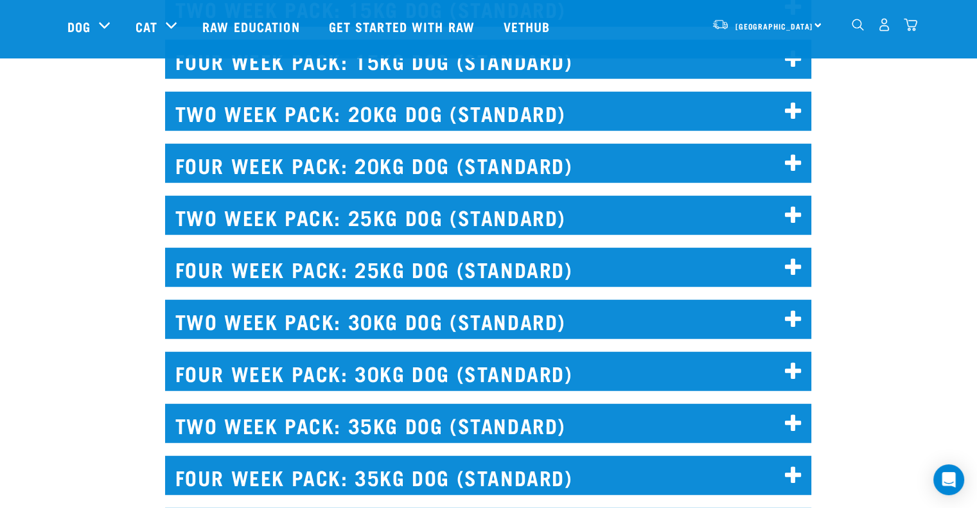
click at [381, 149] on h2 "FOUR WEEK PACK: 20KG DOG (STANDARD)" at bounding box center [488, 163] width 646 height 39
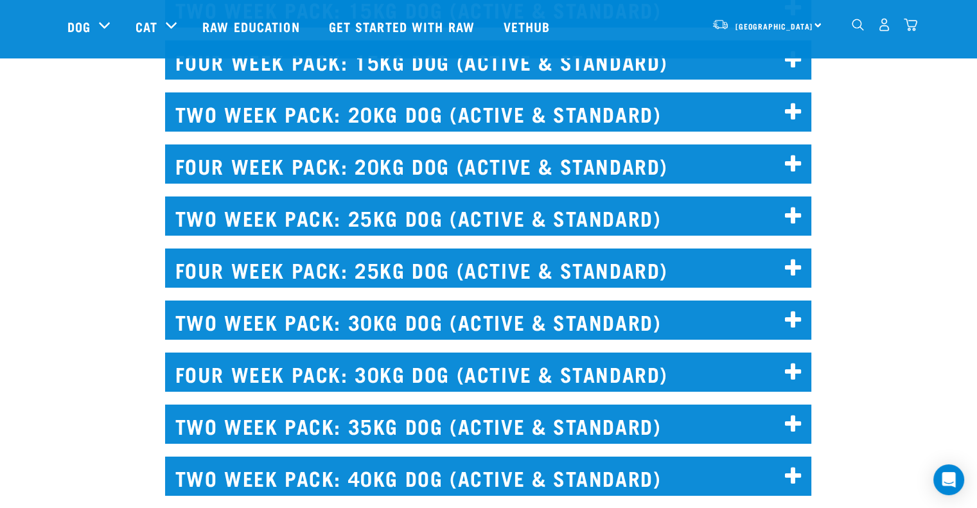
scroll to position [4366, 0]
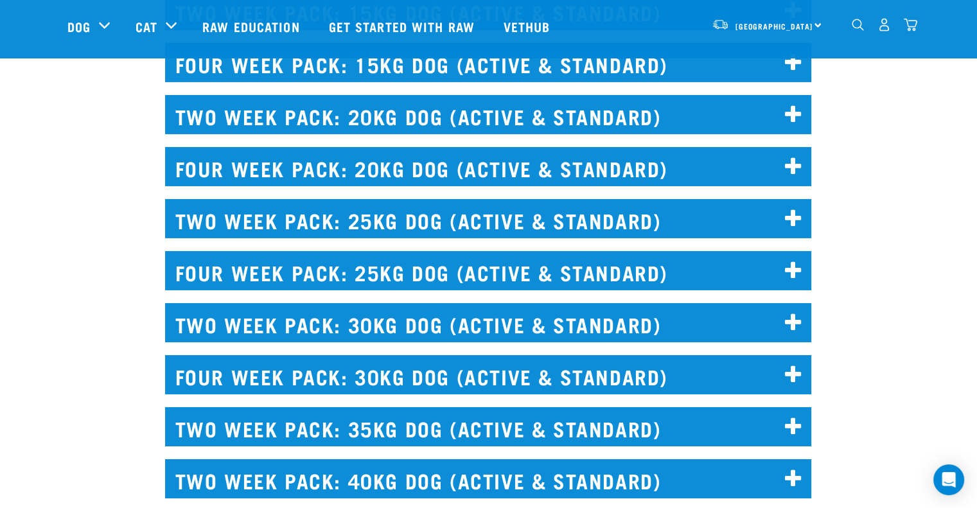
click at [361, 161] on h2 "FOUR WEEK PACK: 20KG DOG (ACTIVE & STANDARD)" at bounding box center [488, 166] width 646 height 39
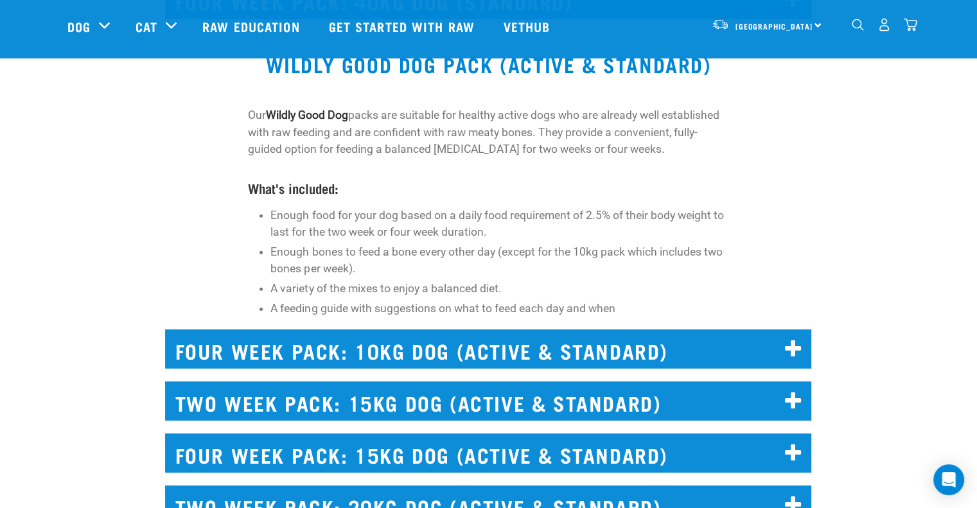
scroll to position [3980, 0]
